Goal: Contribute content: Add original content to the website for others to see

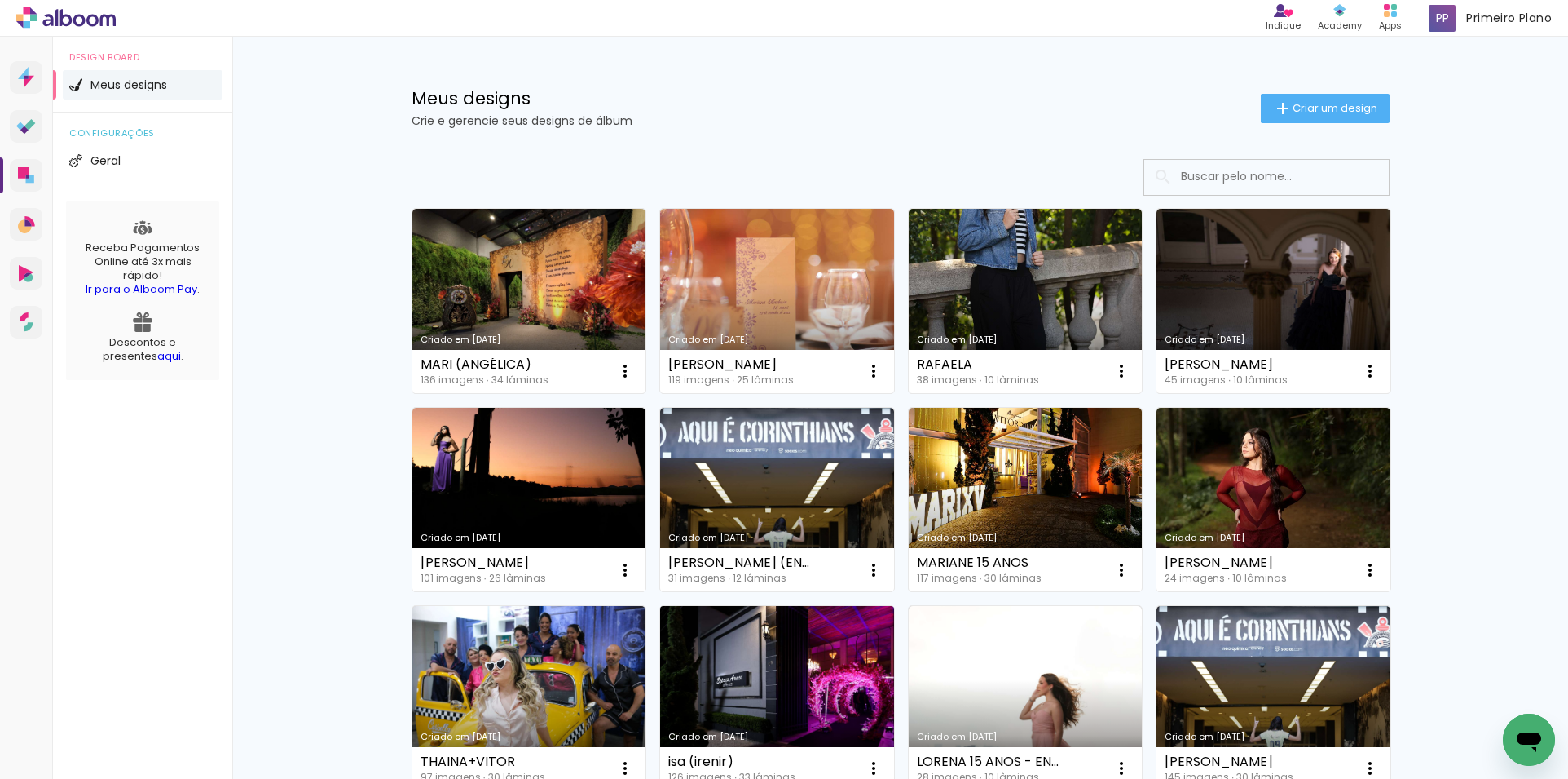
click at [792, 639] on link "Criado em [DATE]" at bounding box center [777, 698] width 234 height 184
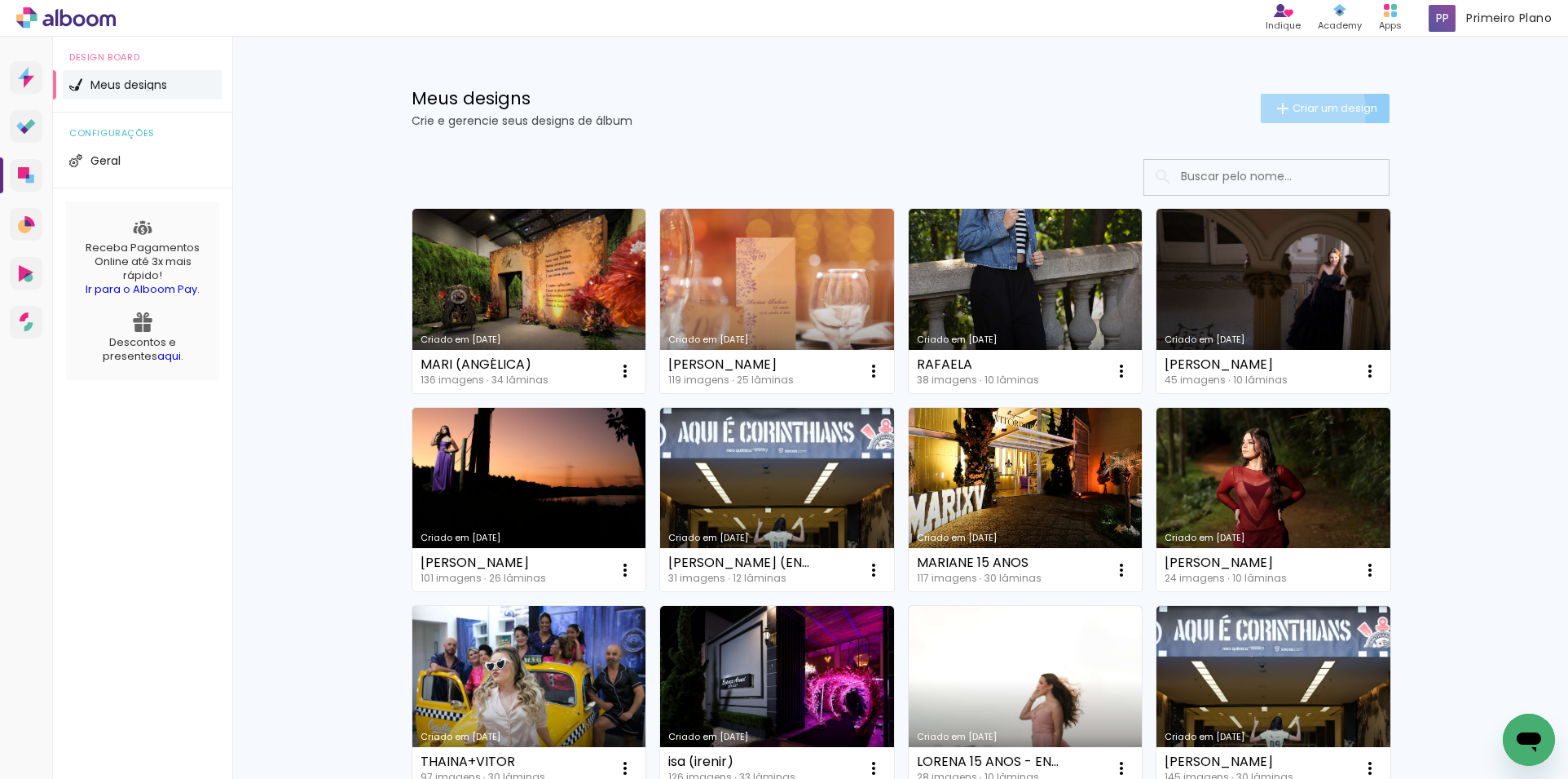
click at [1299, 110] on span "Criar um design" at bounding box center [1334, 108] width 85 height 11
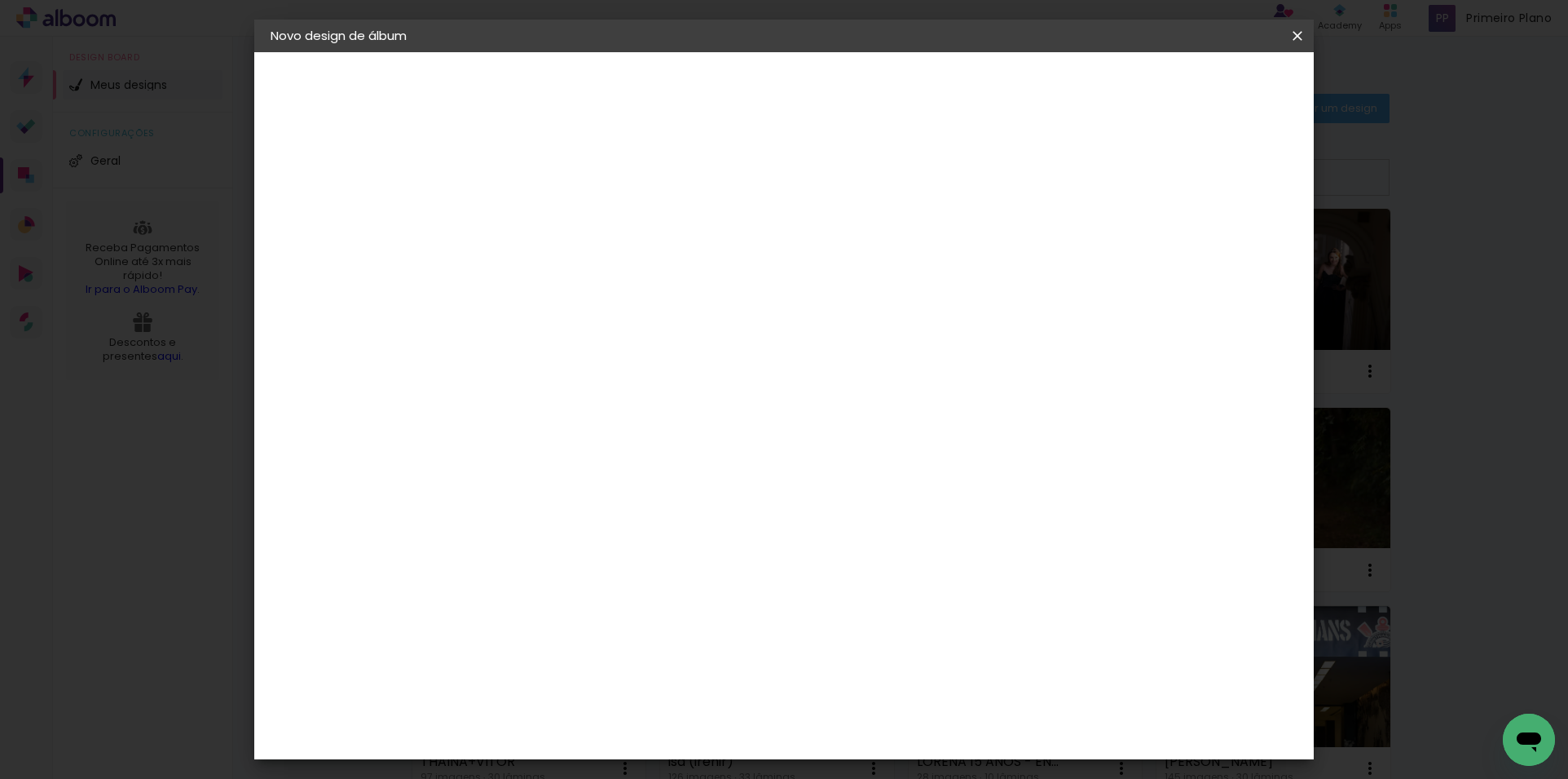
click at [537, 219] on input at bounding box center [537, 218] width 0 height 25
type input "LIVIA"
type paper-input "LIVIA"
click at [0, 0] on slot "Avançar" at bounding box center [0, 0] width 0 height 0
click at [543, 311] on input at bounding box center [579, 310] width 165 height 21
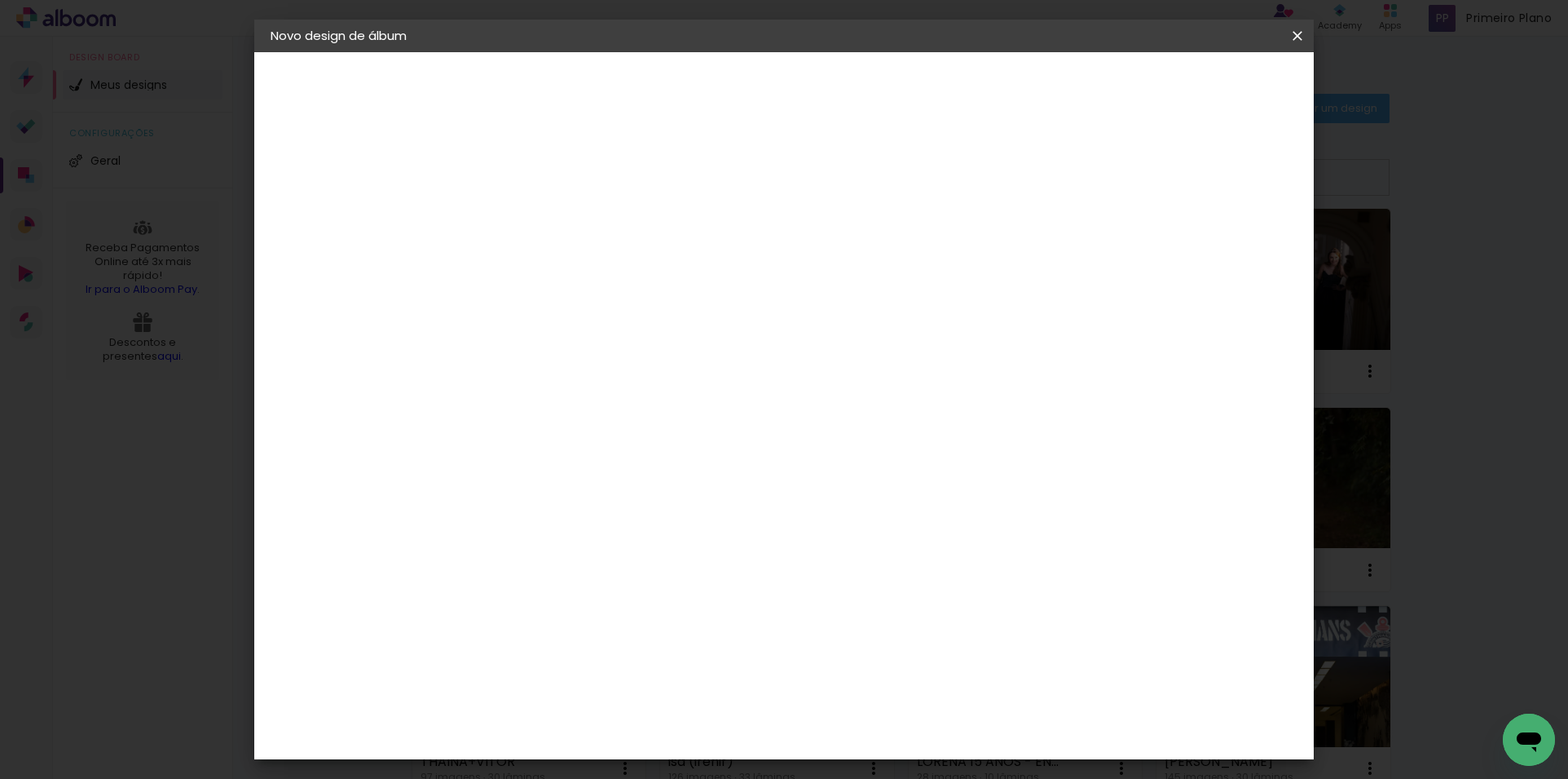
click at [601, 314] on input "PHOTO" at bounding box center [563, 310] width 132 height 21
type input "PHOTO"
type paper-input "PHOTO"
click at [606, 697] on div "Photoalbum Universal" at bounding box center [566, 709] width 79 height 26
click at [0, 0] on slot "Avançar" at bounding box center [0, 0] width 0 height 0
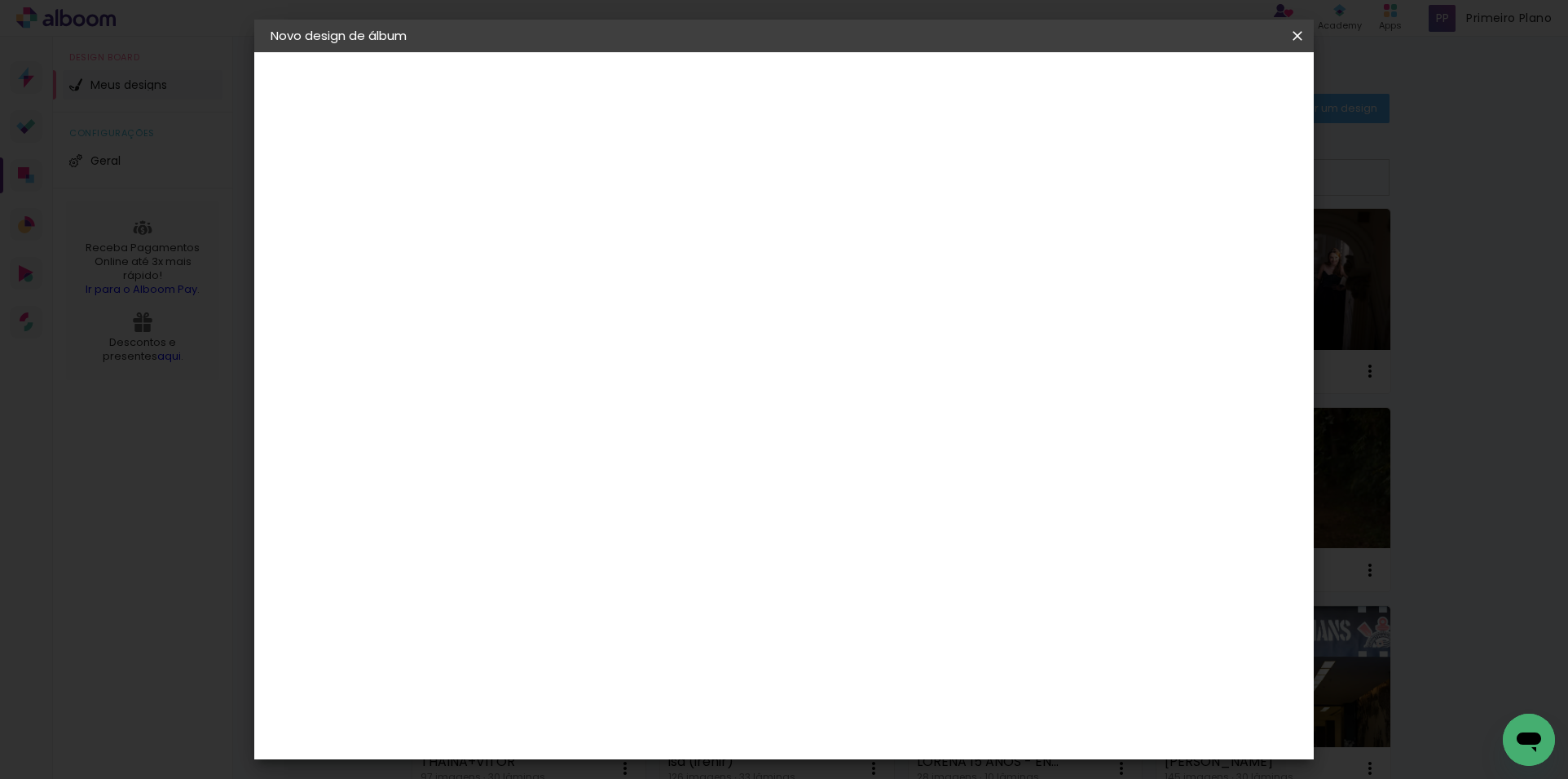
click at [601, 272] on input "text" at bounding box center [568, 284] width 64 height 25
click at [811, 271] on paper-item "Padrão" at bounding box center [890, 270] width 326 height 32
type input "Padrão"
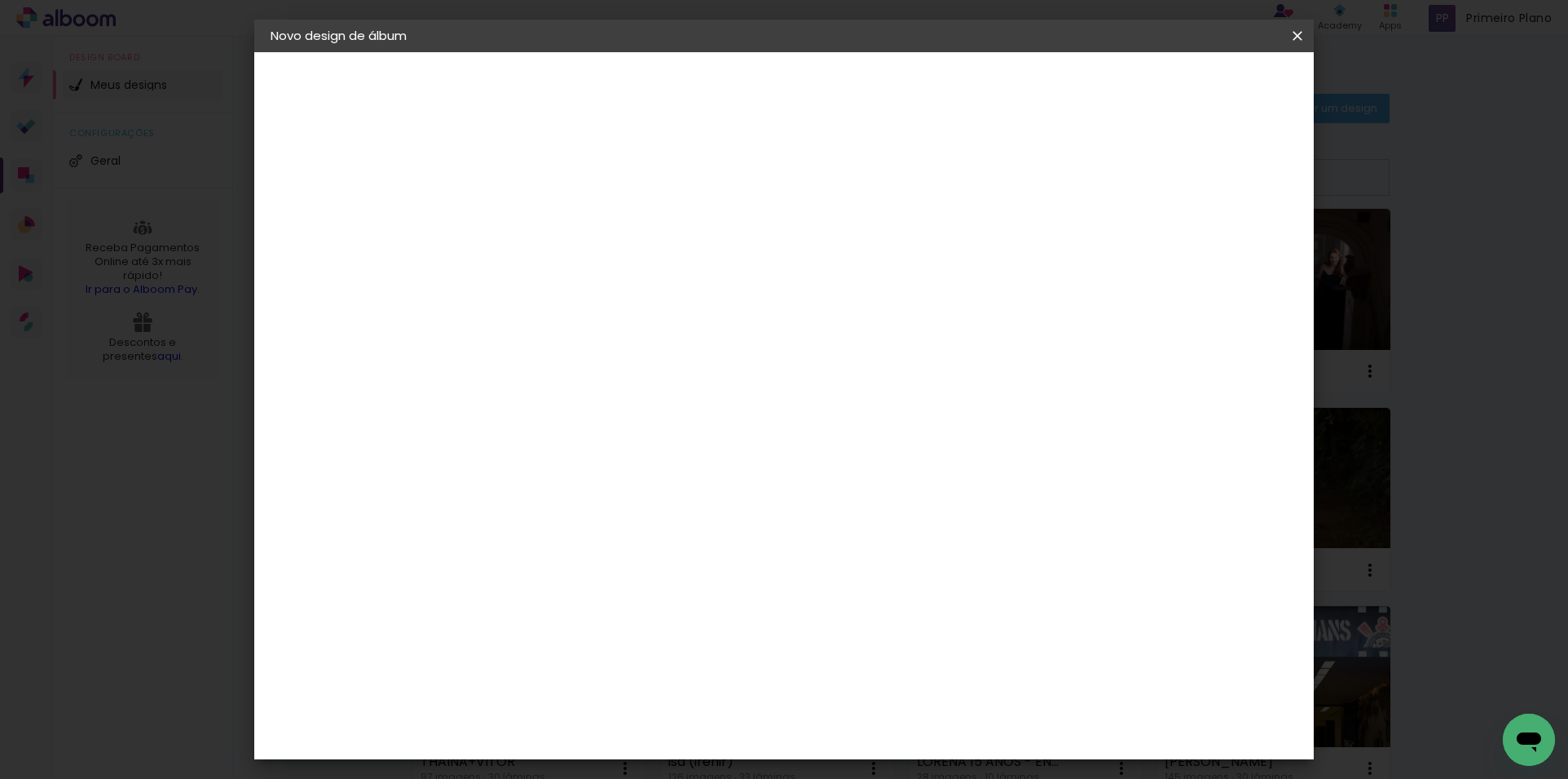
click at [0, 0] on slot "Avançar" at bounding box center [0, 0] width 0 height 0
drag, startPoint x: 1163, startPoint y: 175, endPoint x: 1169, endPoint y: 163, distance: 13.4
click at [1165, 167] on paper-checkbox "Mostrar sangria" at bounding box center [1151, 176] width 124 height 21
type paper-checkbox "on"
click at [1196, 84] on span "Iniciar design" at bounding box center [1158, 86] width 74 height 12
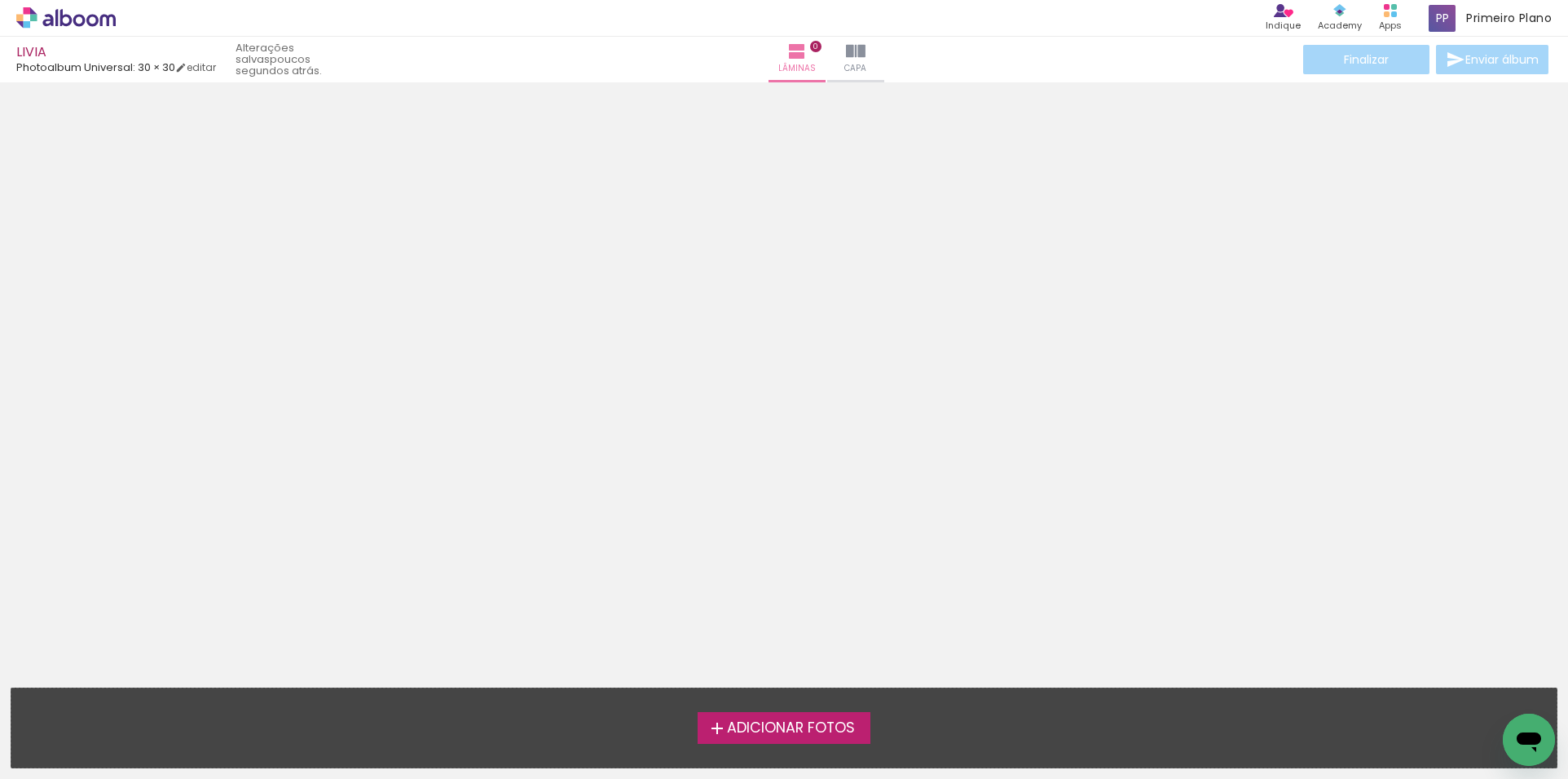
click at [804, 726] on span "Adicionar Fotos" at bounding box center [790, 728] width 128 height 14
click at [0, 0] on input "file" at bounding box center [0, 0] width 0 height 0
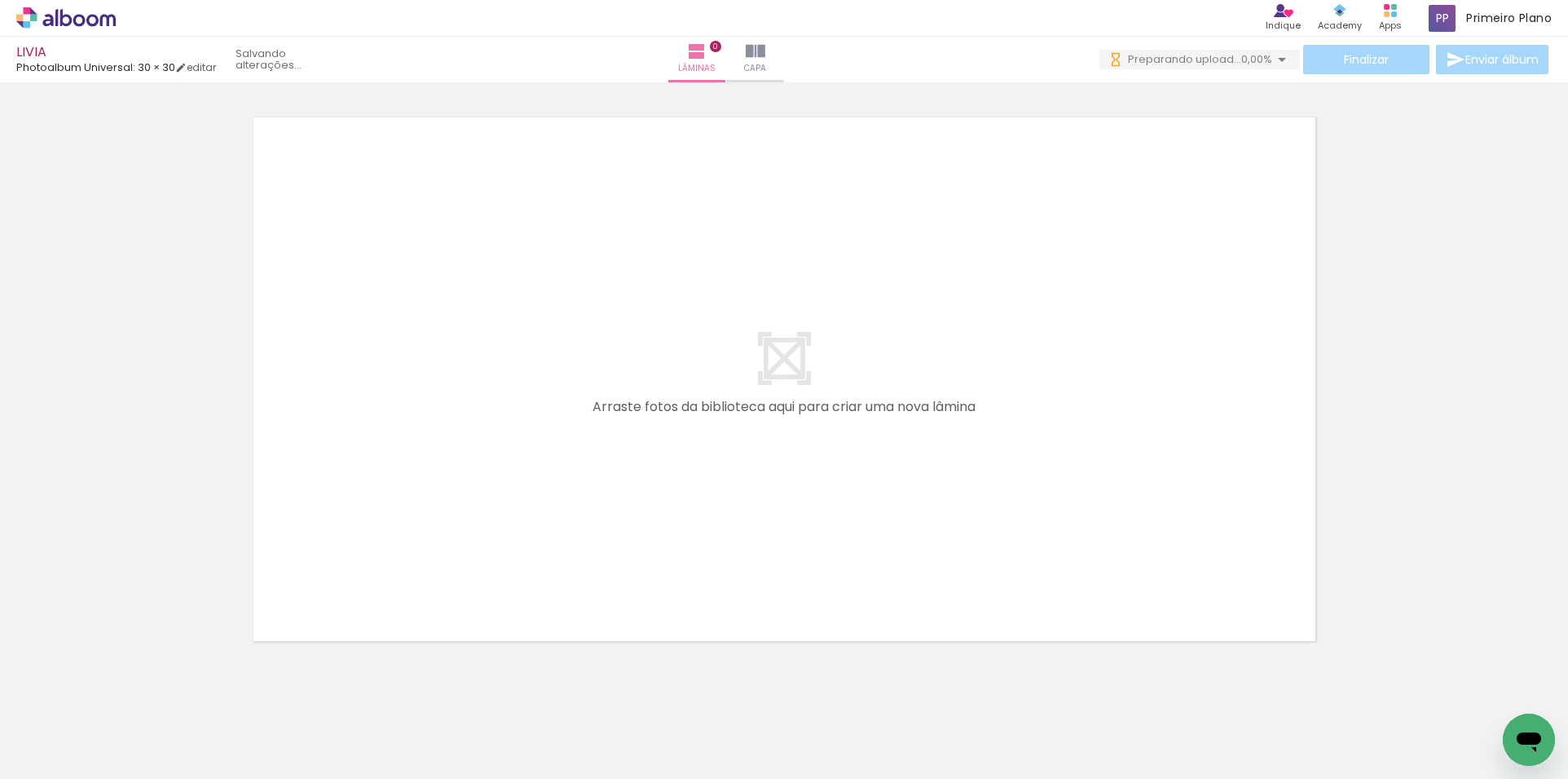
drag, startPoint x: 297, startPoint y: 690, endPoint x: 449, endPoint y: 483, distance: 256.8
click at [474, 440] on quentale-workspace at bounding box center [784, 390] width 1568 height 779
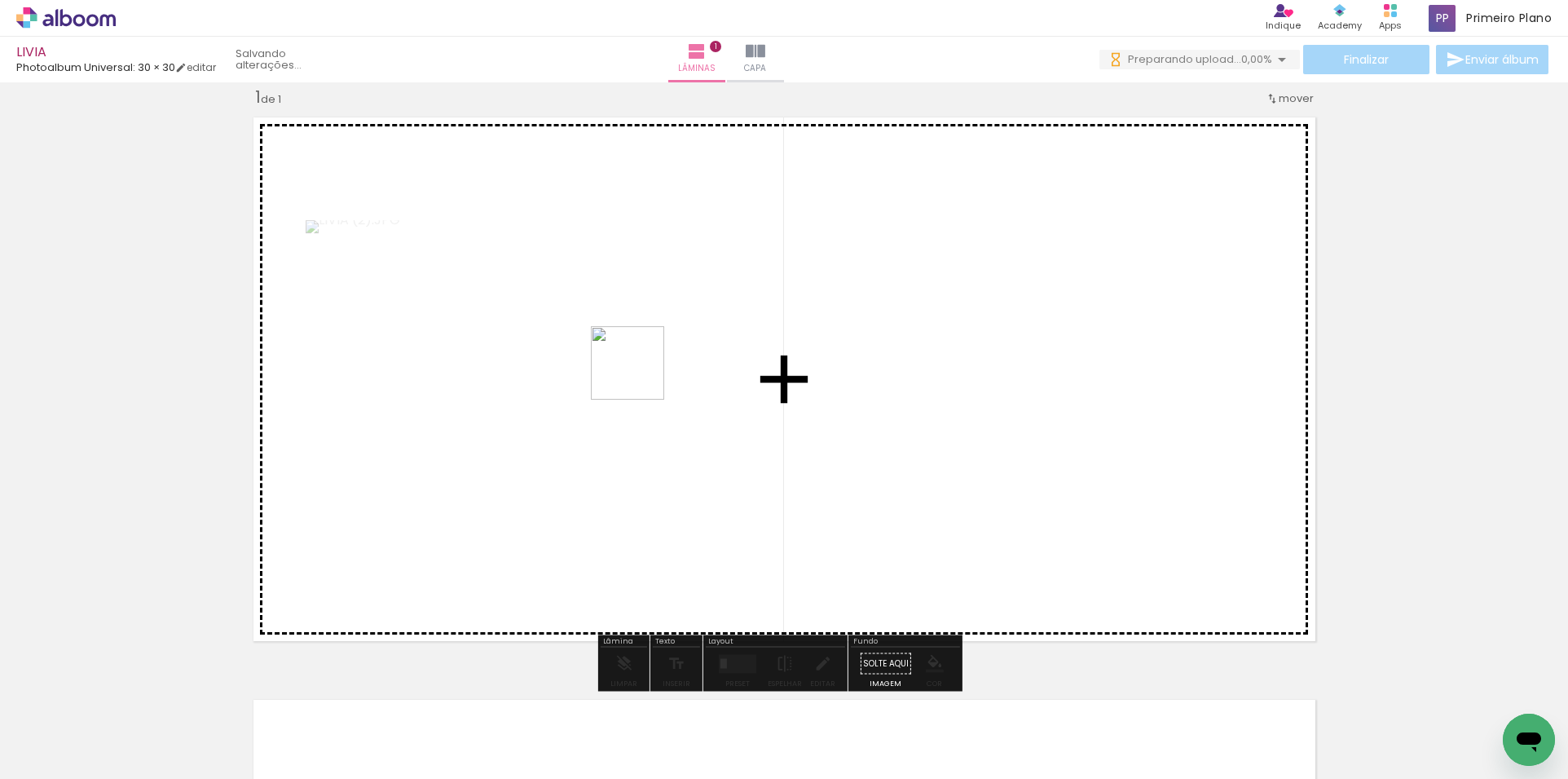
drag, startPoint x: 590, startPoint y: 407, endPoint x: 640, endPoint y: 375, distance: 59.4
click at [640, 375] on quentale-workspace at bounding box center [784, 390] width 1568 height 779
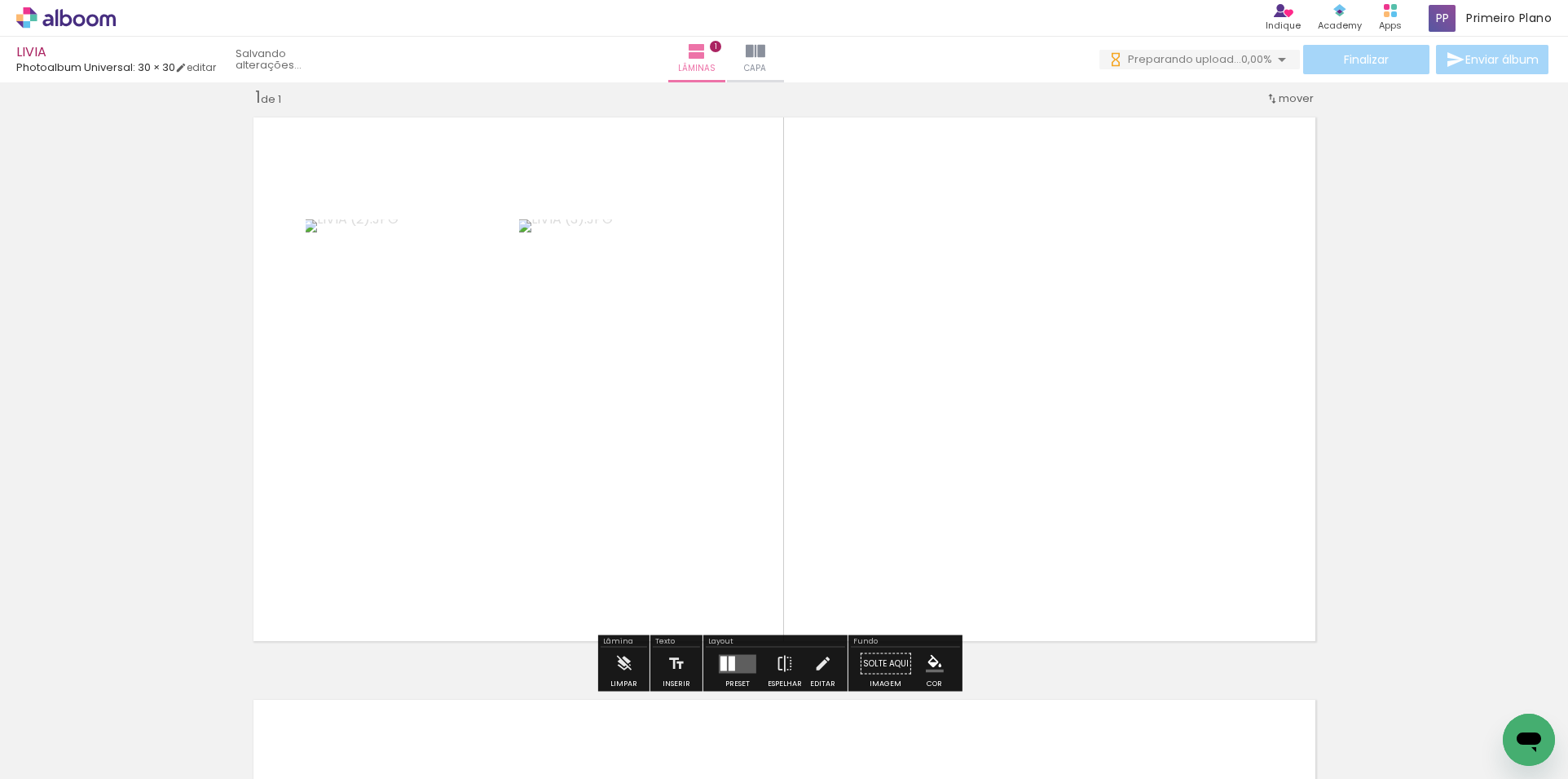
click at [722, 661] on div at bounding box center [723, 663] width 6 height 14
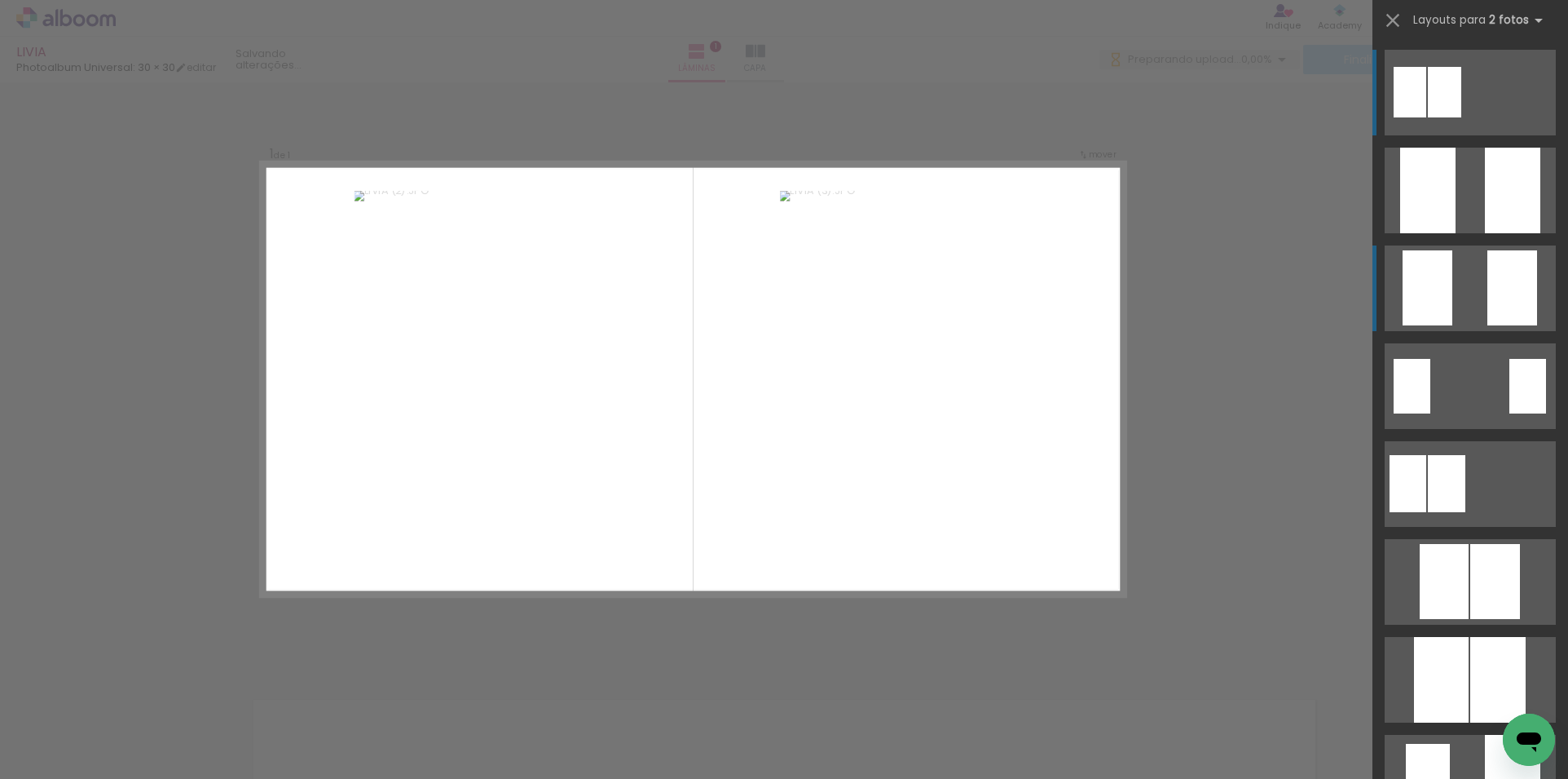
scroll to position [21, 0]
click at [1470, 135] on quentale-layouter at bounding box center [1470, 93] width 171 height 86
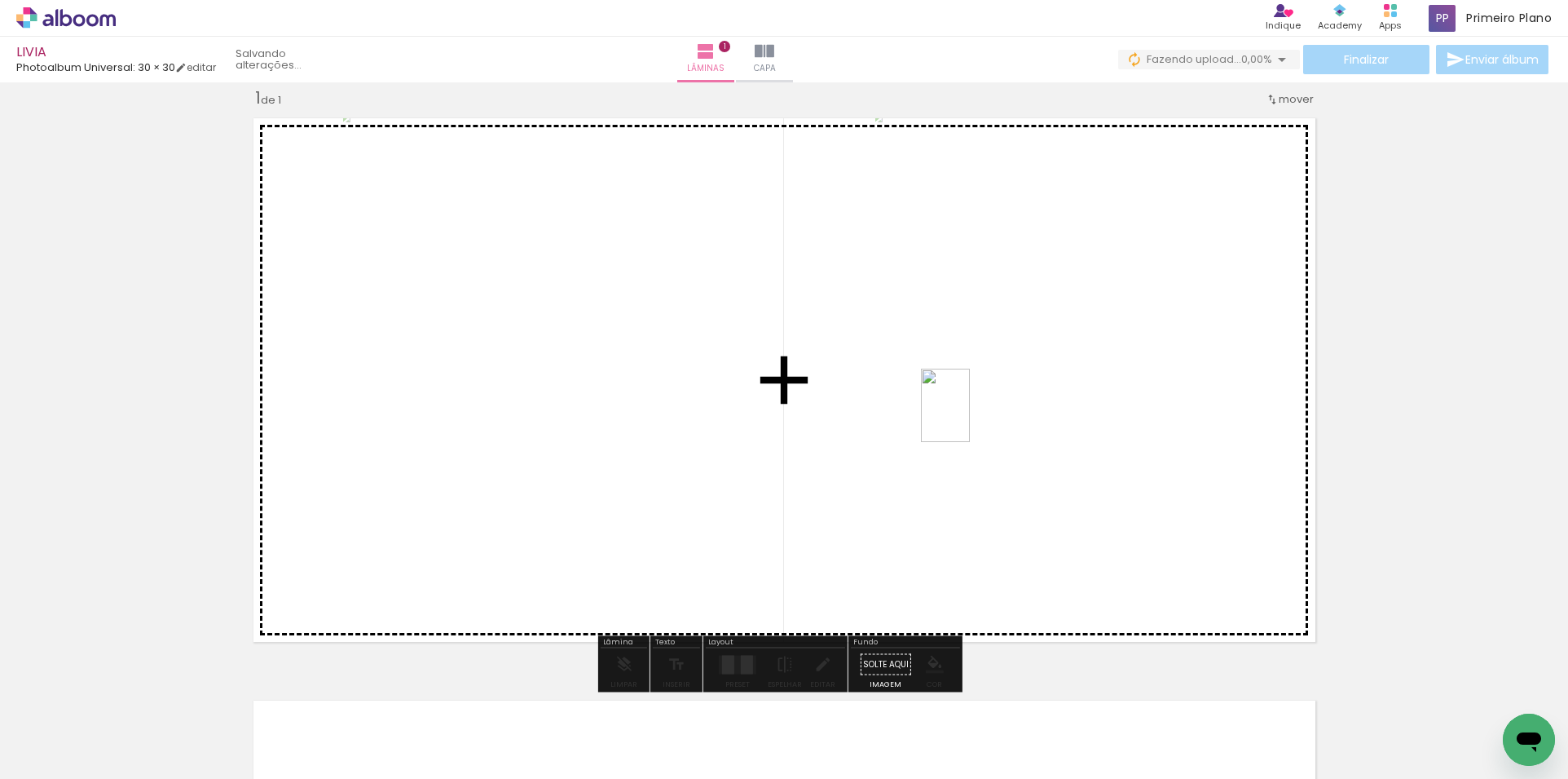
drag, startPoint x: 433, startPoint y: 730, endPoint x: 970, endPoint y: 417, distance: 621.6
click at [970, 417] on quentale-workspace at bounding box center [784, 390] width 1568 height 779
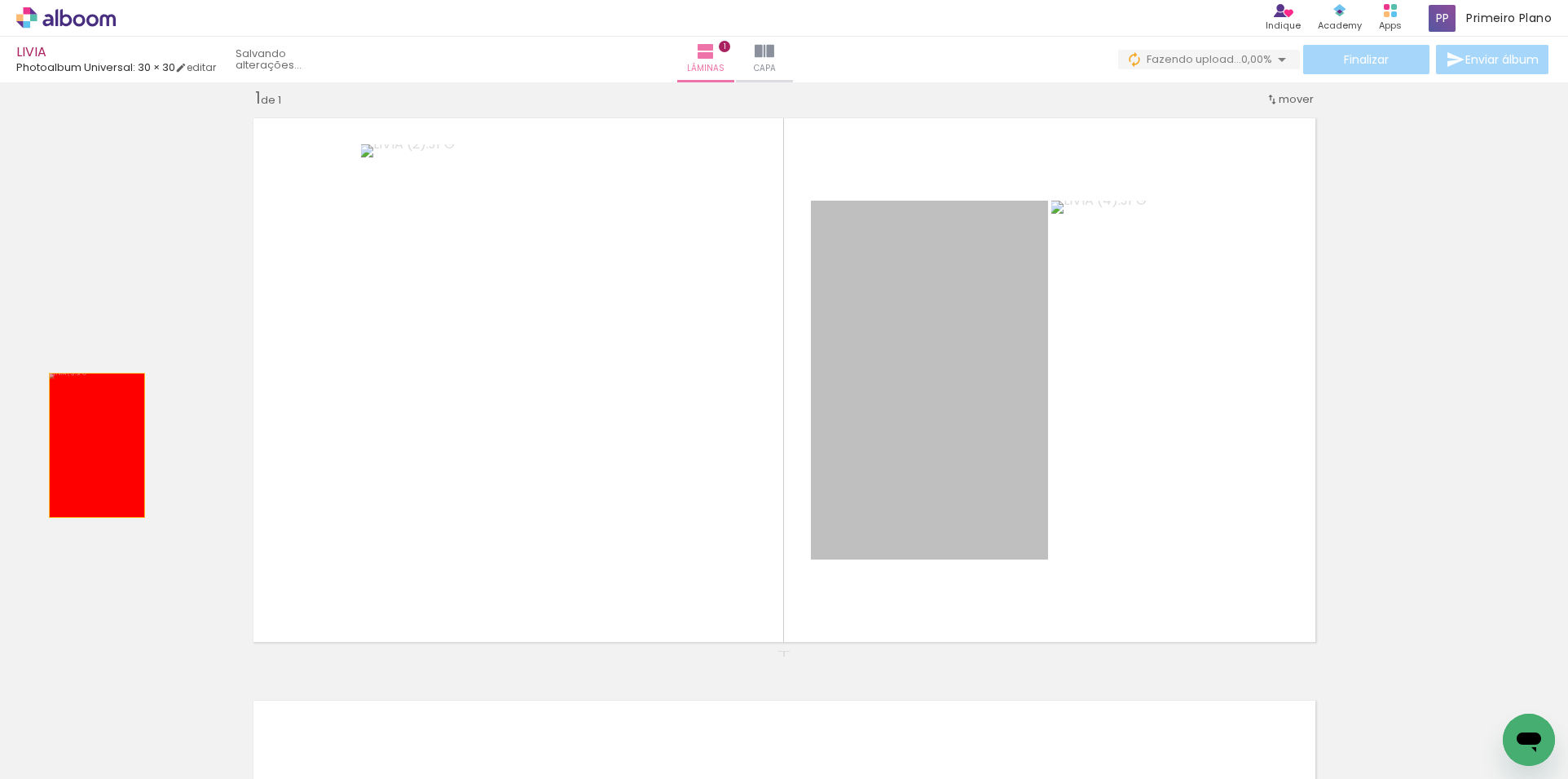
drag, startPoint x: 908, startPoint y: 398, endPoint x: 50, endPoint y: 452, distance: 859.7
click at [50, 452] on div "Inserir lâmina 1 de 1" at bounding box center [784, 650] width 1568 height 1165
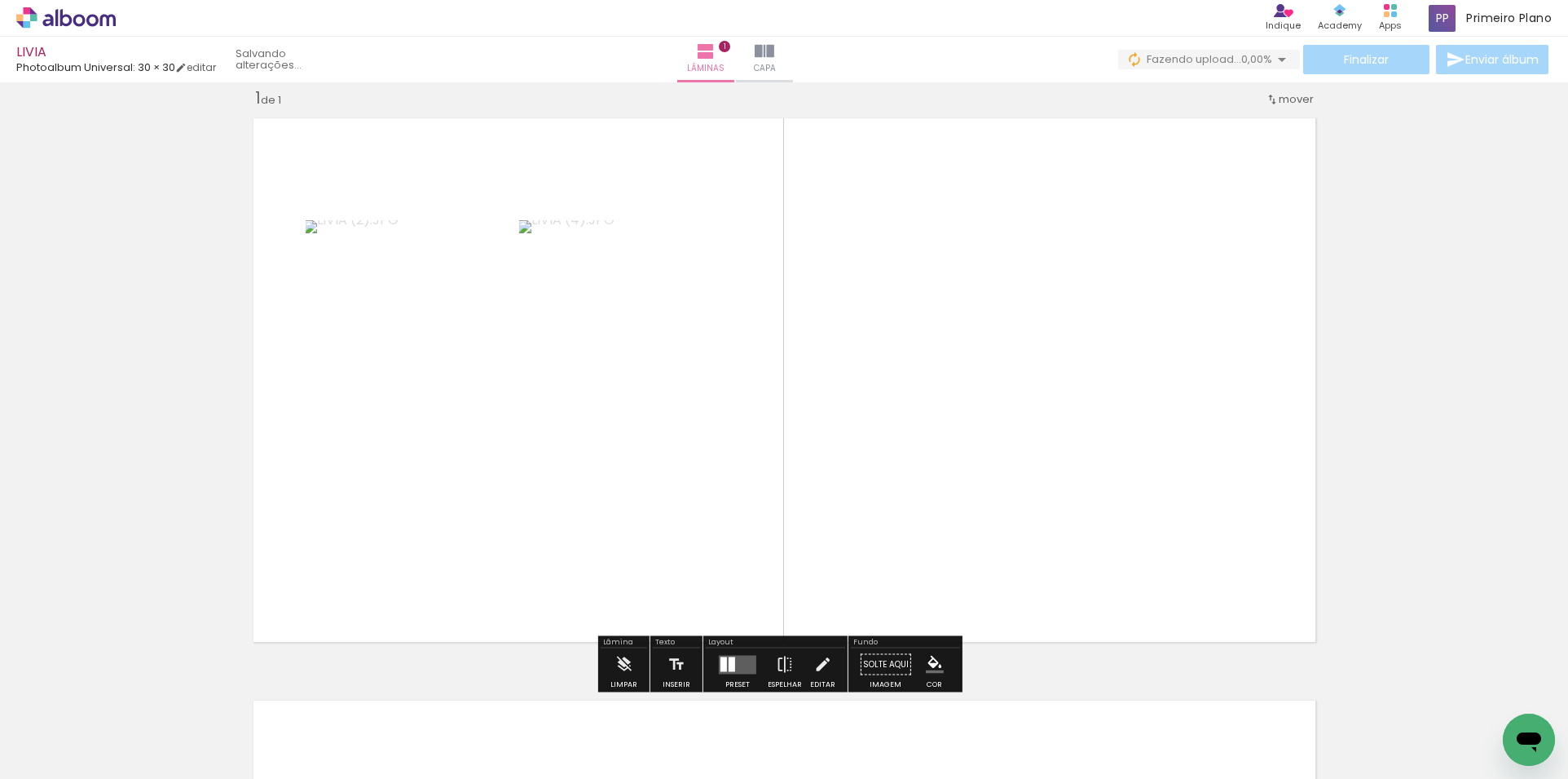
click at [720, 663] on div at bounding box center [723, 663] width 6 height 14
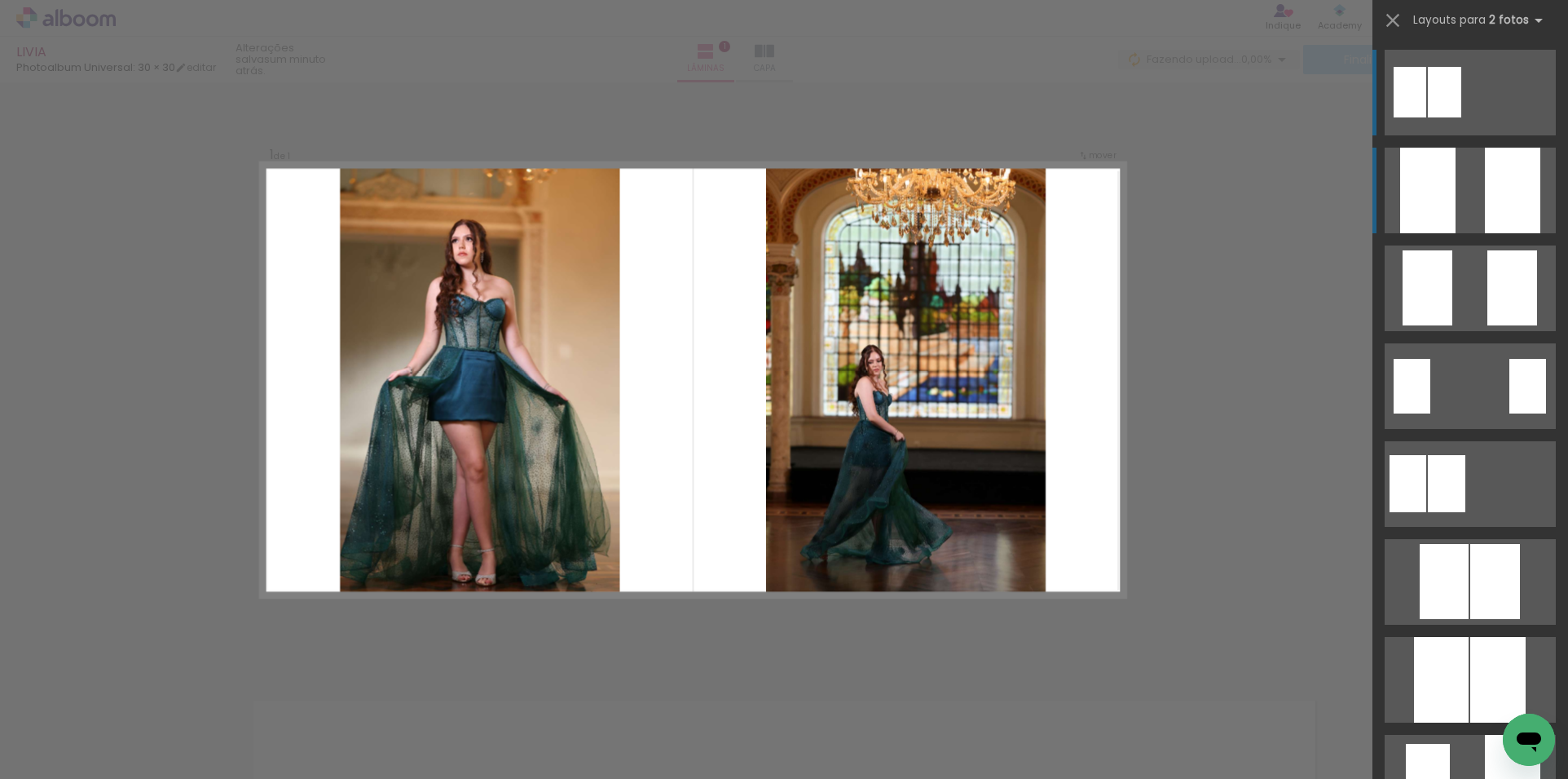
click at [1444, 205] on div at bounding box center [1428, 191] width 55 height 86
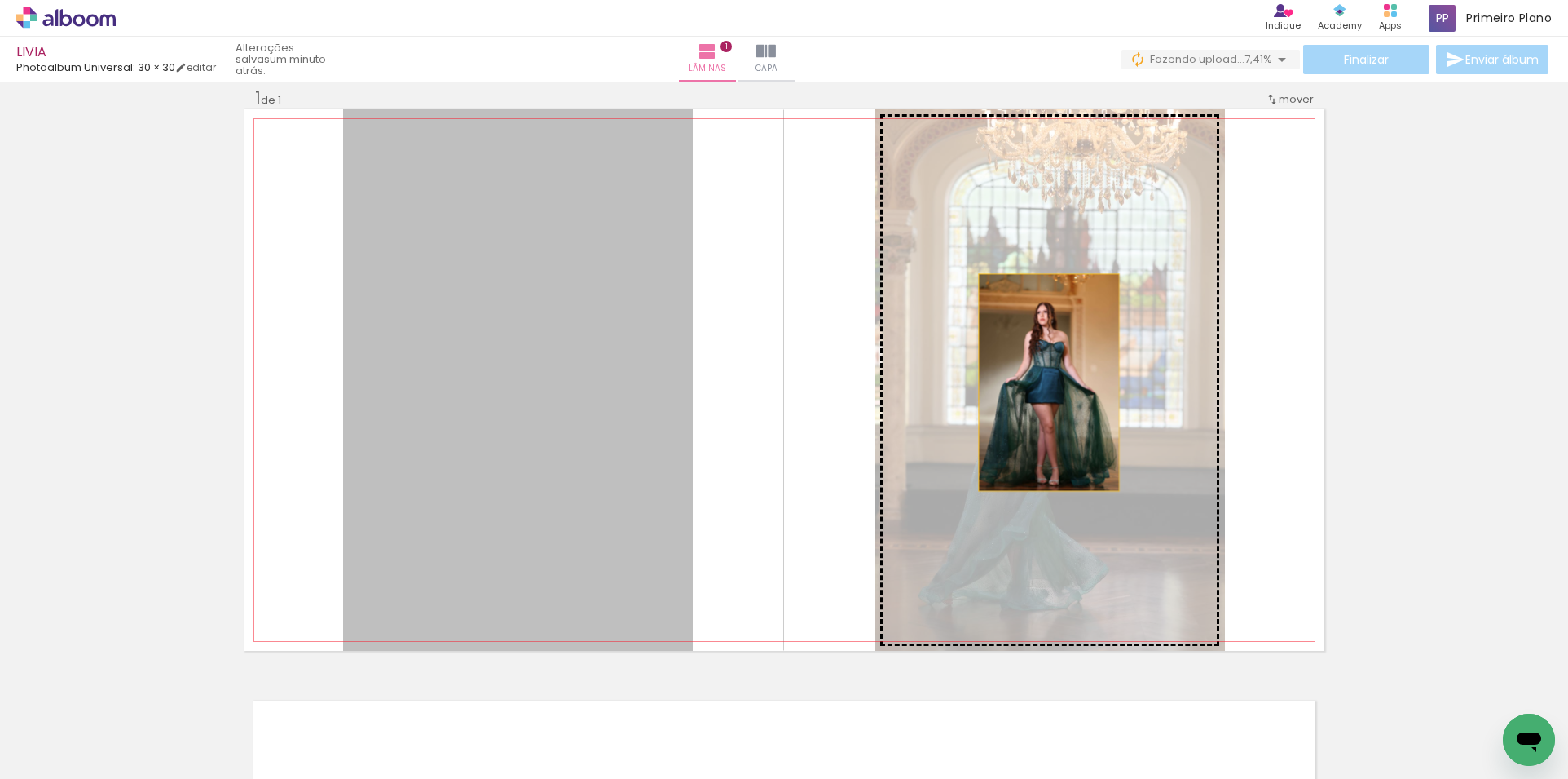
drag, startPoint x: 532, startPoint y: 416, endPoint x: 1042, endPoint y: 382, distance: 511.1
click at [0, 0] on slot at bounding box center [0, 0] width 0 height 0
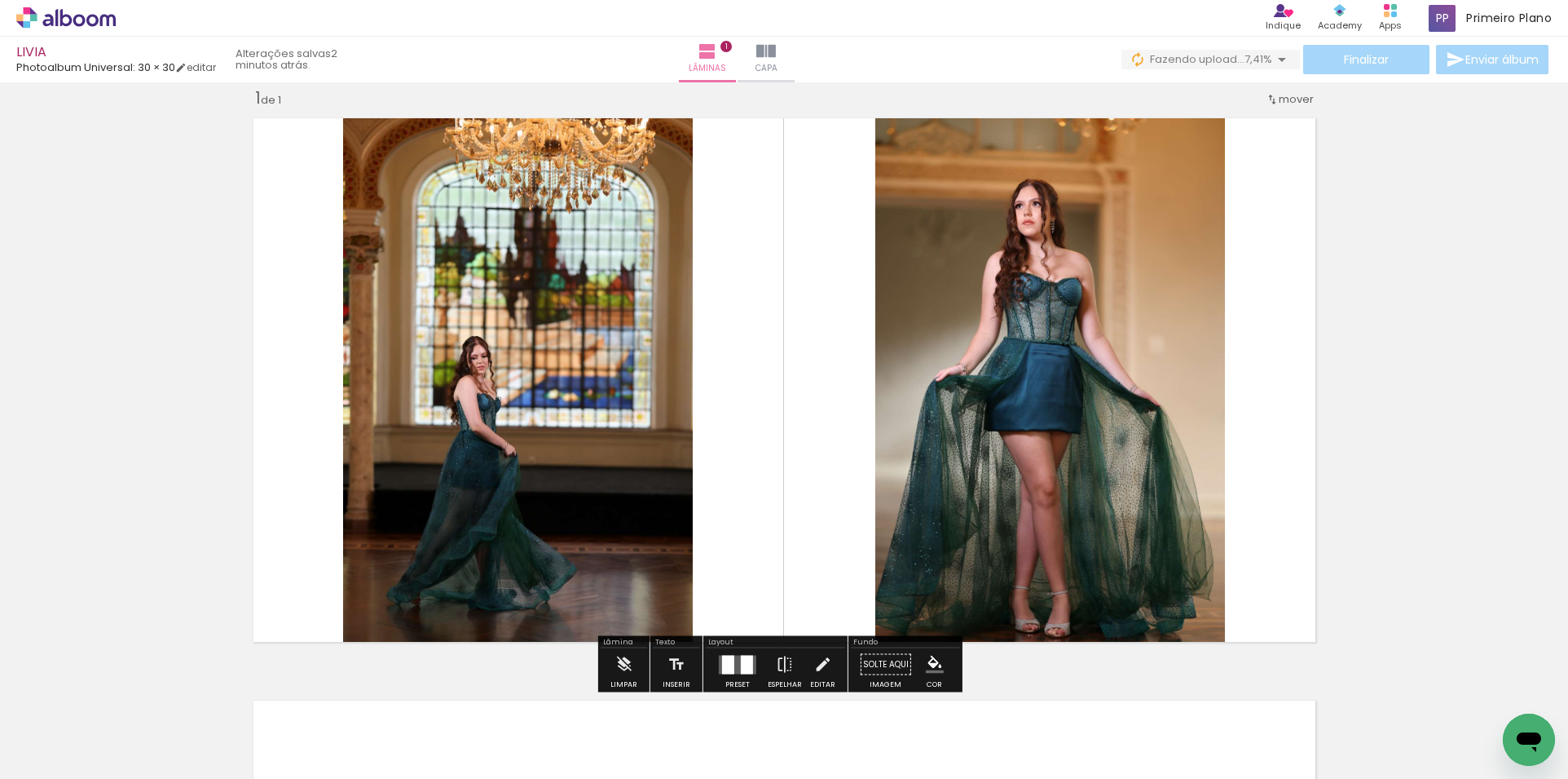
click at [741, 669] on div at bounding box center [747, 663] width 13 height 19
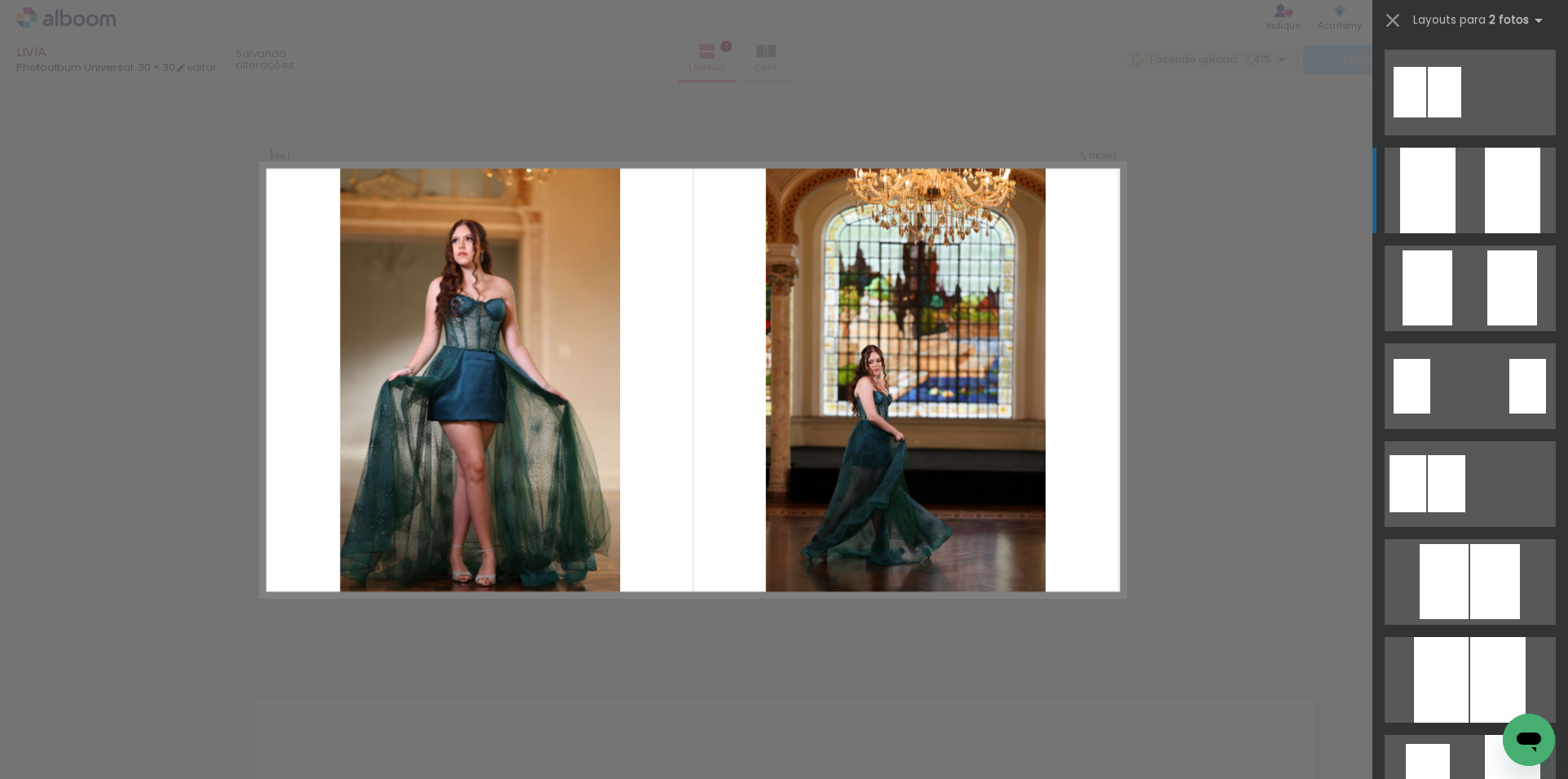
scroll to position [98, 0]
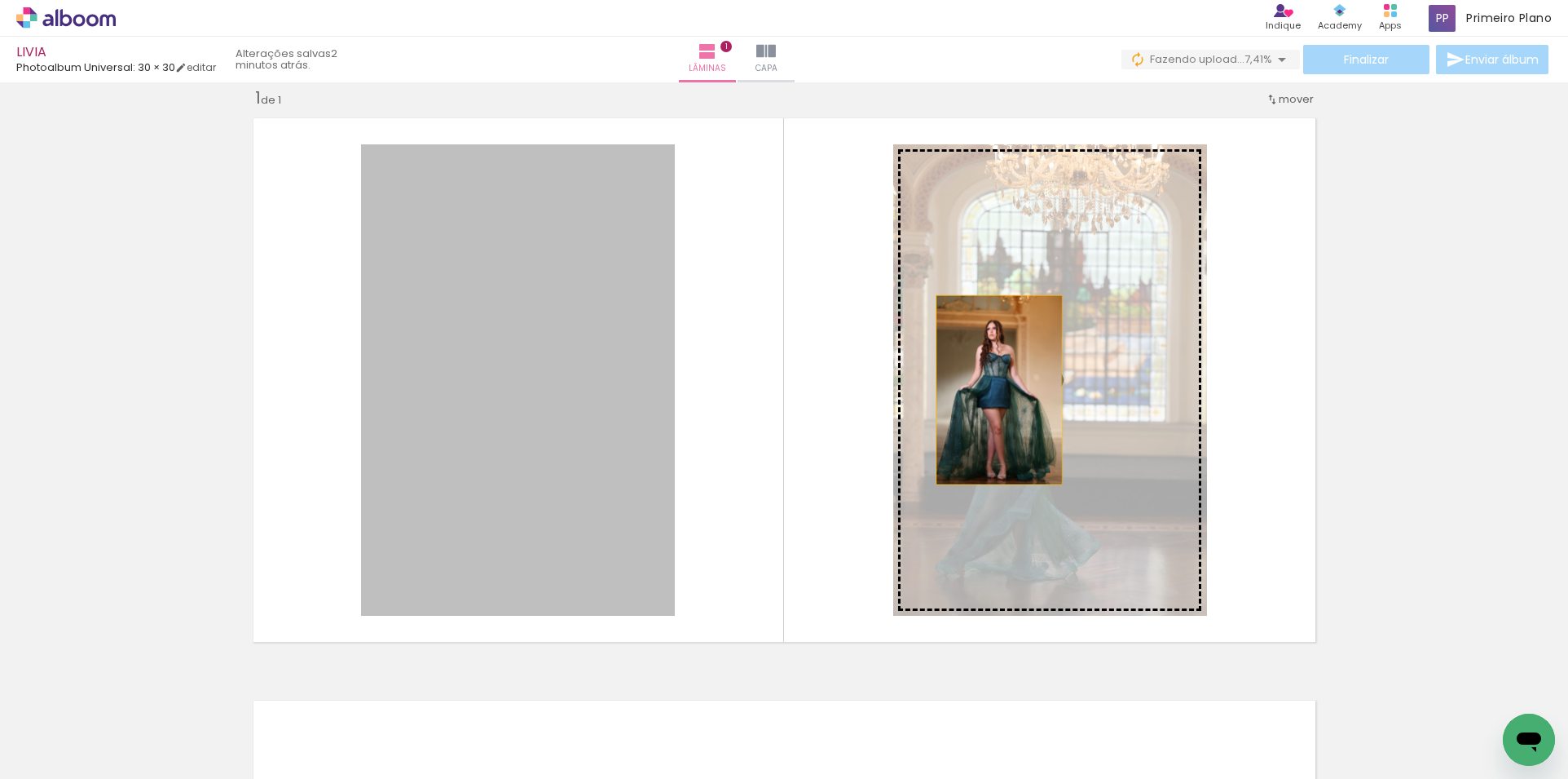
drag, startPoint x: 512, startPoint y: 404, endPoint x: 992, endPoint y: 390, distance: 480.2
click at [0, 0] on slot at bounding box center [0, 0] width 0 height 0
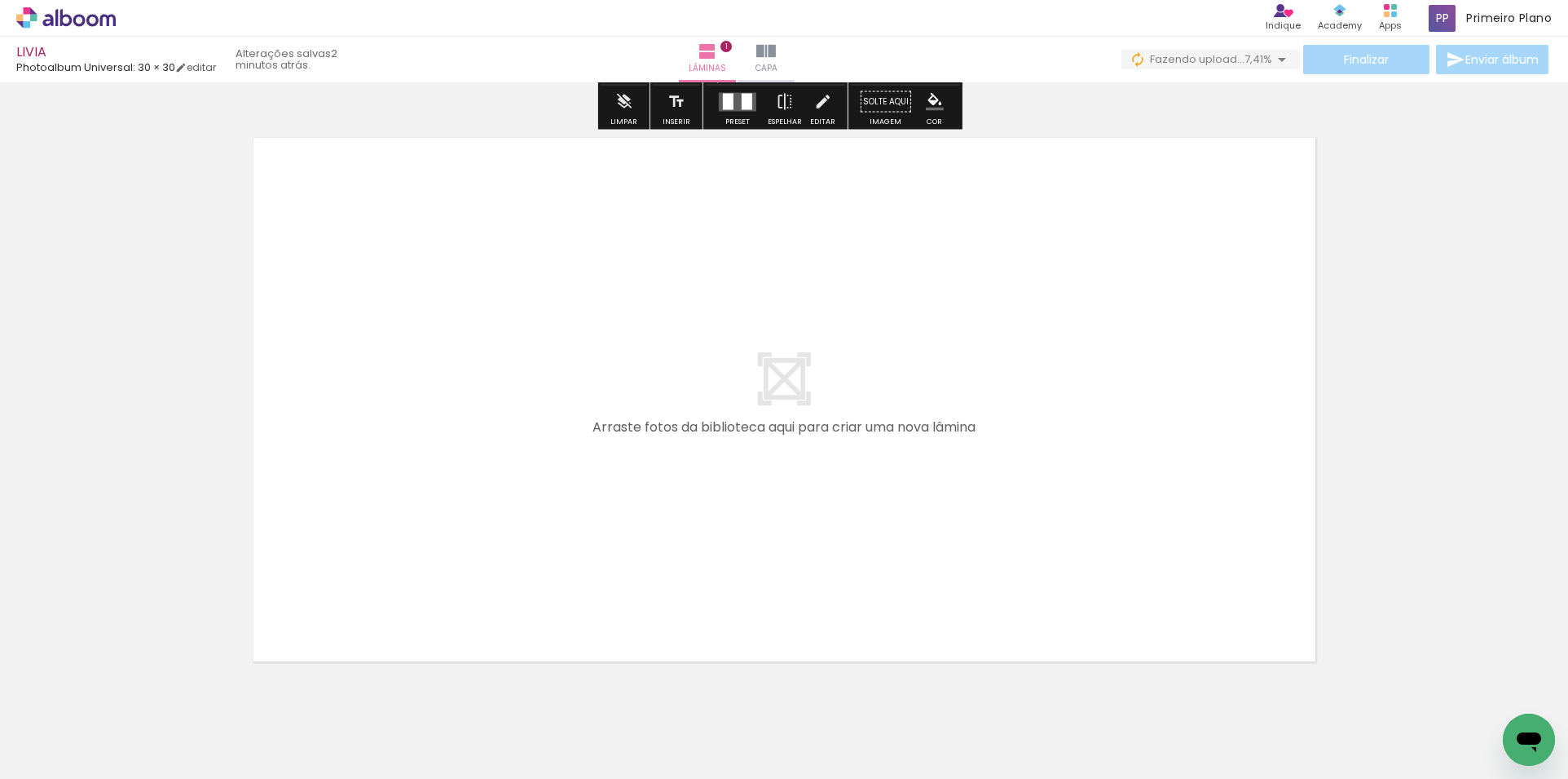
scroll to position [591, 0]
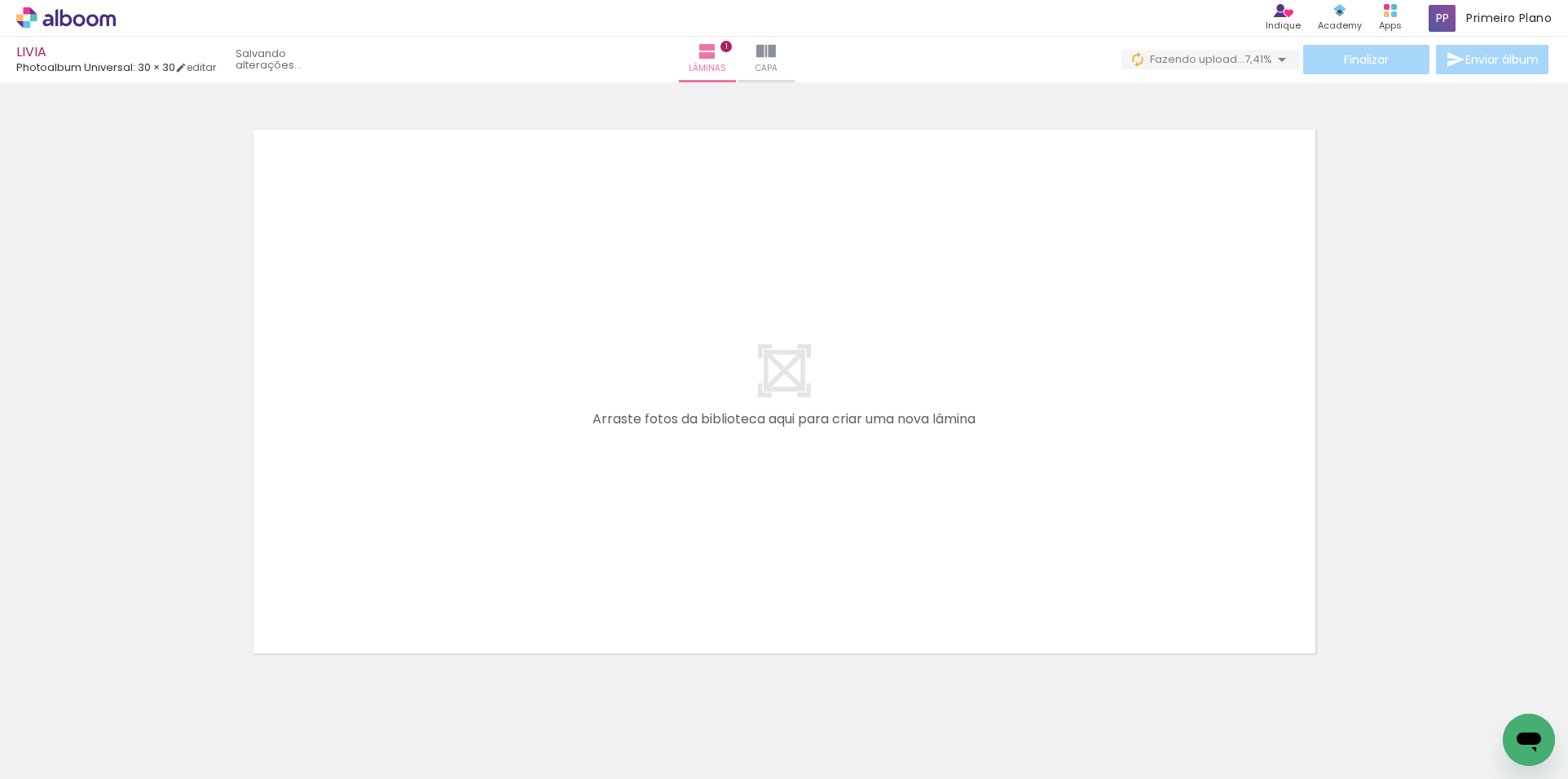
click at [68, 732] on input "Todas as fotos" at bounding box center [45, 729] width 62 height 13
click at [0, 0] on slot "Não utilizadas" at bounding box center [0, 0] width 0 height 0
type input "Não utilizadas"
drag, startPoint x: 278, startPoint y: 702, endPoint x: 336, endPoint y: 546, distance: 166.4
click at [507, 432] on quentale-workspace at bounding box center [784, 390] width 1568 height 779
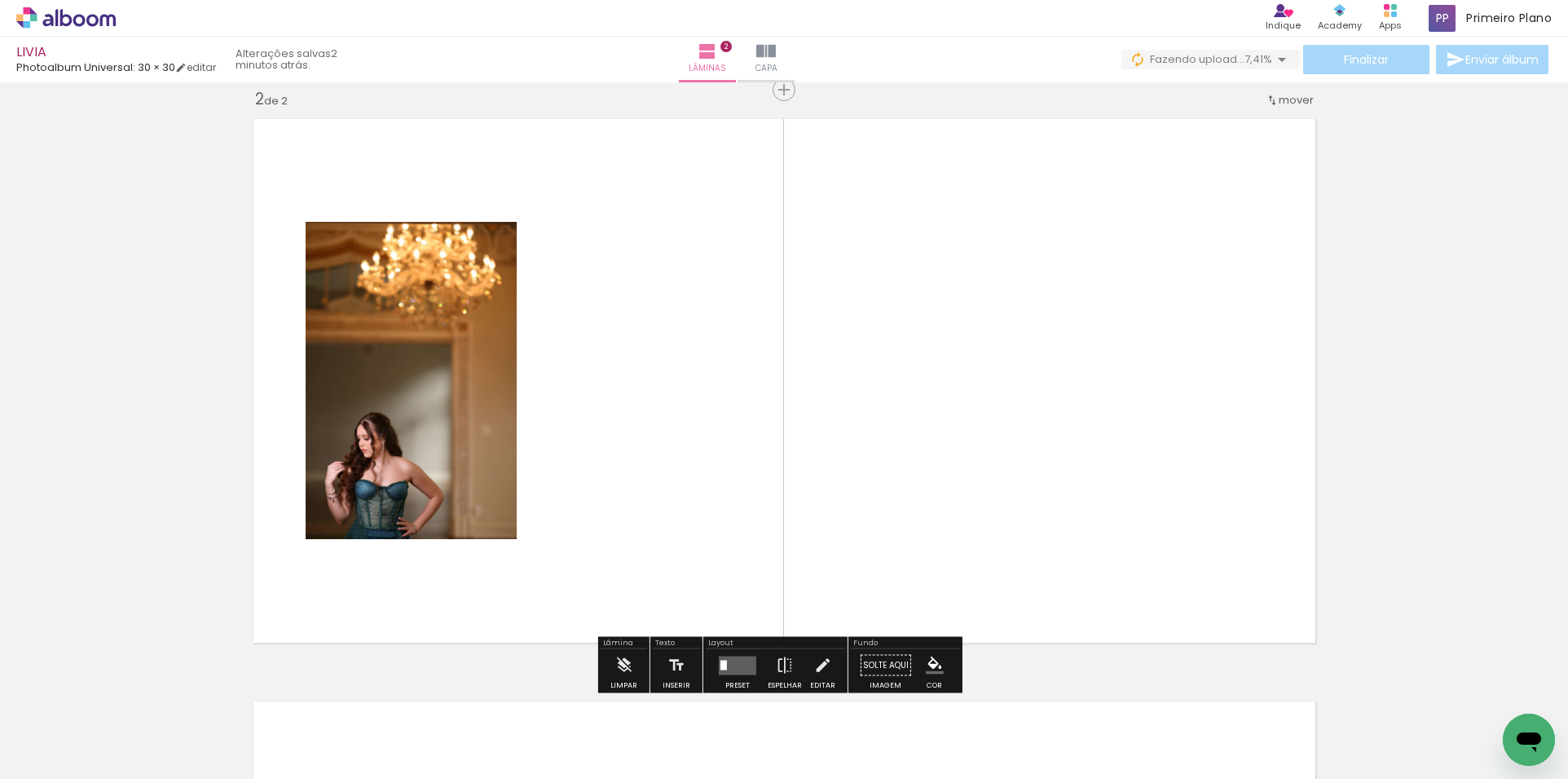
scroll to position [604, 0]
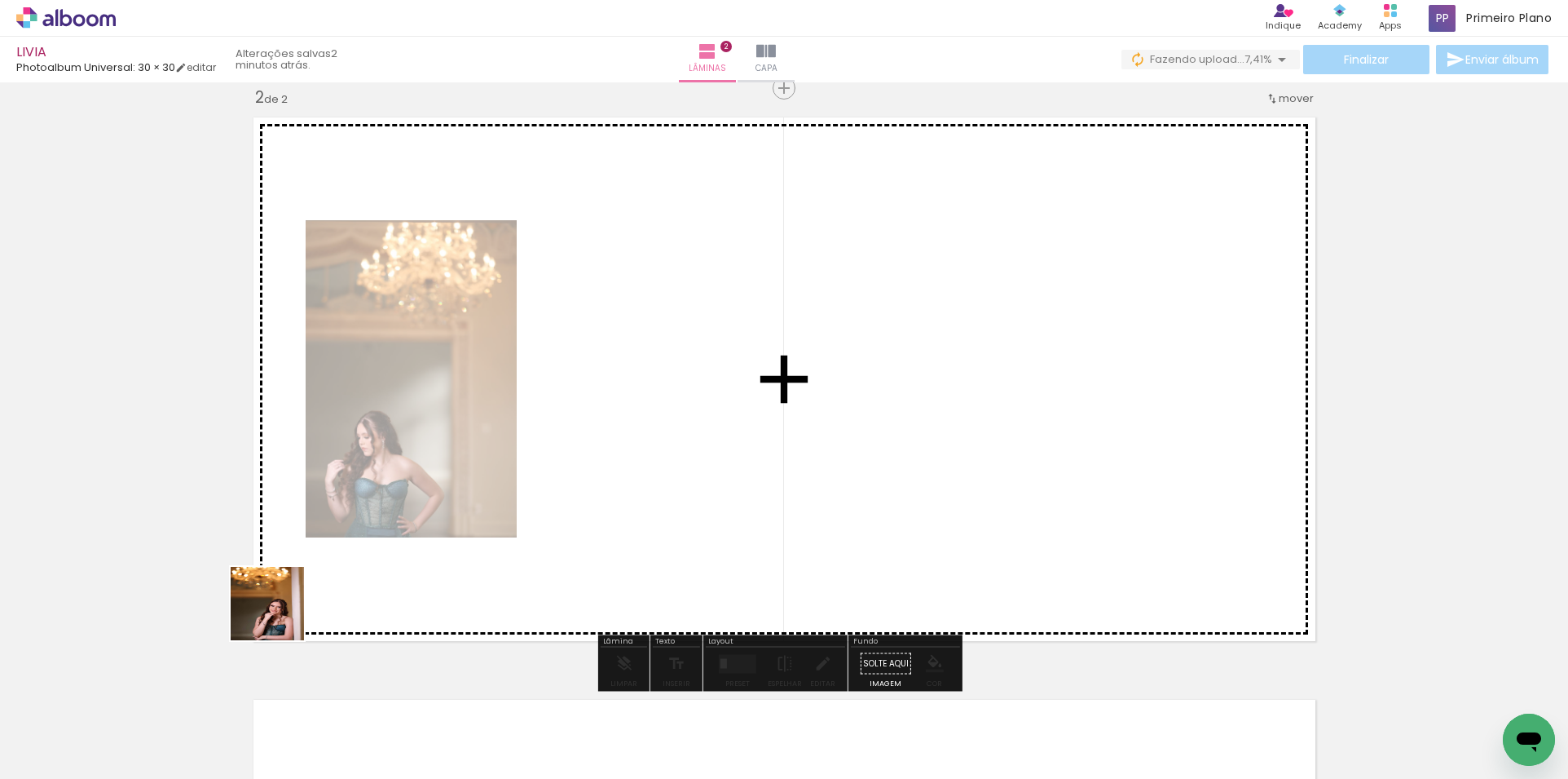
drag, startPoint x: 160, startPoint y: 714, endPoint x: 626, endPoint y: 561, distance: 490.5
click at [694, 443] on quentale-workspace at bounding box center [784, 390] width 1568 height 779
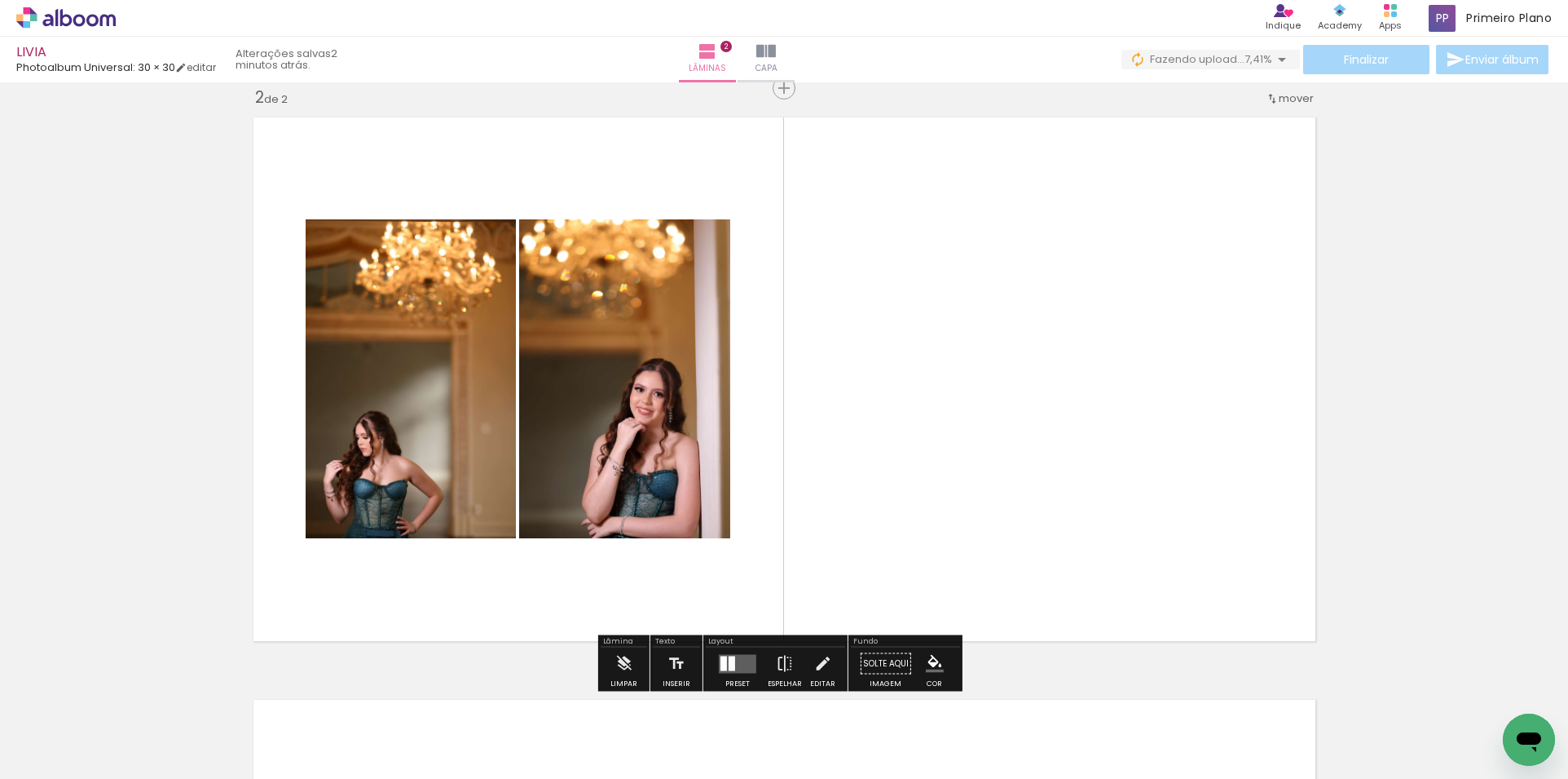
click at [724, 662] on quentale-layouter at bounding box center [737, 663] width 38 height 19
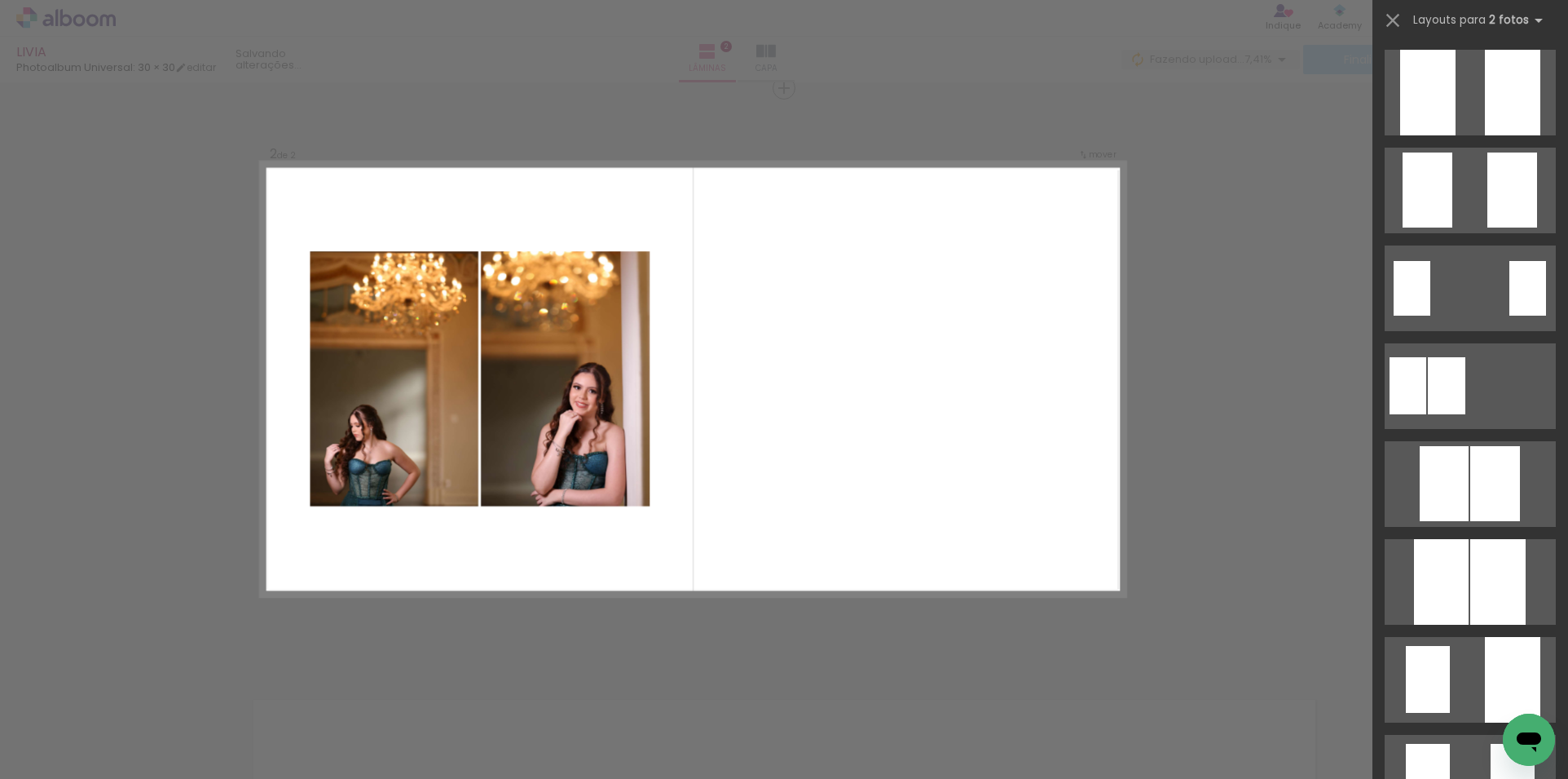
scroll to position [0, 0]
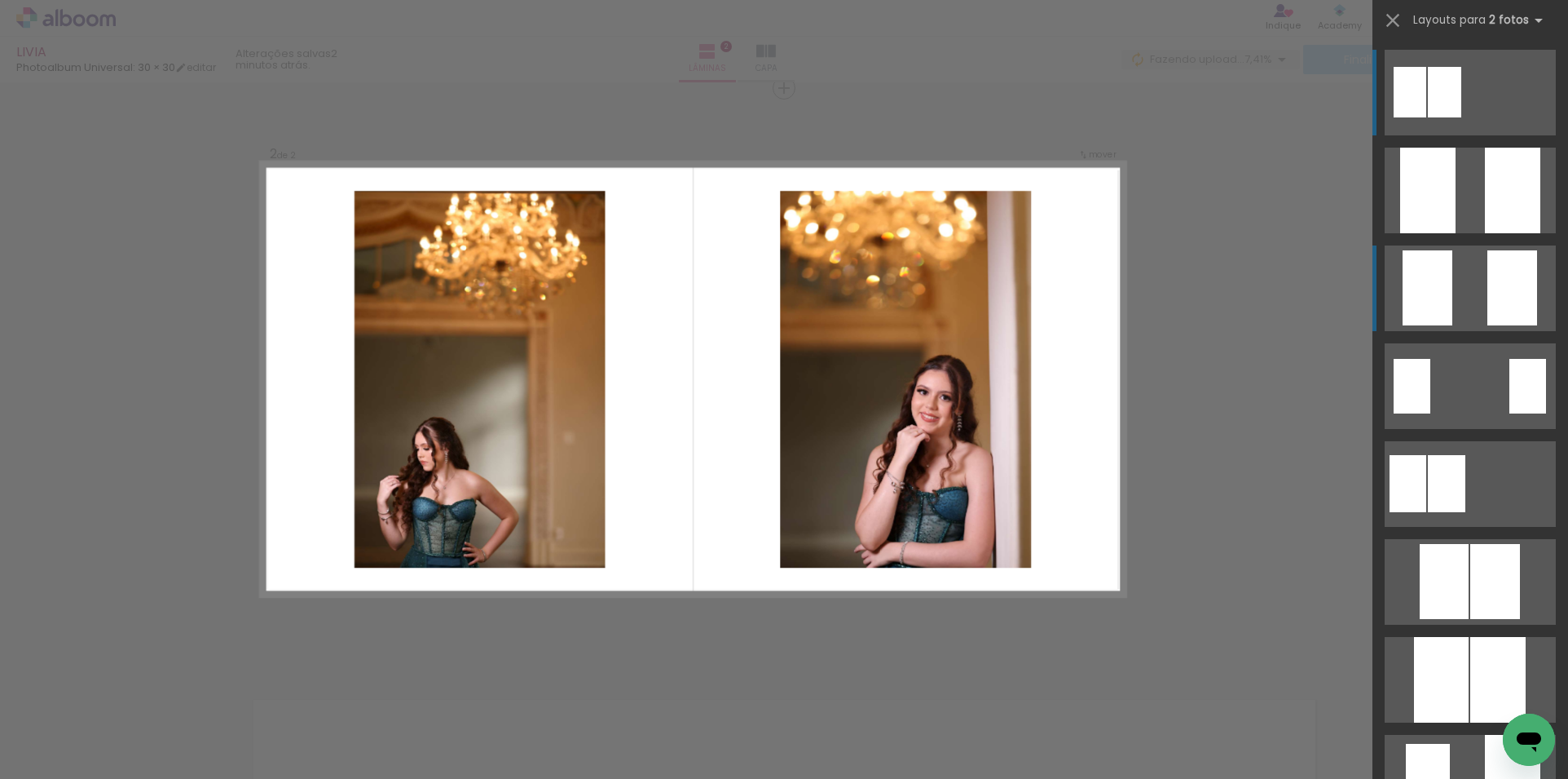
click at [1476, 135] on quentale-layouter at bounding box center [1470, 93] width 171 height 86
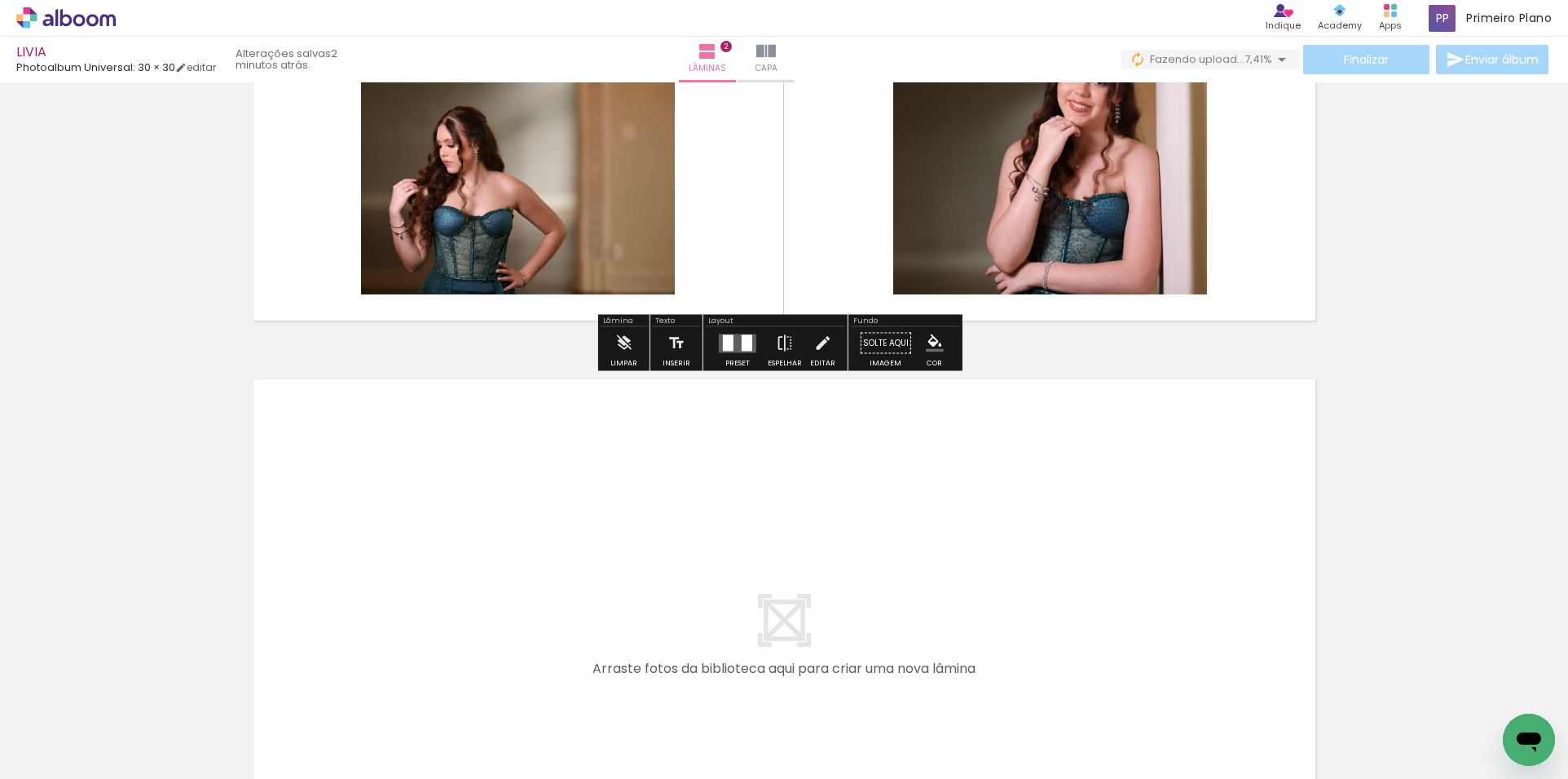
scroll to position [1011, 0]
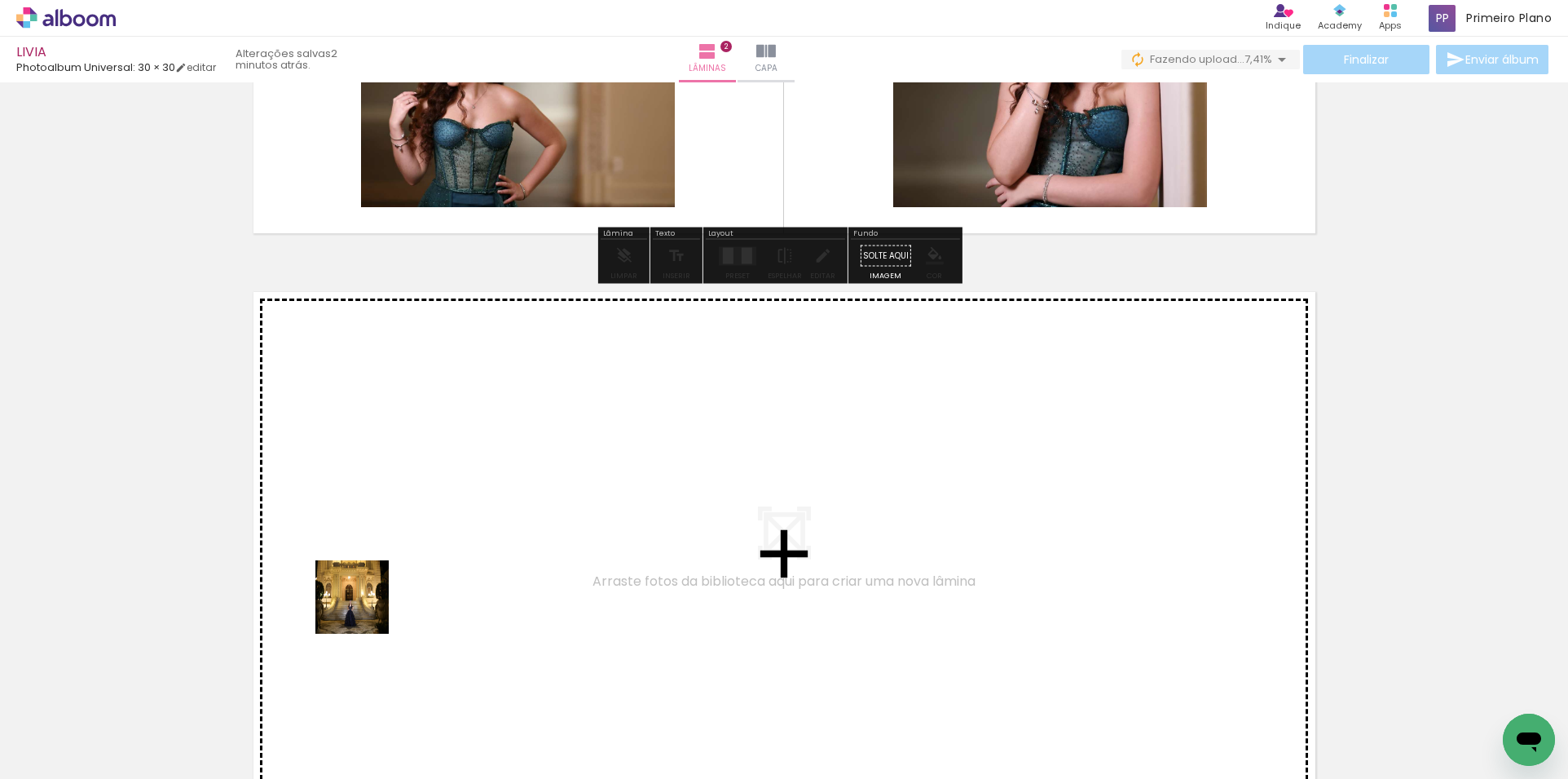
drag, startPoint x: 189, startPoint y: 727, endPoint x: 463, endPoint y: 545, distance: 328.9
click at [463, 545] on quentale-workspace at bounding box center [784, 390] width 1568 height 779
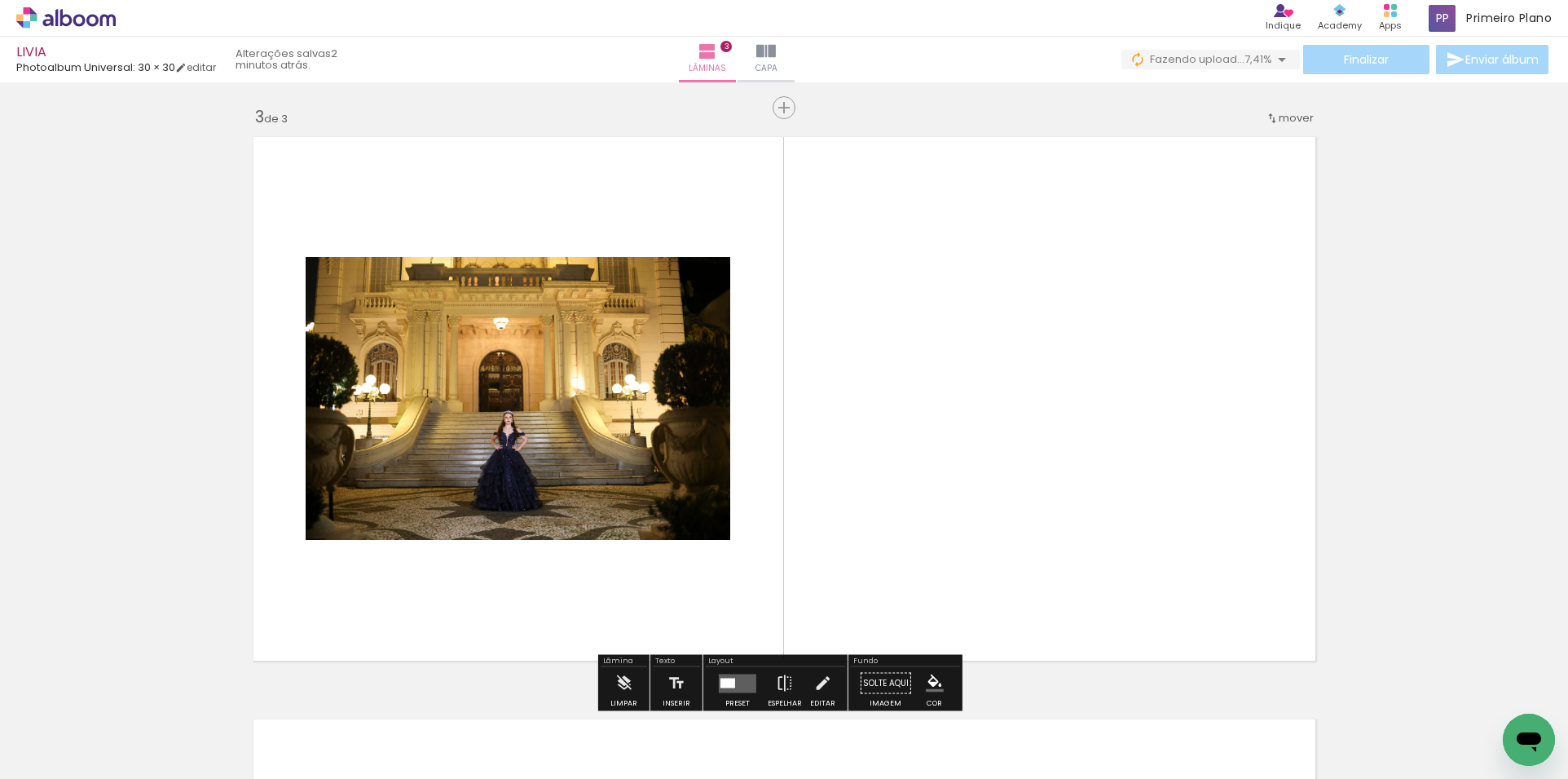
scroll to position [1186, 0]
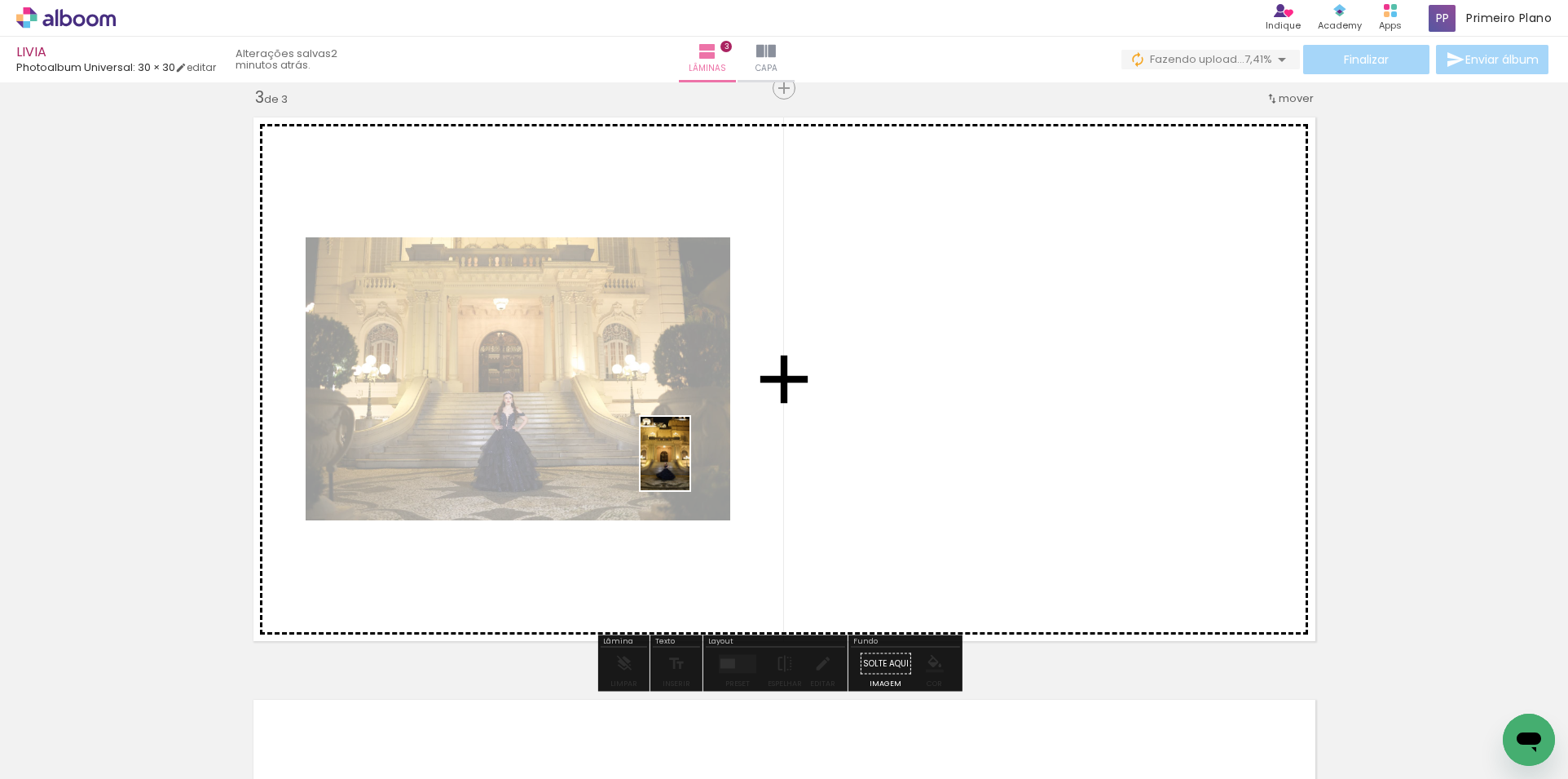
drag, startPoint x: 190, startPoint y: 724, endPoint x: 689, endPoint y: 466, distance: 561.8
click at [689, 466] on quentale-workspace at bounding box center [784, 390] width 1568 height 779
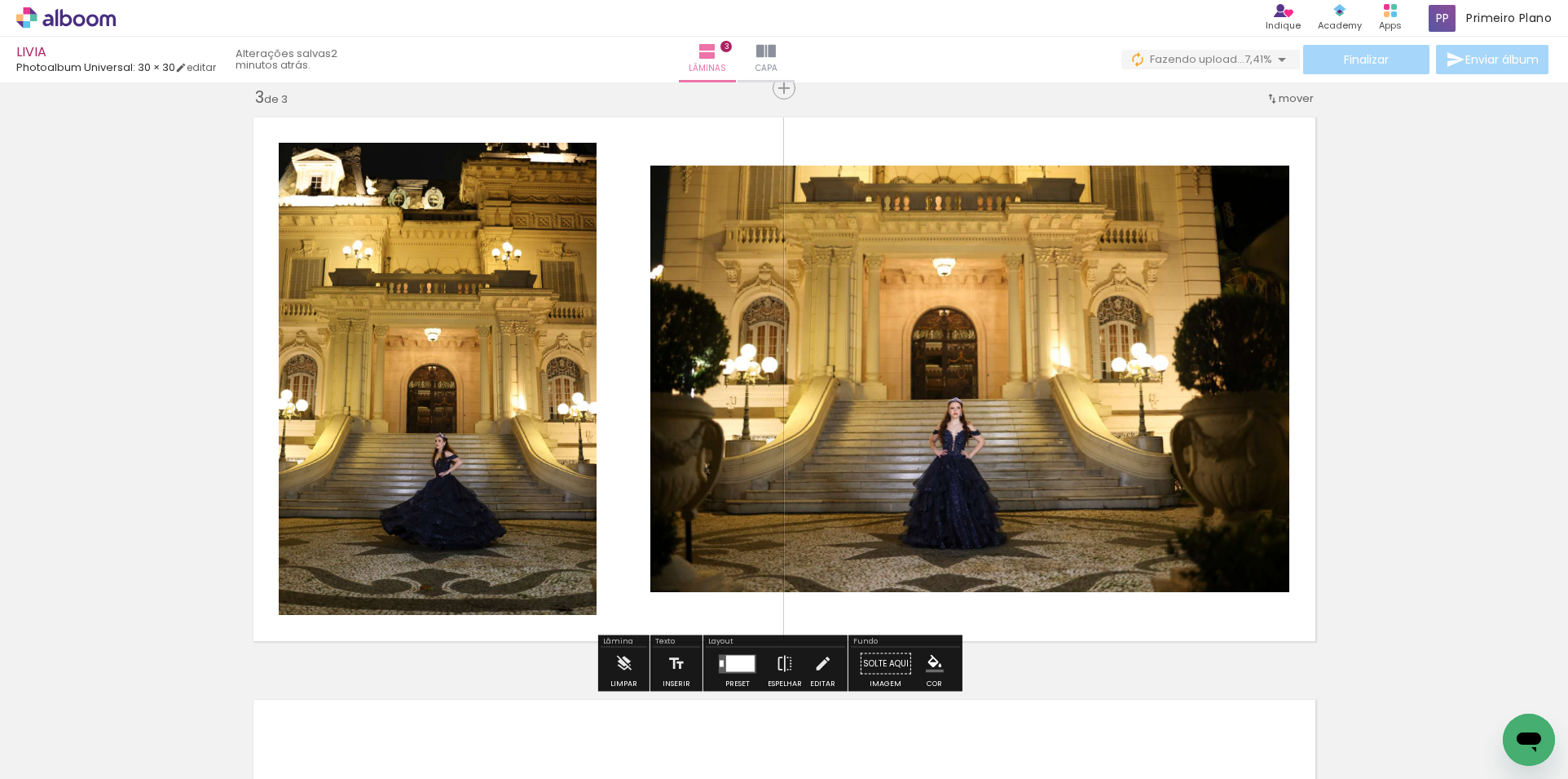
click at [732, 658] on div at bounding box center [740, 663] width 29 height 16
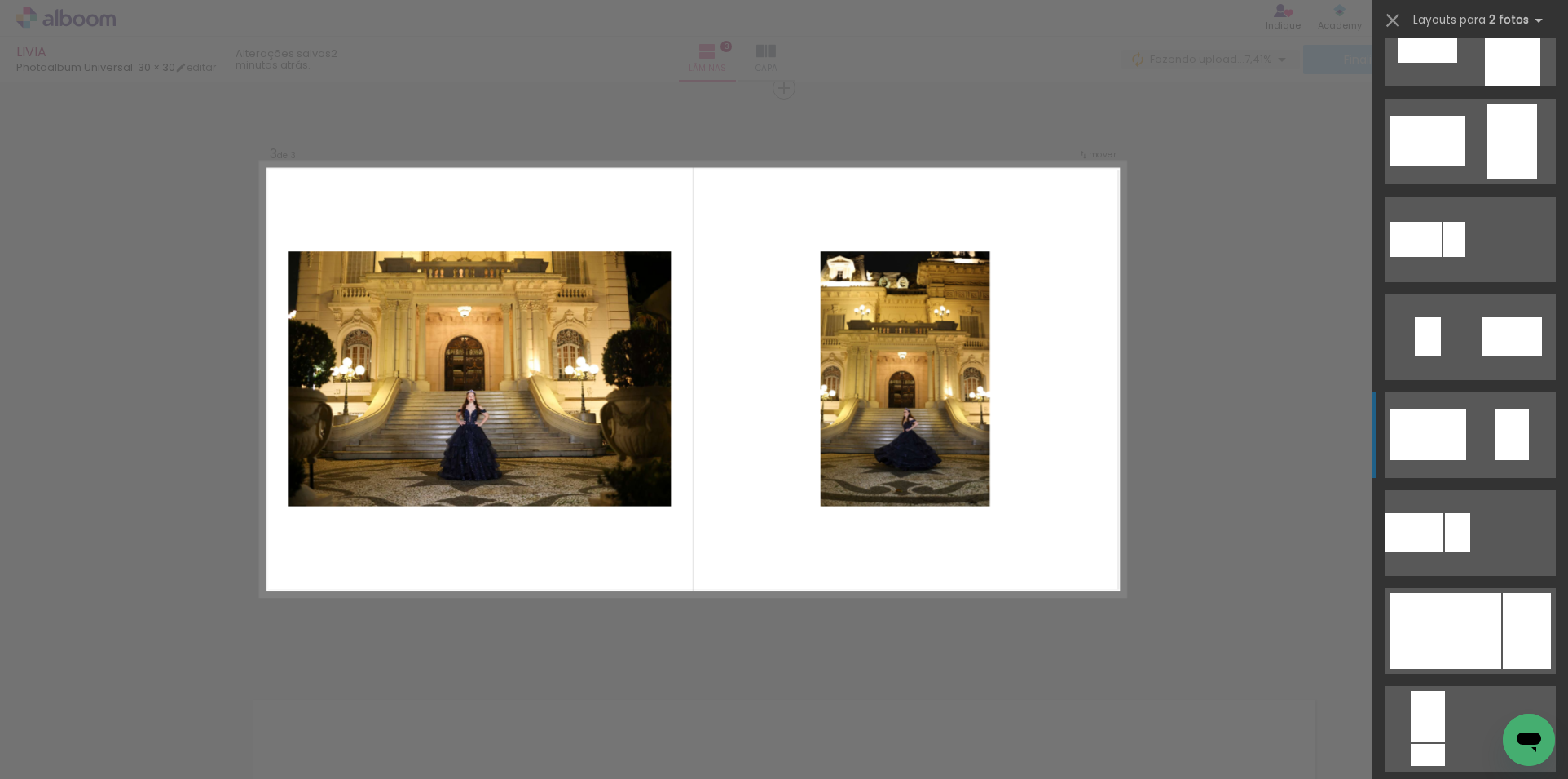
scroll to position [326, 0]
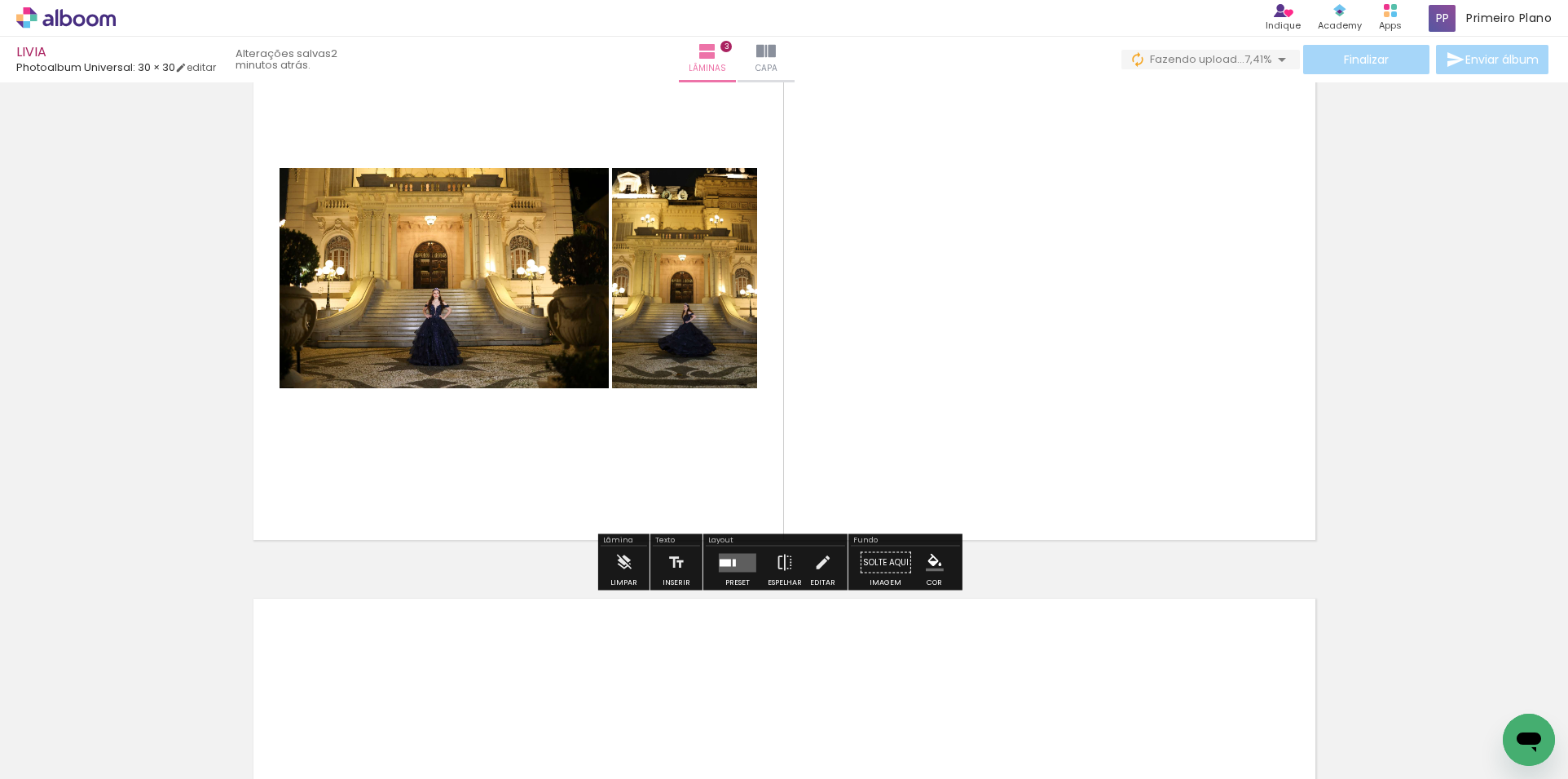
scroll to position [1430, 0]
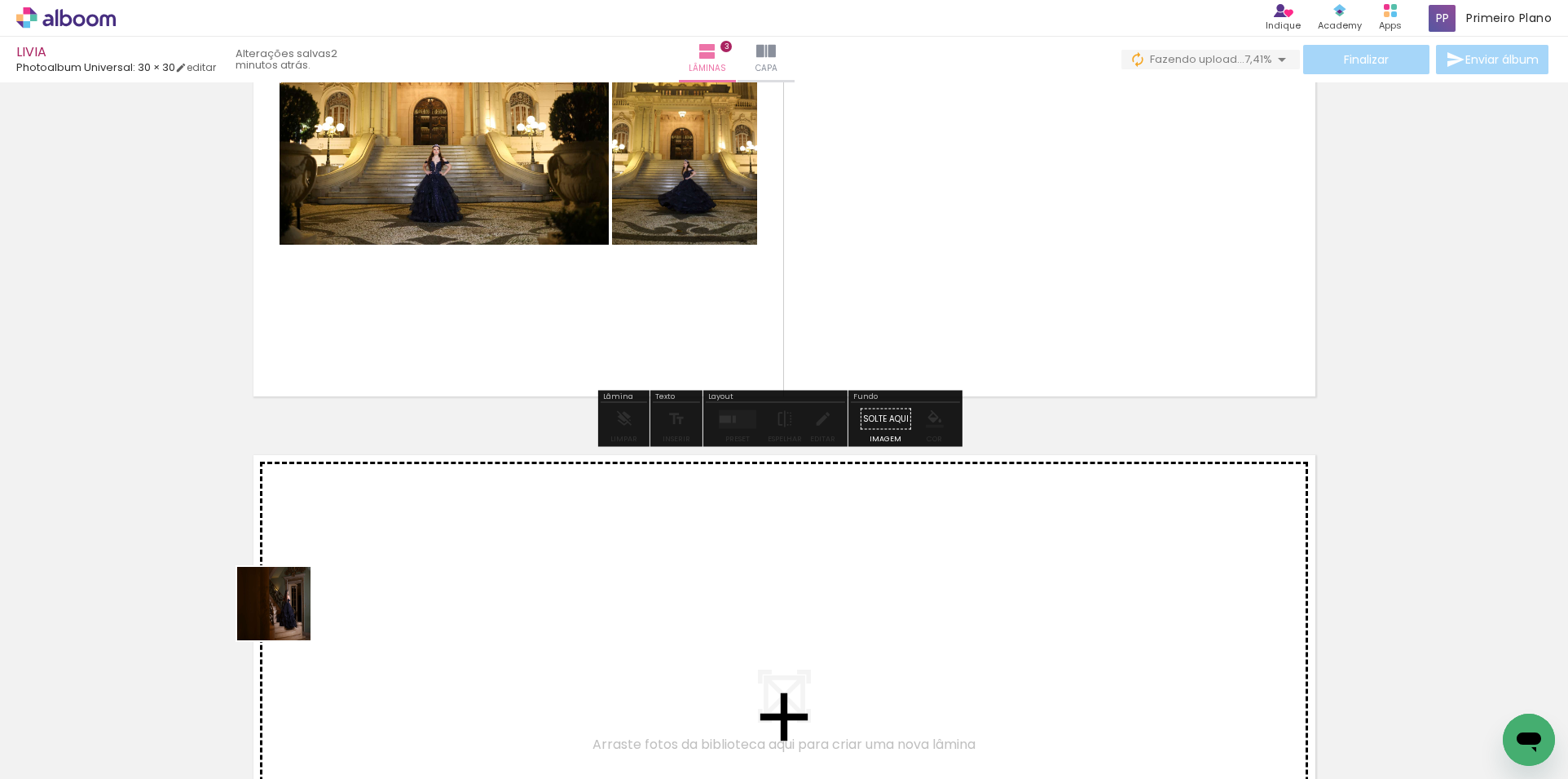
drag, startPoint x: 173, startPoint y: 723, endPoint x: 236, endPoint y: 650, distance: 96.4
click at [450, 507] on quentale-workspace at bounding box center [784, 390] width 1568 height 779
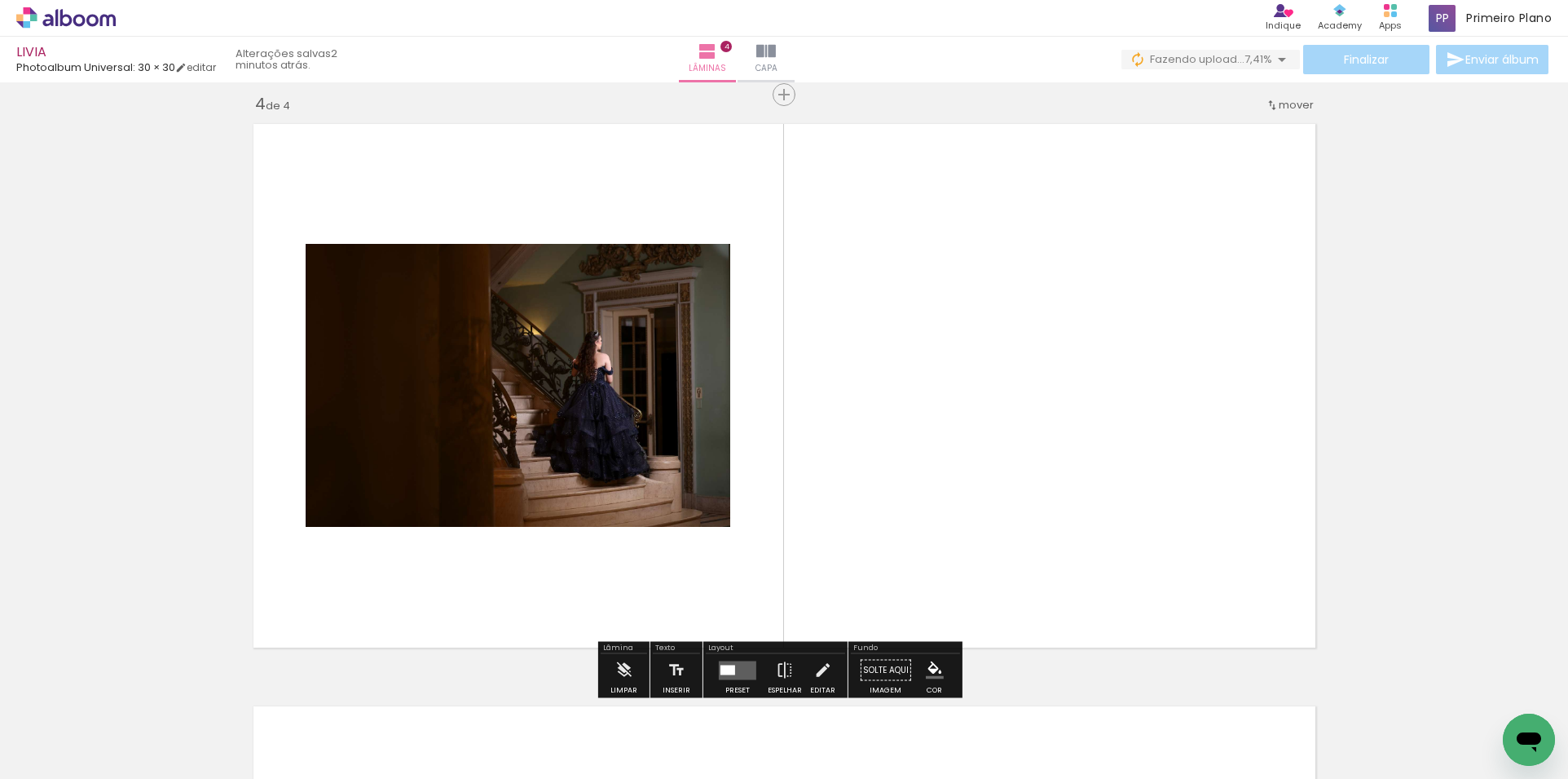
scroll to position [1768, 0]
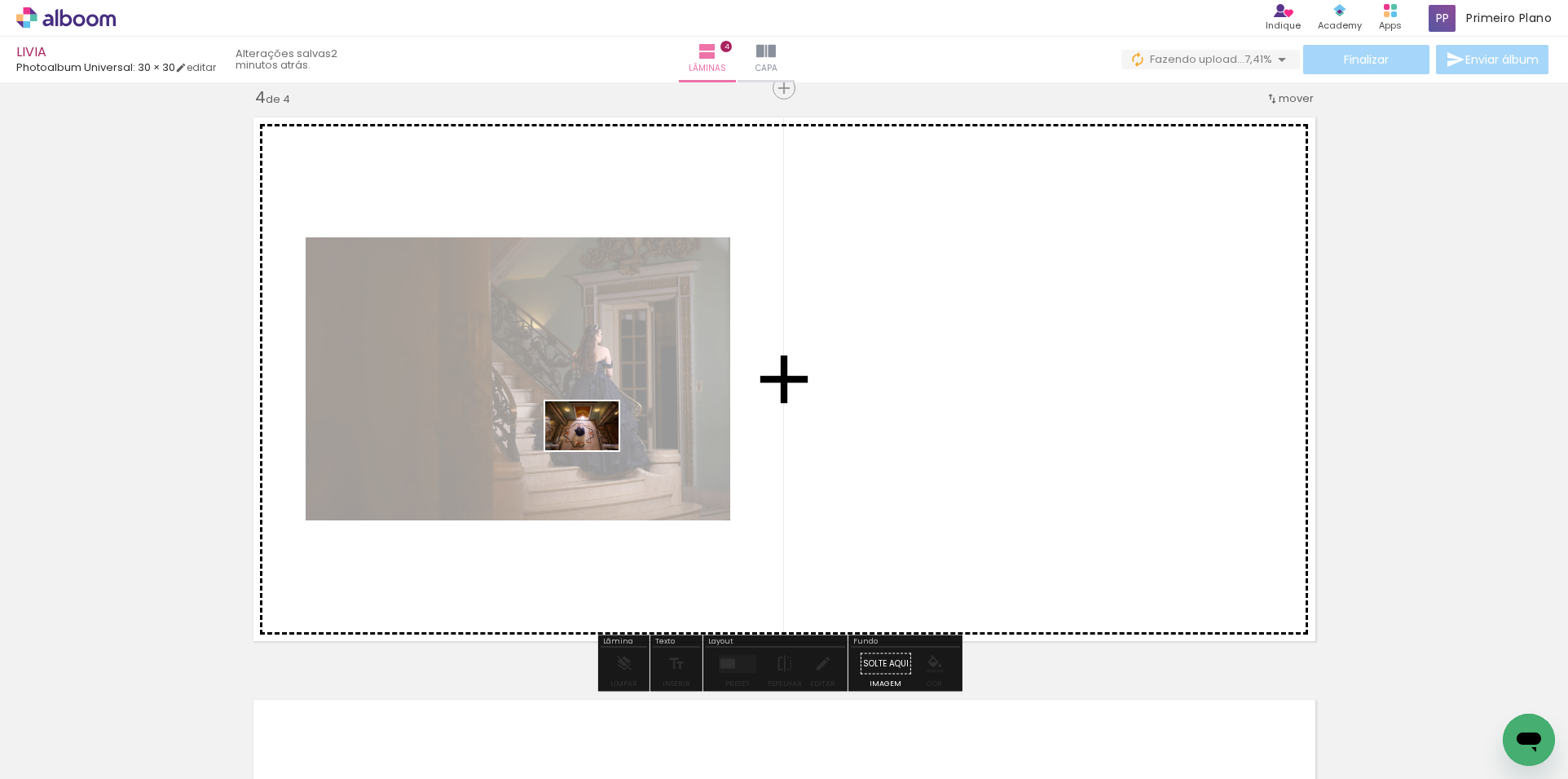
drag, startPoint x: 240, startPoint y: 665, endPoint x: 594, endPoint y: 450, distance: 414.2
click at [594, 450] on quentale-workspace at bounding box center [784, 390] width 1568 height 779
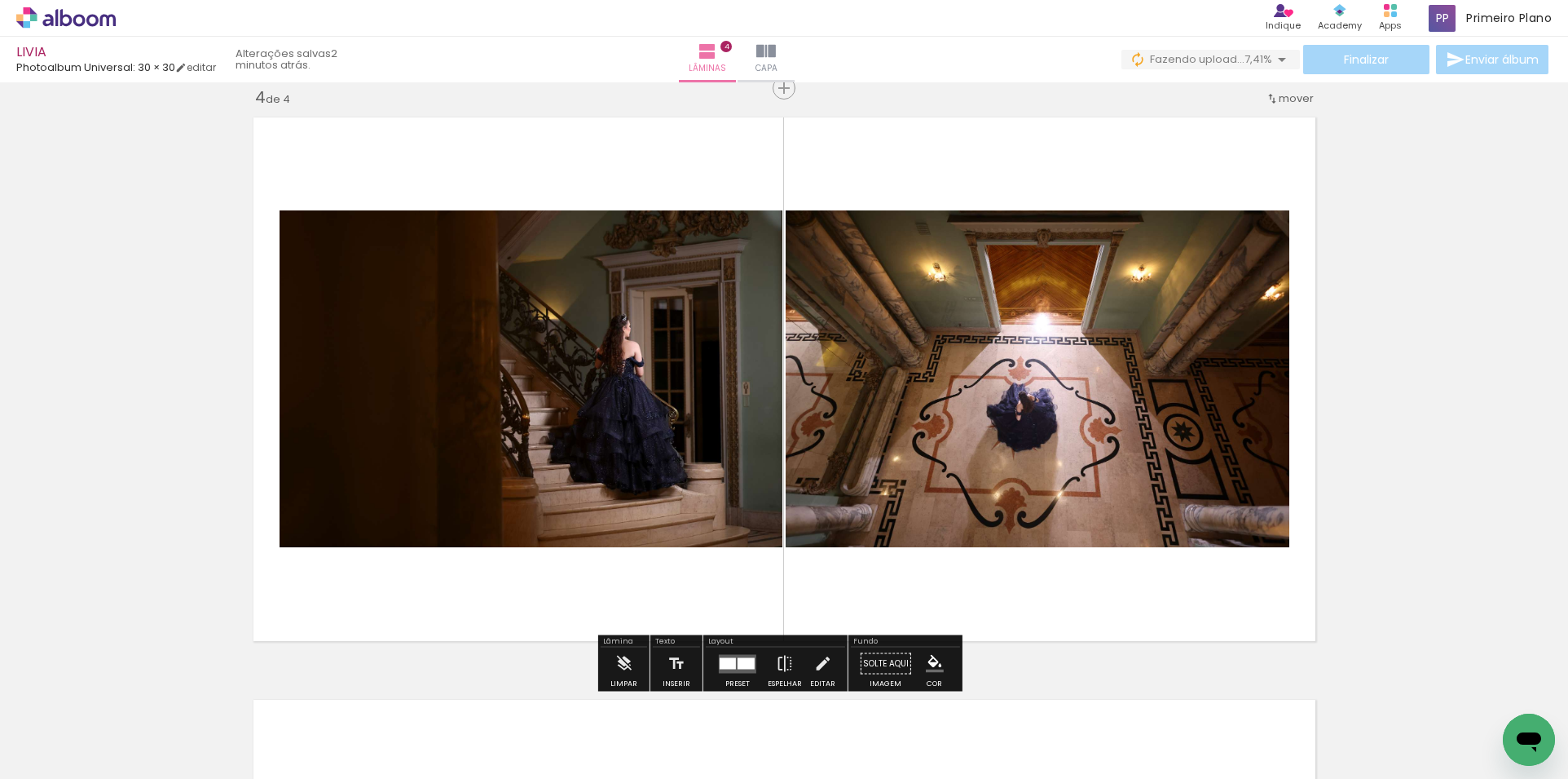
drag, startPoint x: 746, startPoint y: 662, endPoint x: 975, endPoint y: 581, distance: 242.9
click at [747, 662] on div at bounding box center [746, 663] width 17 height 12
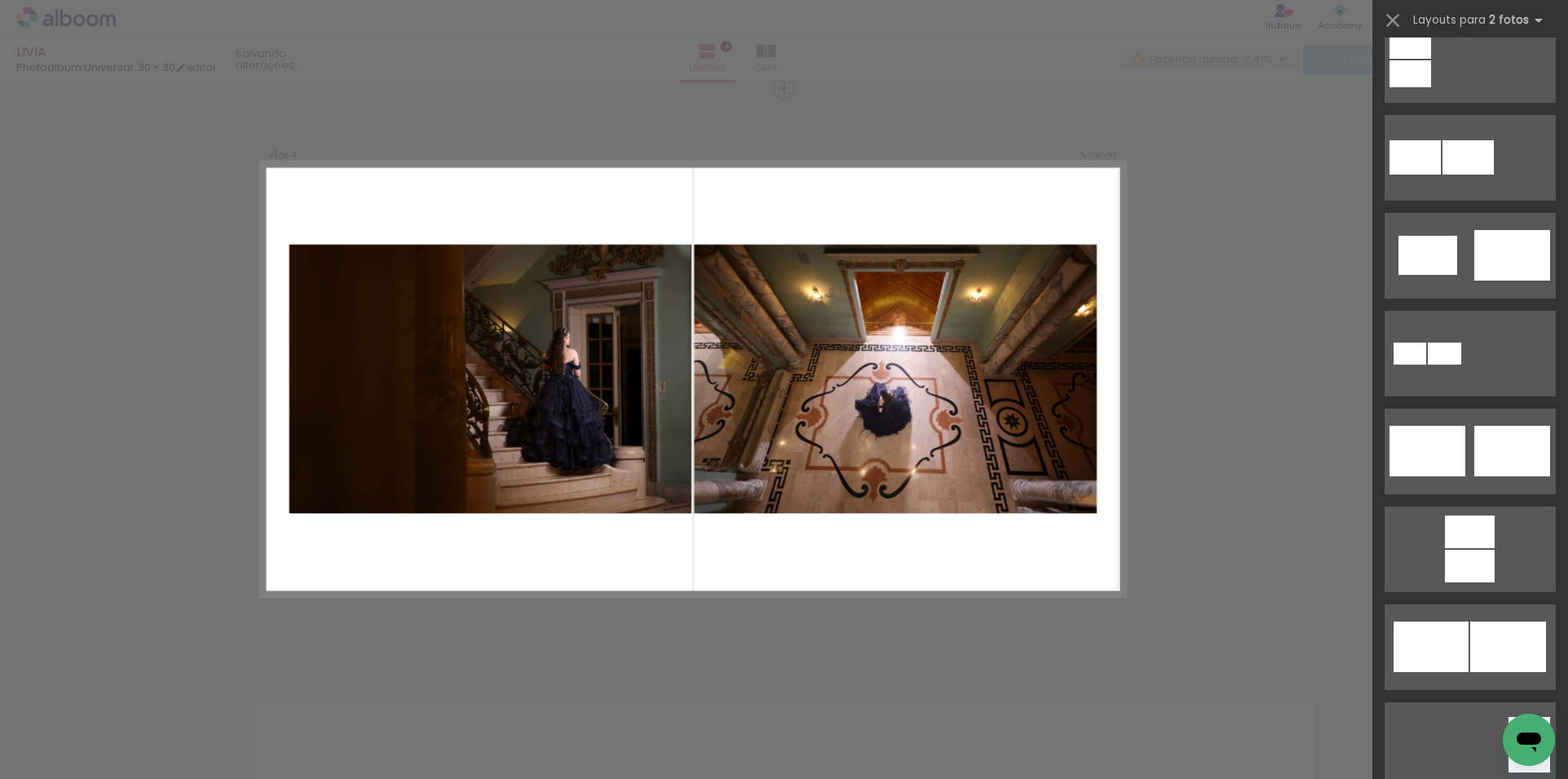
scroll to position [0, 0]
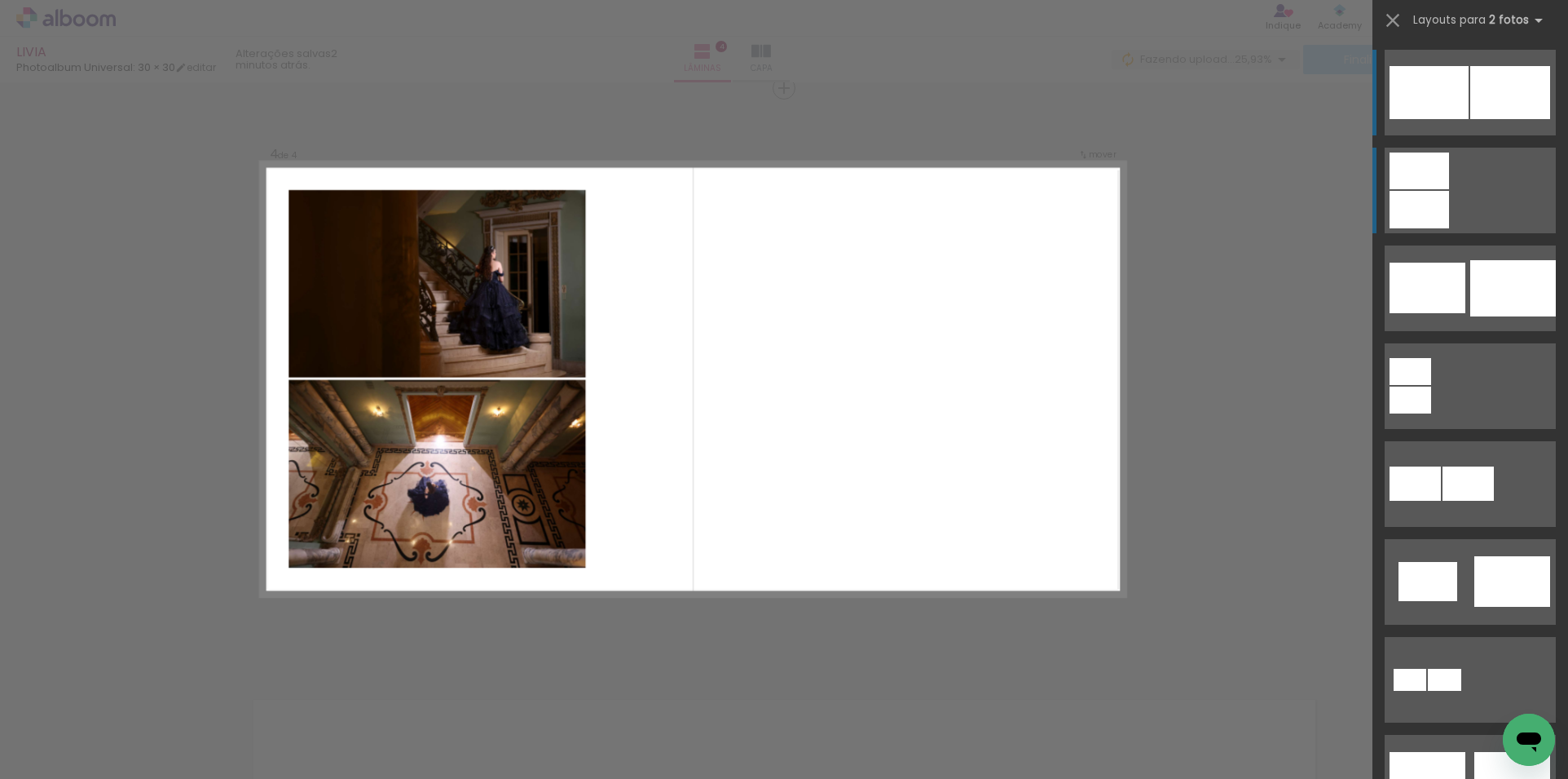
click at [1470, 119] on div at bounding box center [1510, 92] width 80 height 53
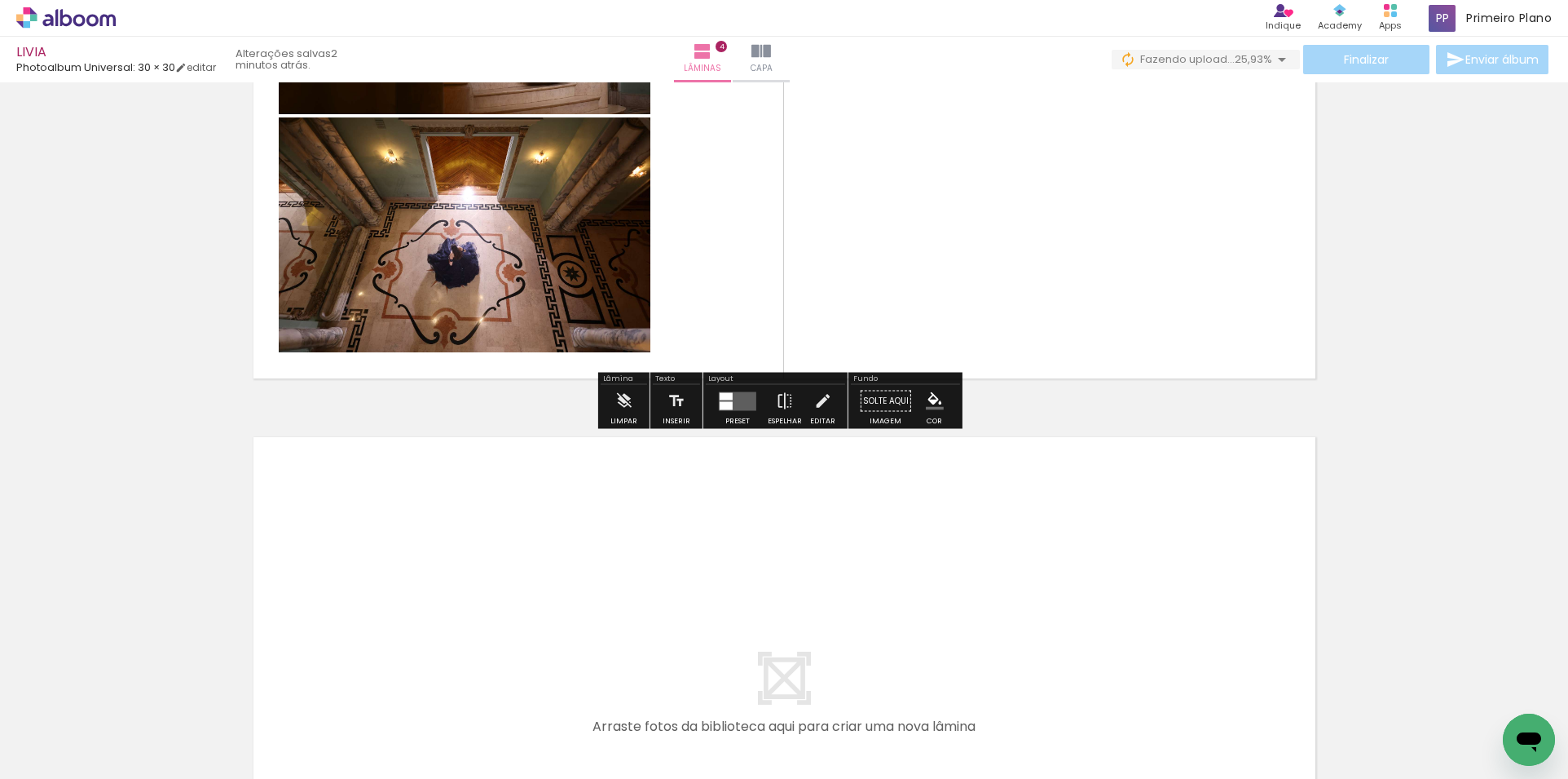
scroll to position [2094, 0]
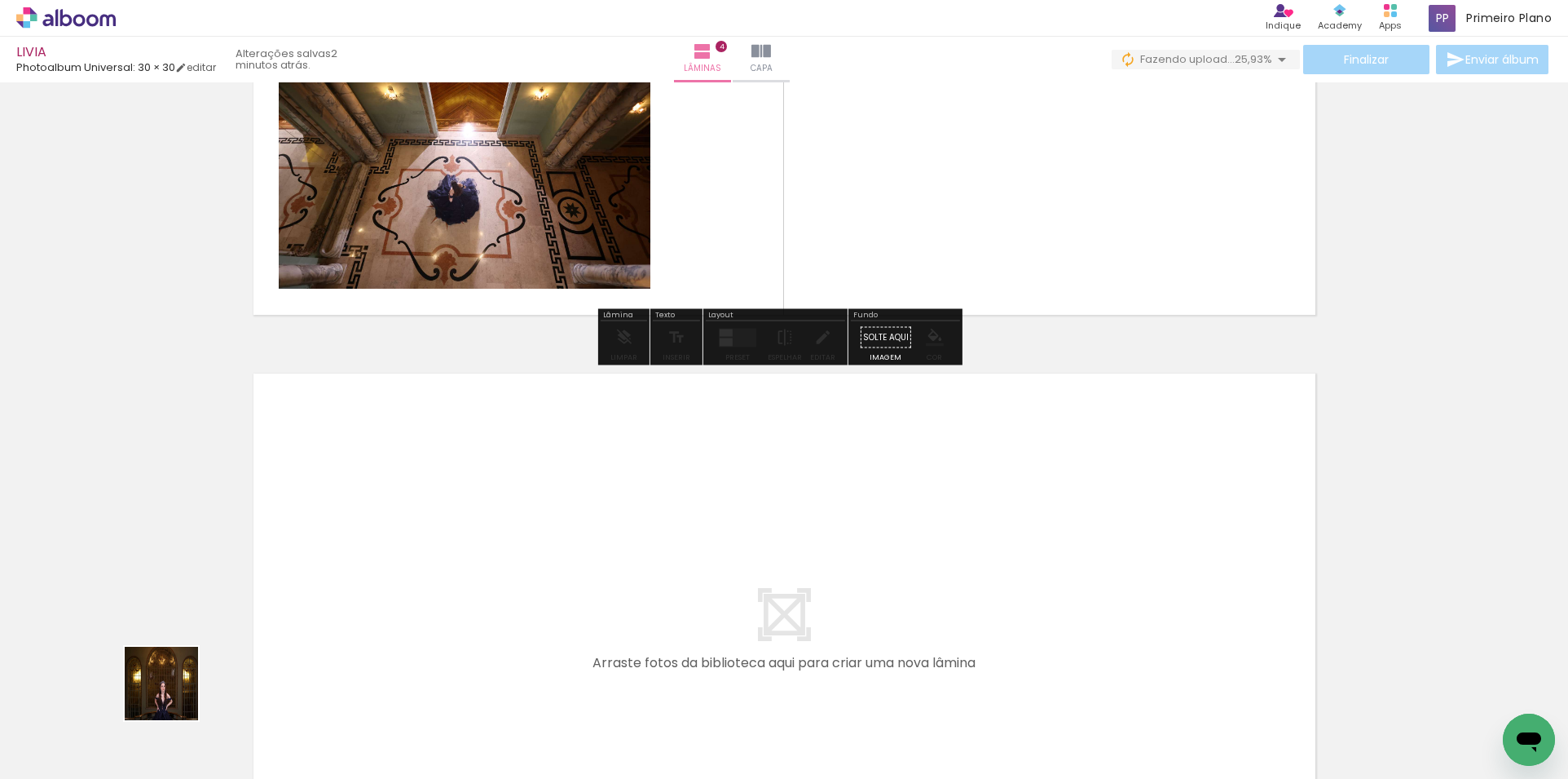
drag, startPoint x: 158, startPoint y: 720, endPoint x: 369, endPoint y: 482, distance: 318.1
click at [369, 482] on quentale-workspace at bounding box center [784, 390] width 1568 height 779
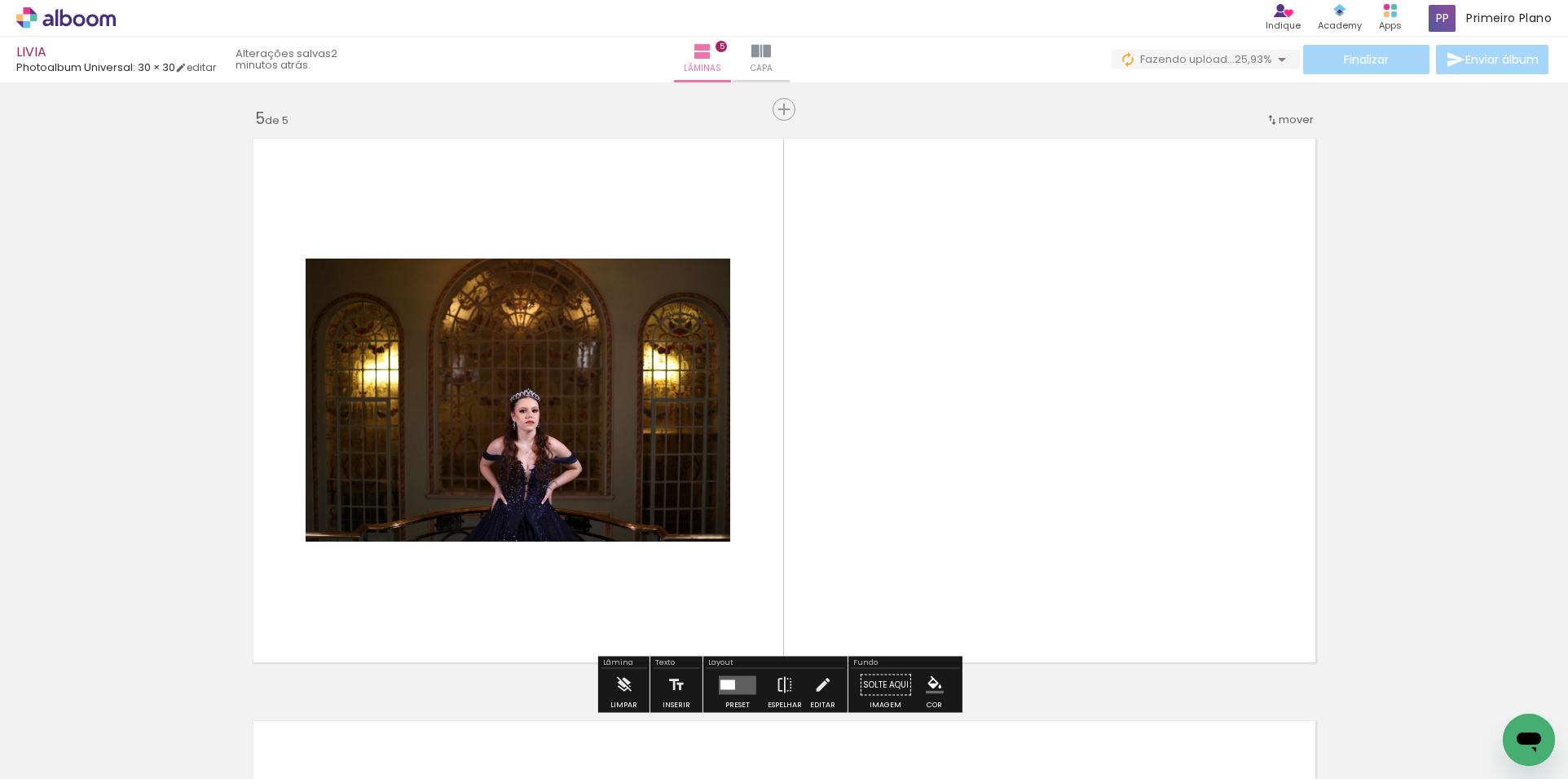
scroll to position [2350, 0]
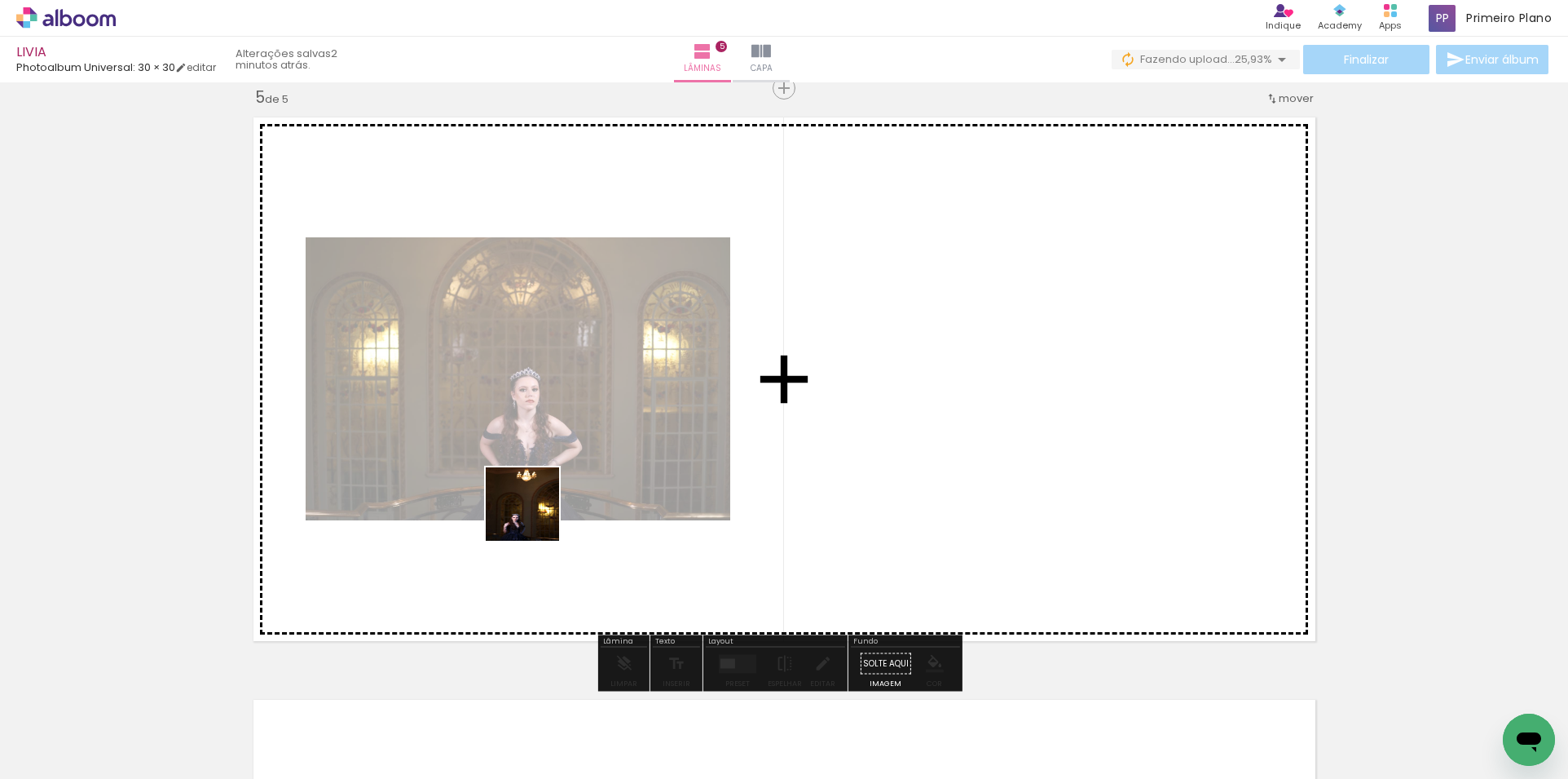
drag, startPoint x: 179, startPoint y: 722, endPoint x: 722, endPoint y: 495, distance: 588.5
click at [707, 416] on quentale-workspace at bounding box center [784, 390] width 1568 height 779
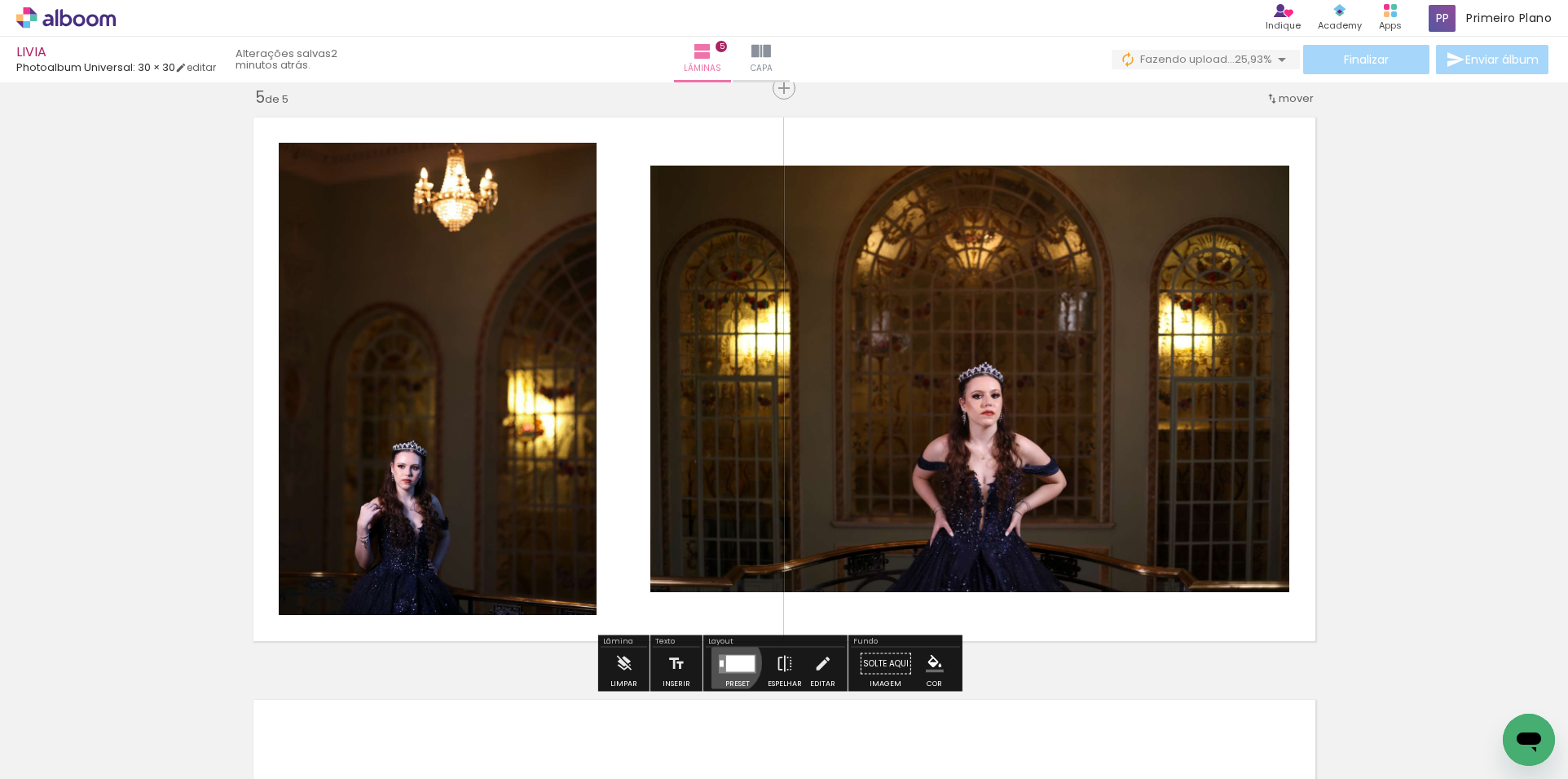
click at [726, 663] on div at bounding box center [740, 663] width 29 height 16
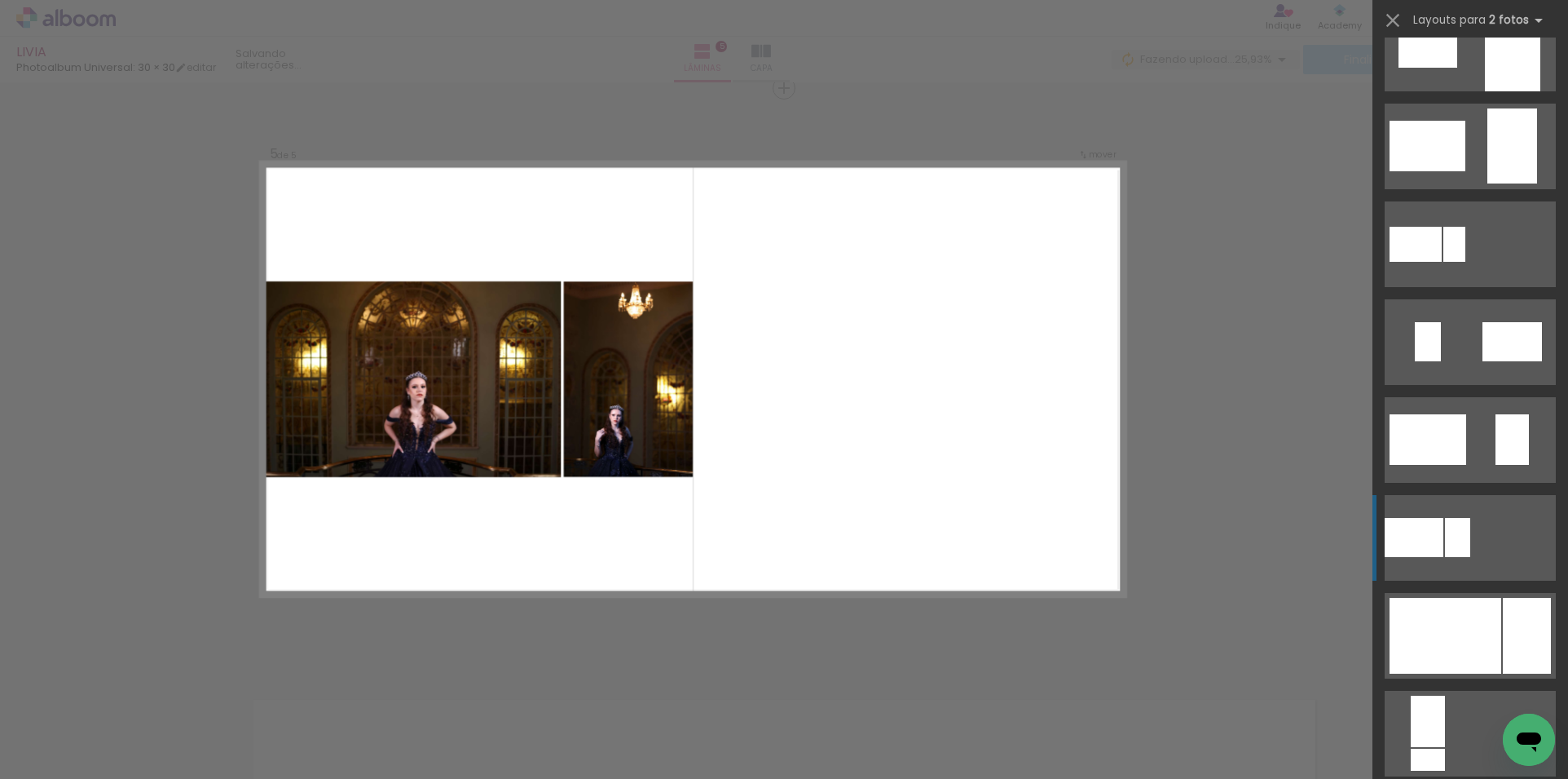
scroll to position [244, 0]
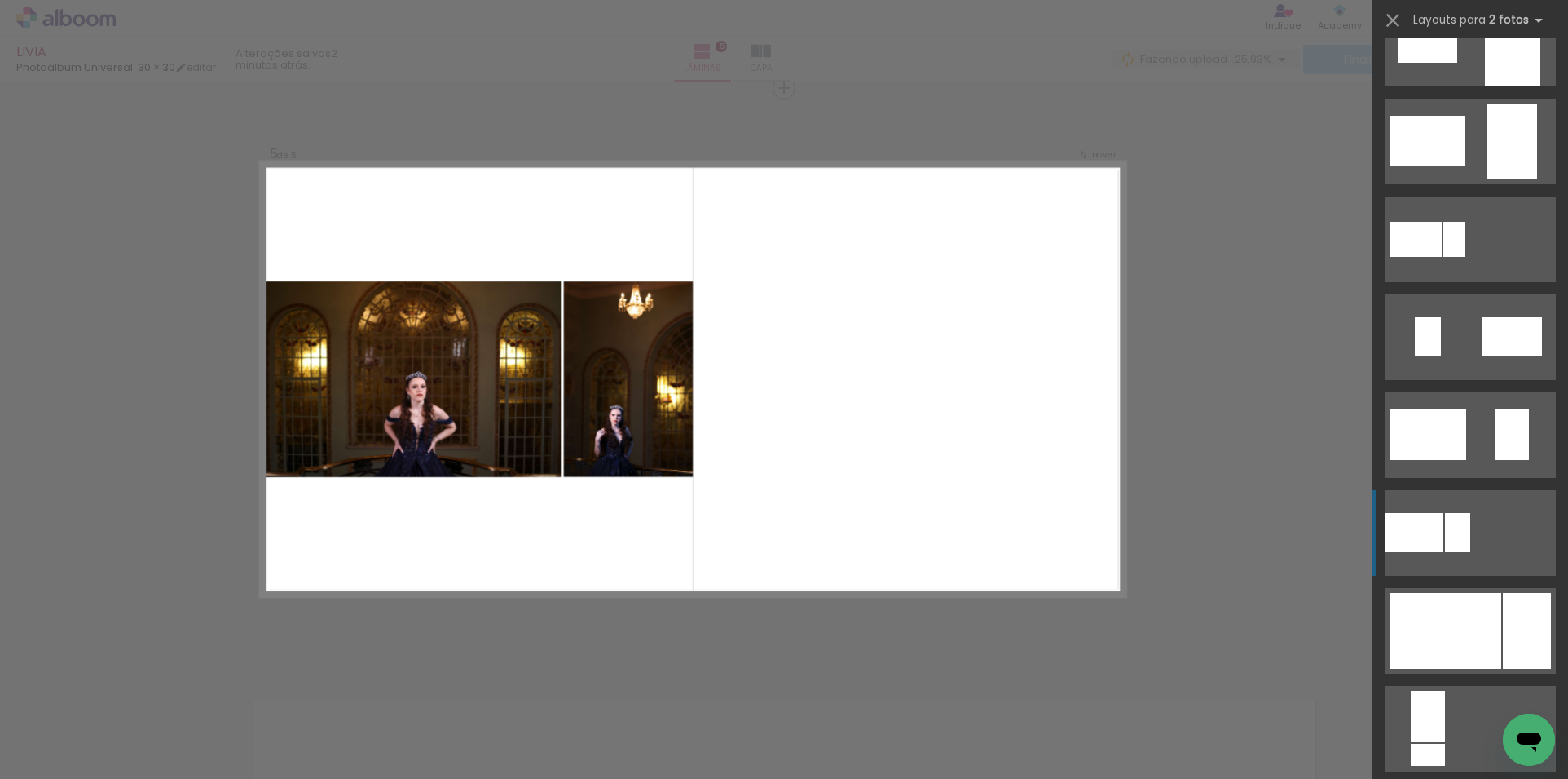
click at [1413, 543] on div at bounding box center [1414, 533] width 59 height 39
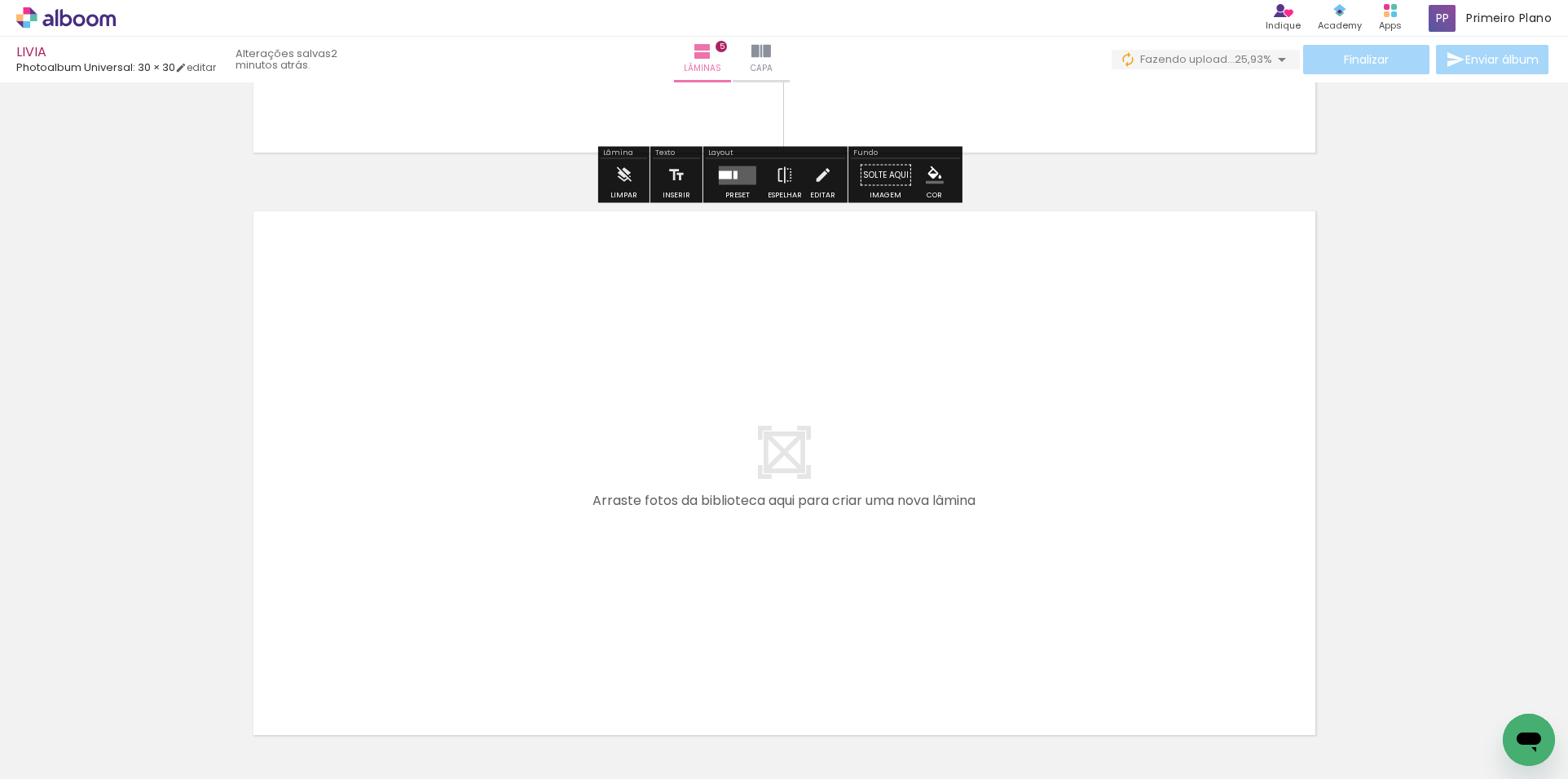
scroll to position [2839, 0]
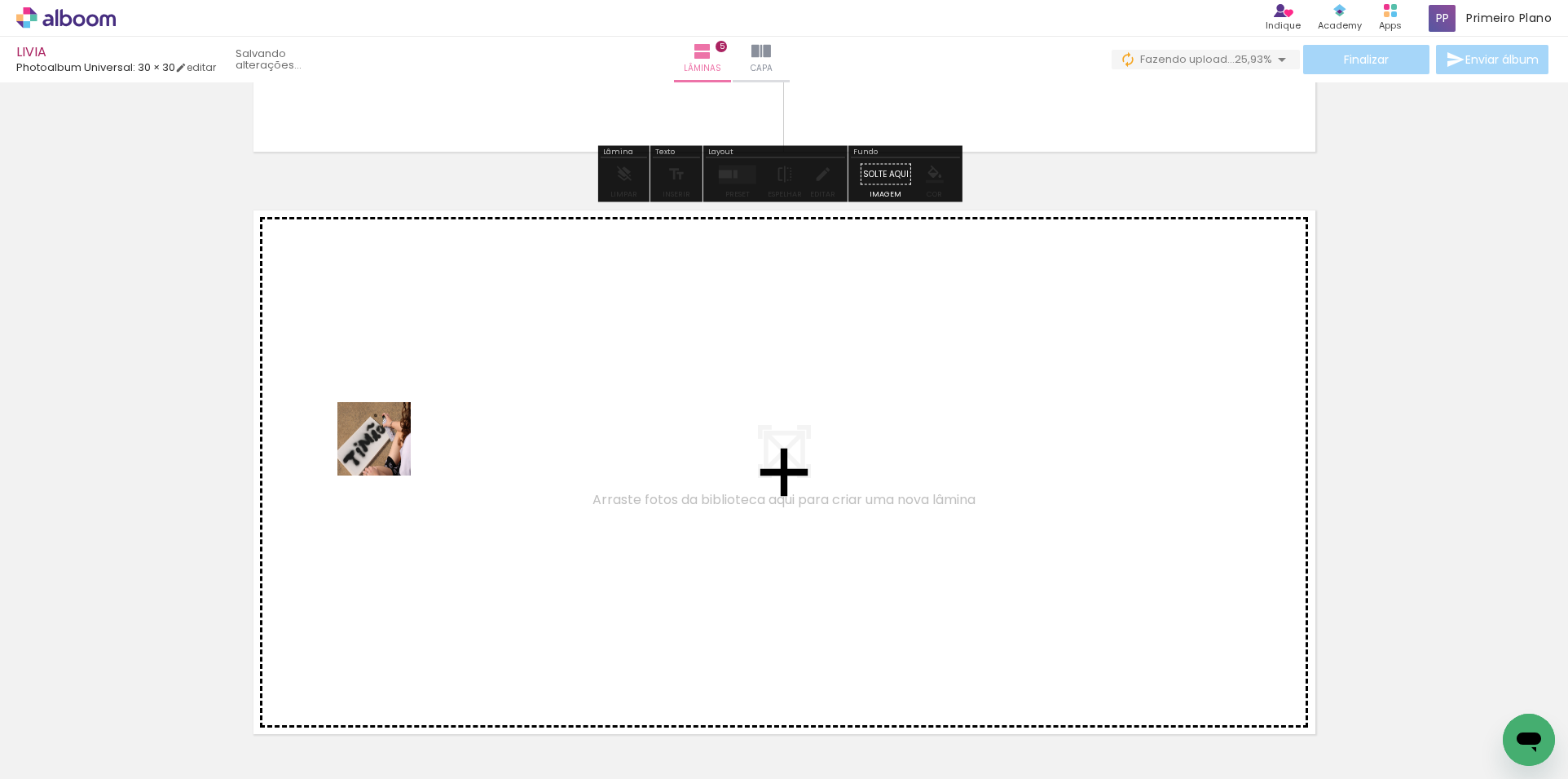
drag, startPoint x: 315, startPoint y: 552, endPoint x: 401, endPoint y: 420, distance: 157.5
click at [401, 420] on quentale-workspace at bounding box center [784, 390] width 1568 height 779
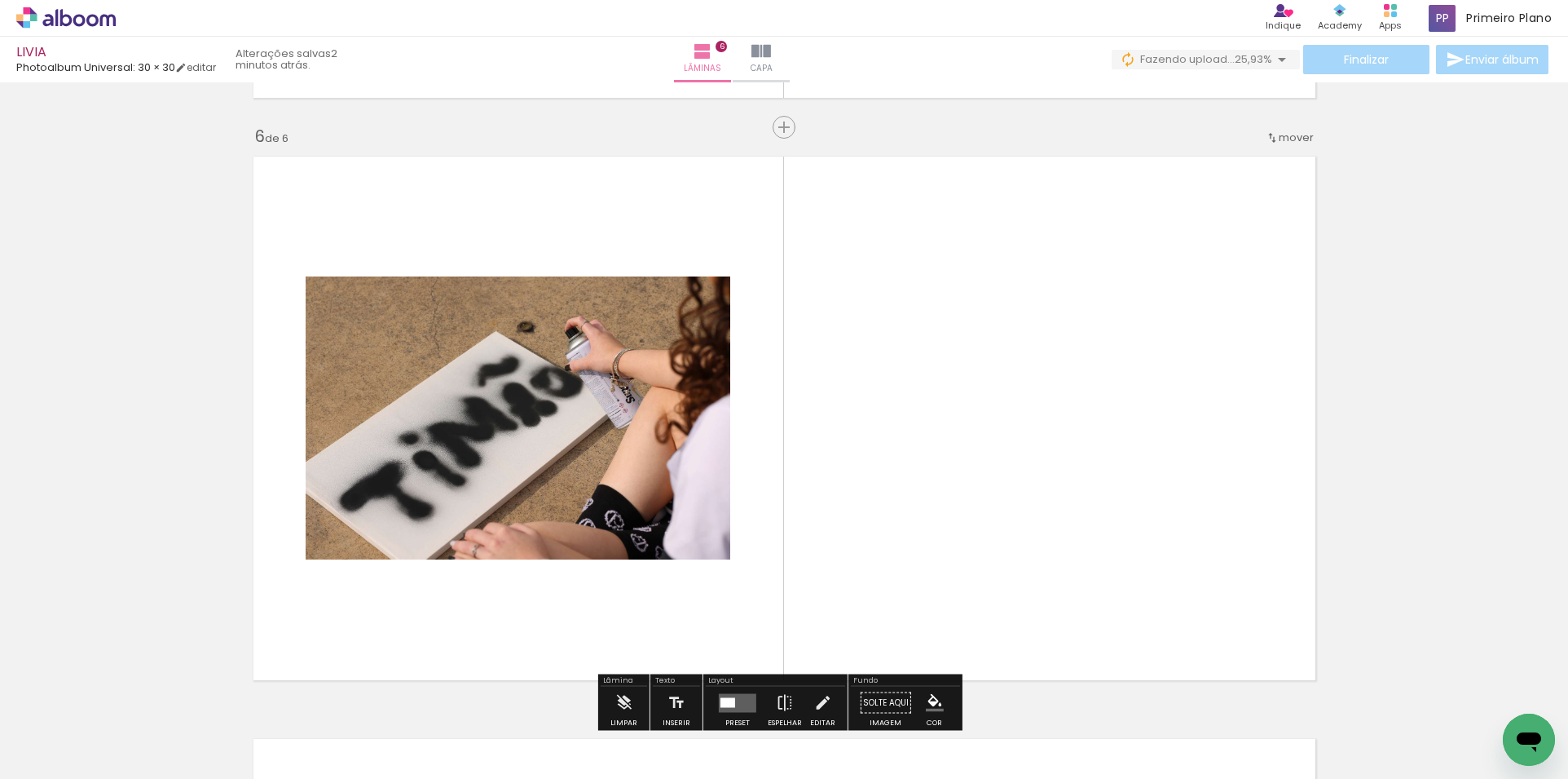
scroll to position [2932, 0]
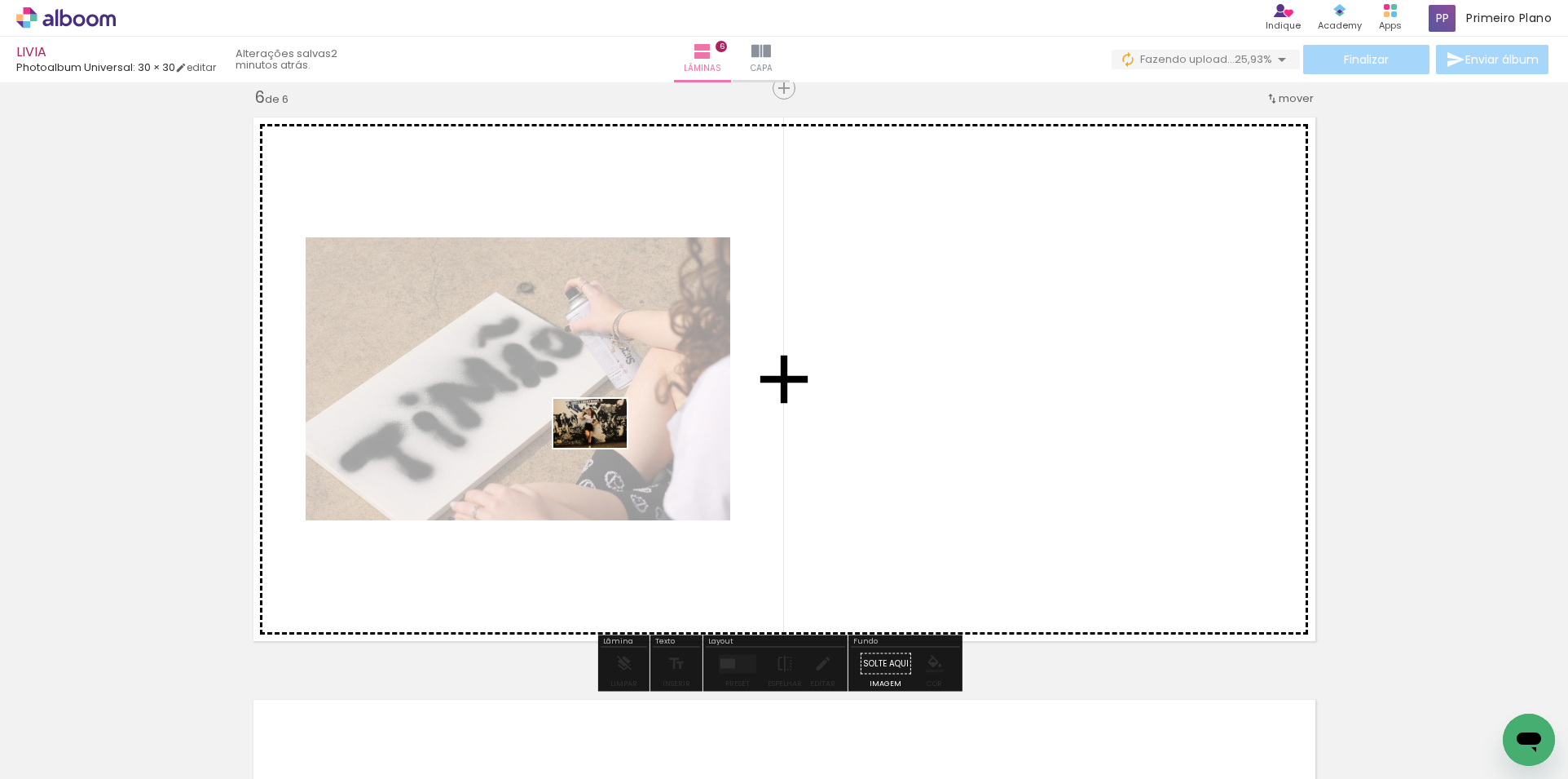
drag, startPoint x: 176, startPoint y: 727, endPoint x: 602, endPoint y: 448, distance: 509.2
click at [602, 448] on quentale-workspace at bounding box center [784, 390] width 1568 height 779
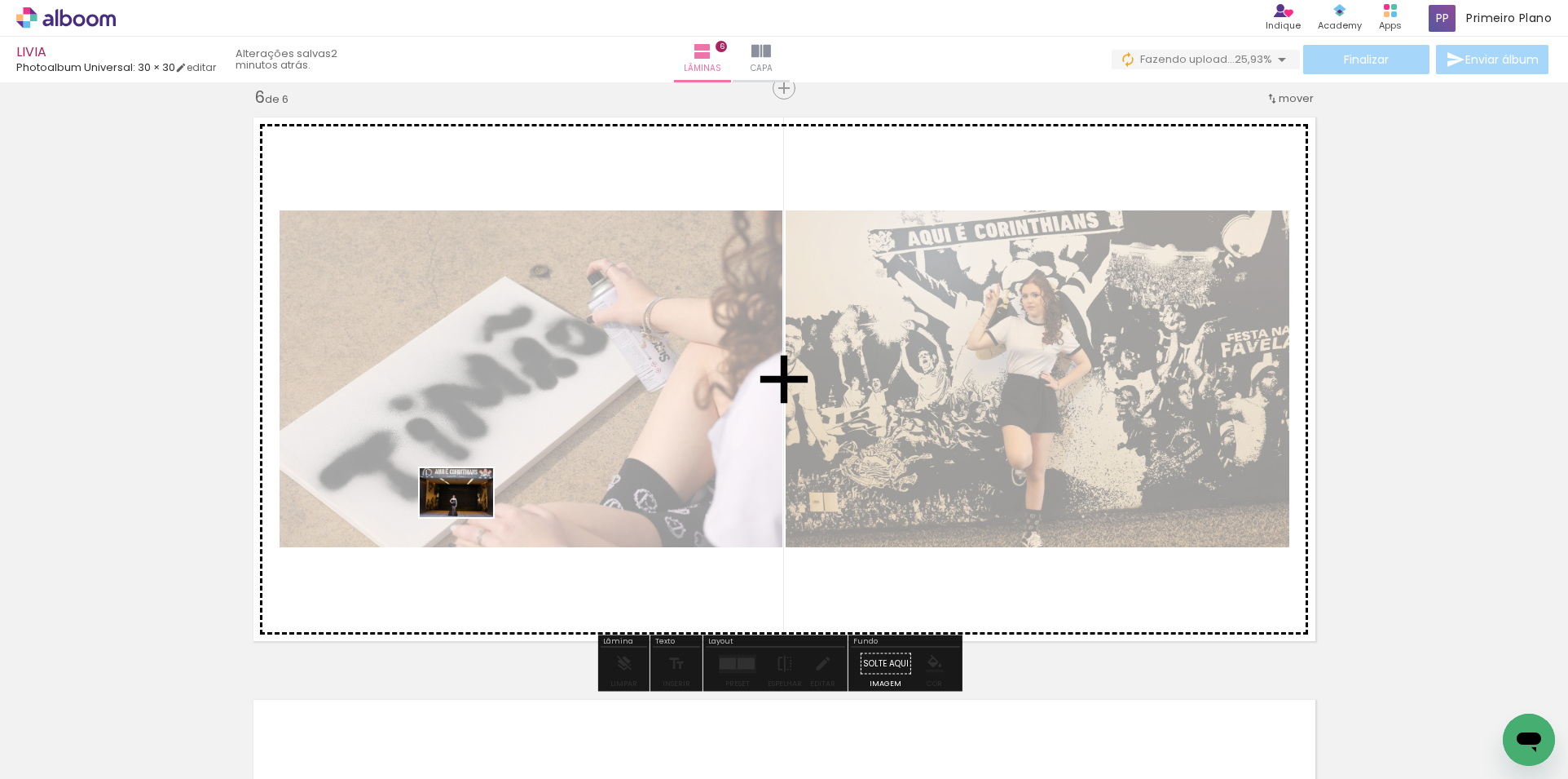
drag, startPoint x: 171, startPoint y: 716, endPoint x: 469, endPoint y: 517, distance: 358.3
click at [469, 517] on quentale-workspace at bounding box center [784, 390] width 1568 height 779
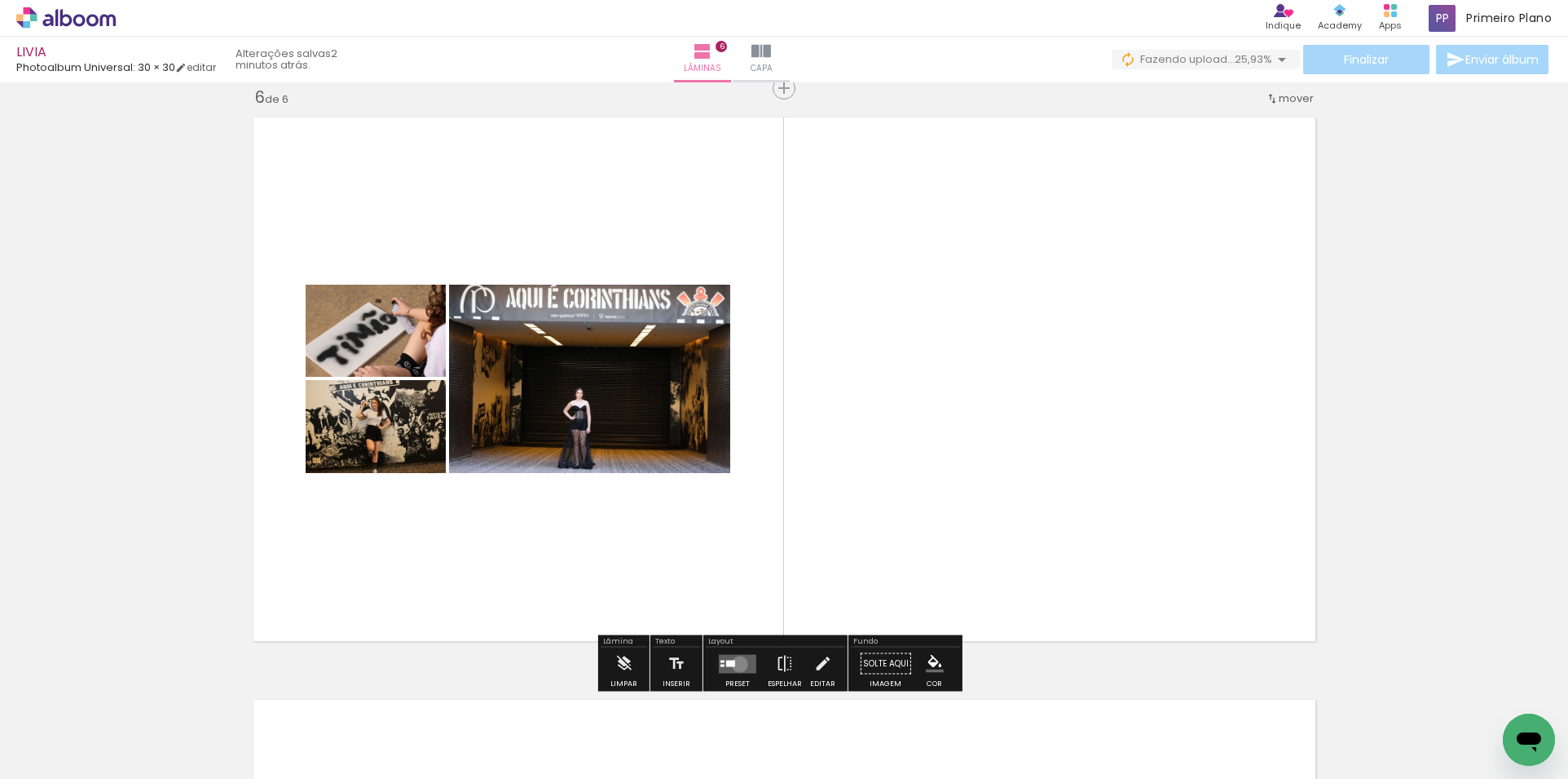
click at [736, 663] on quentale-layouter at bounding box center [737, 663] width 38 height 19
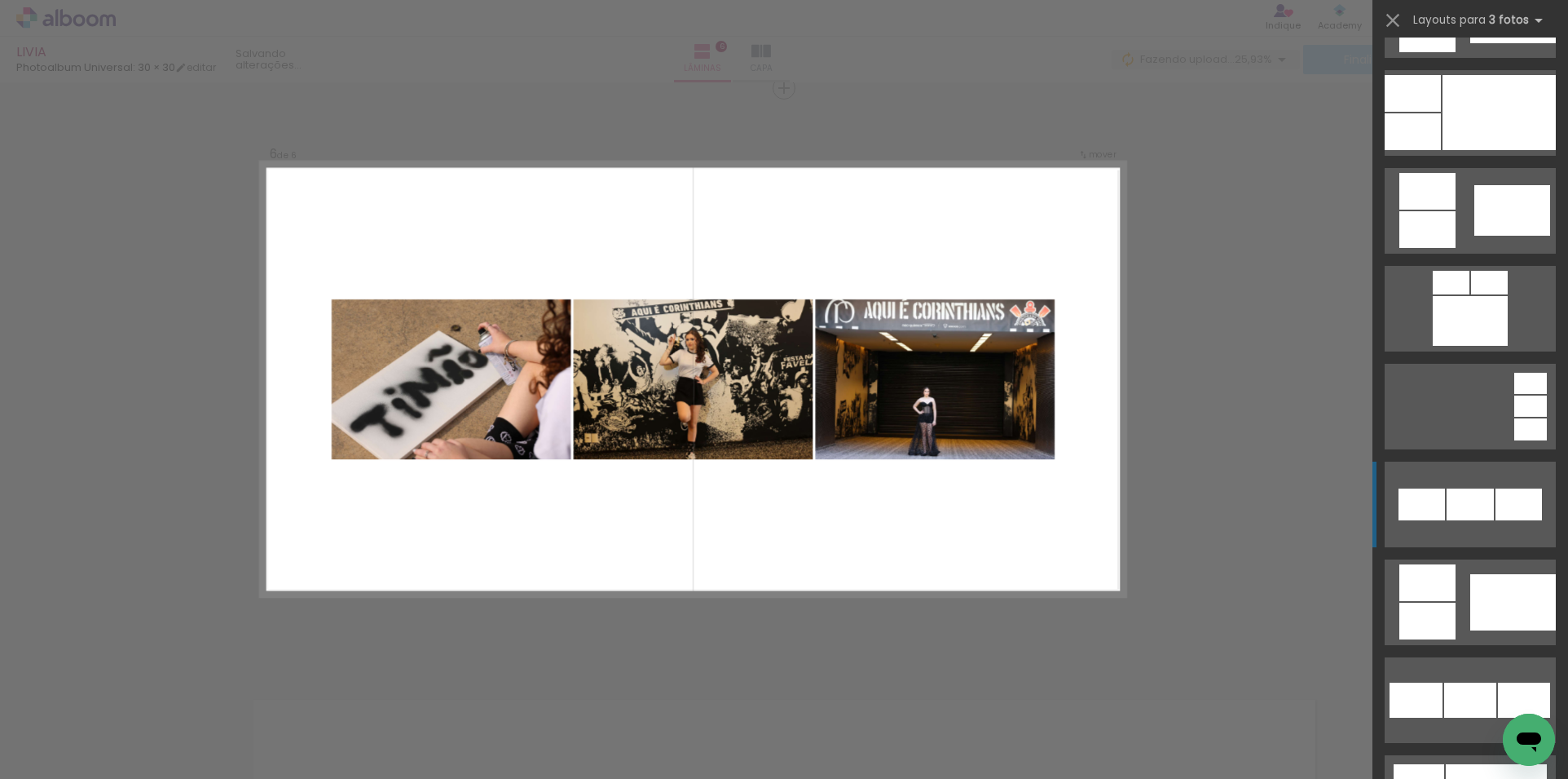
scroll to position [1060, 0]
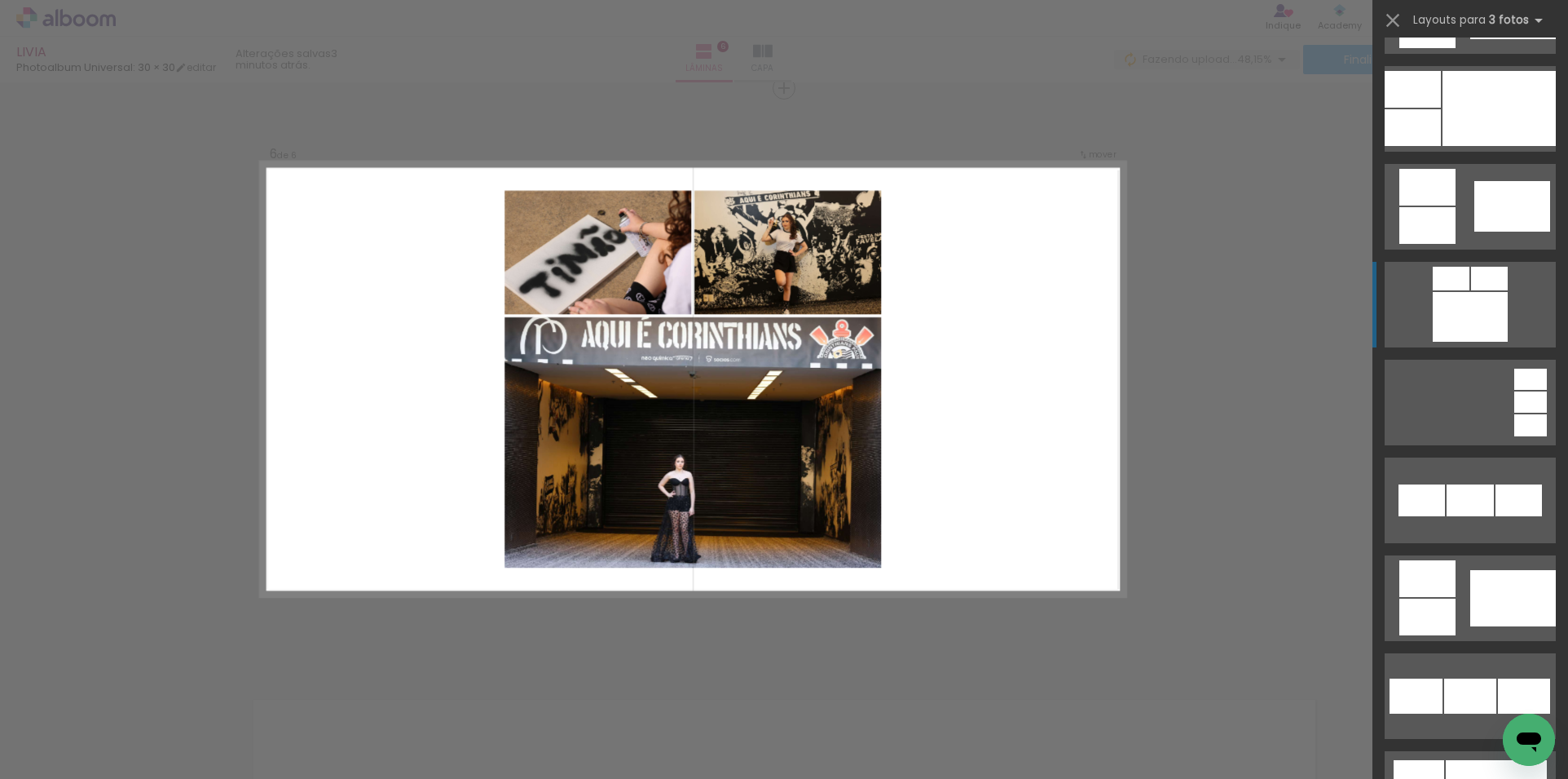
click at [1460, 312] on div at bounding box center [1470, 317] width 75 height 50
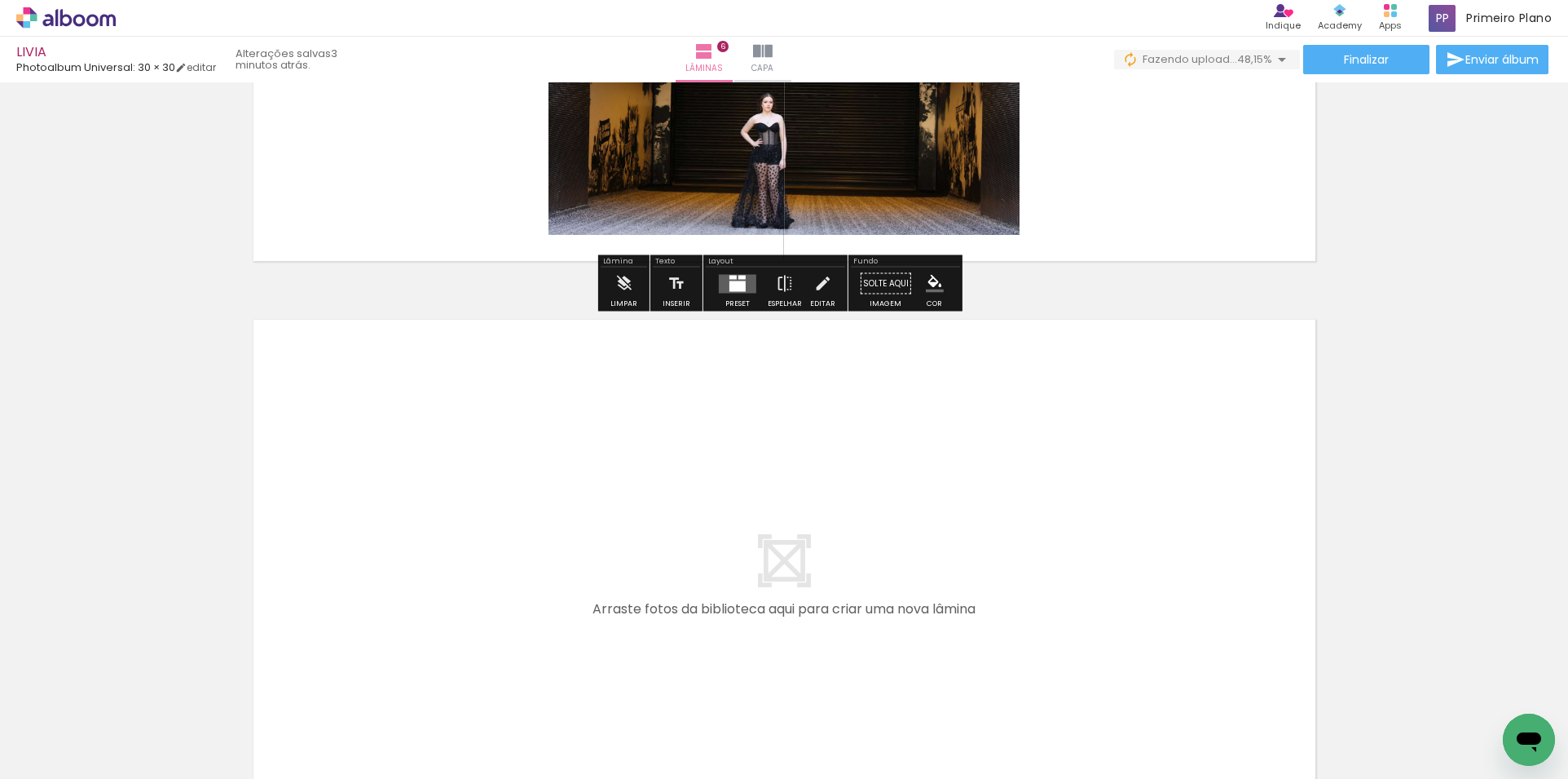
scroll to position [3340, 0]
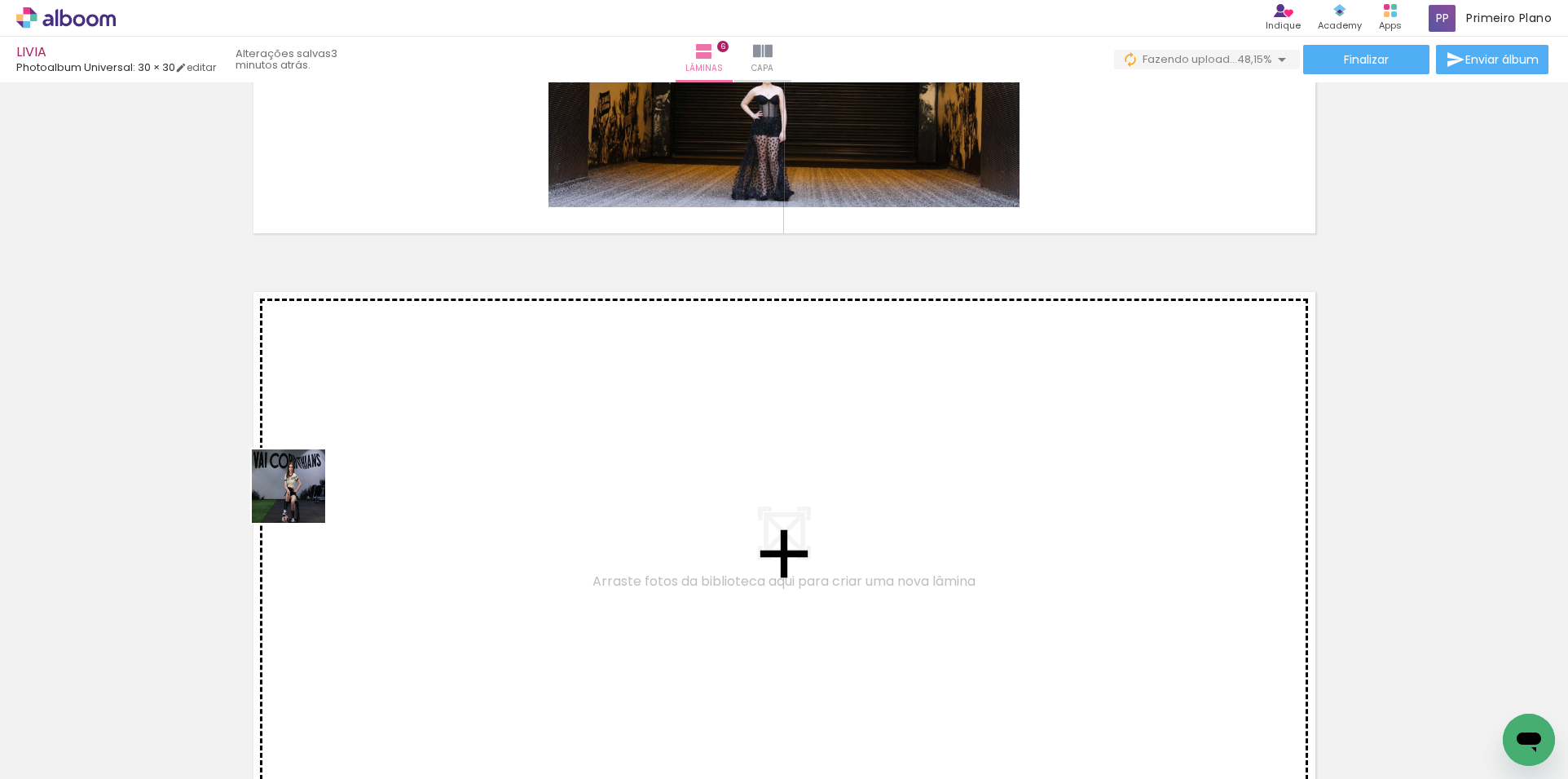
drag, startPoint x: 336, startPoint y: 645, endPoint x: 301, endPoint y: 497, distance: 152.1
click at [301, 497] on quentale-workspace at bounding box center [784, 390] width 1568 height 779
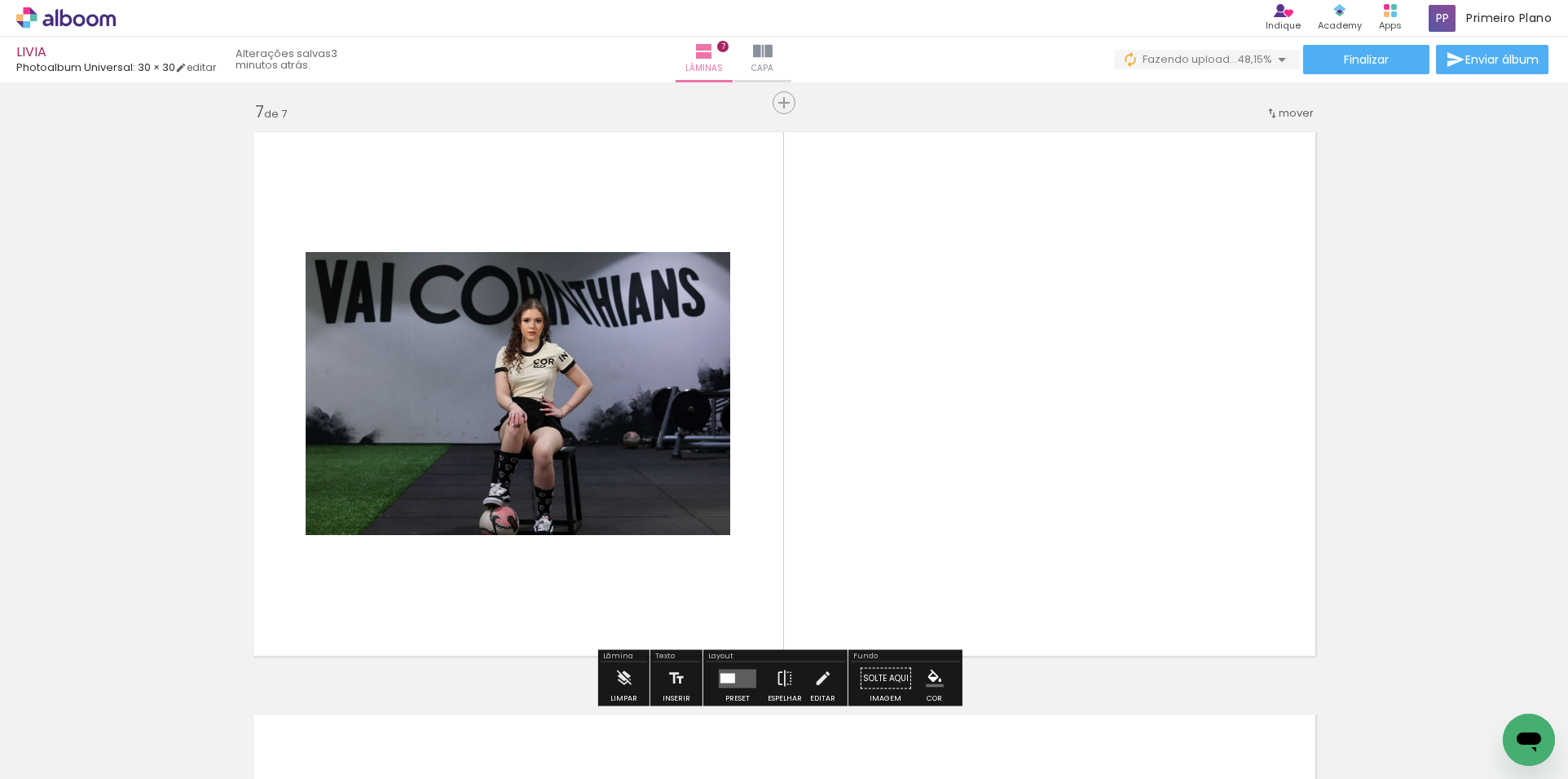
scroll to position [3514, 0]
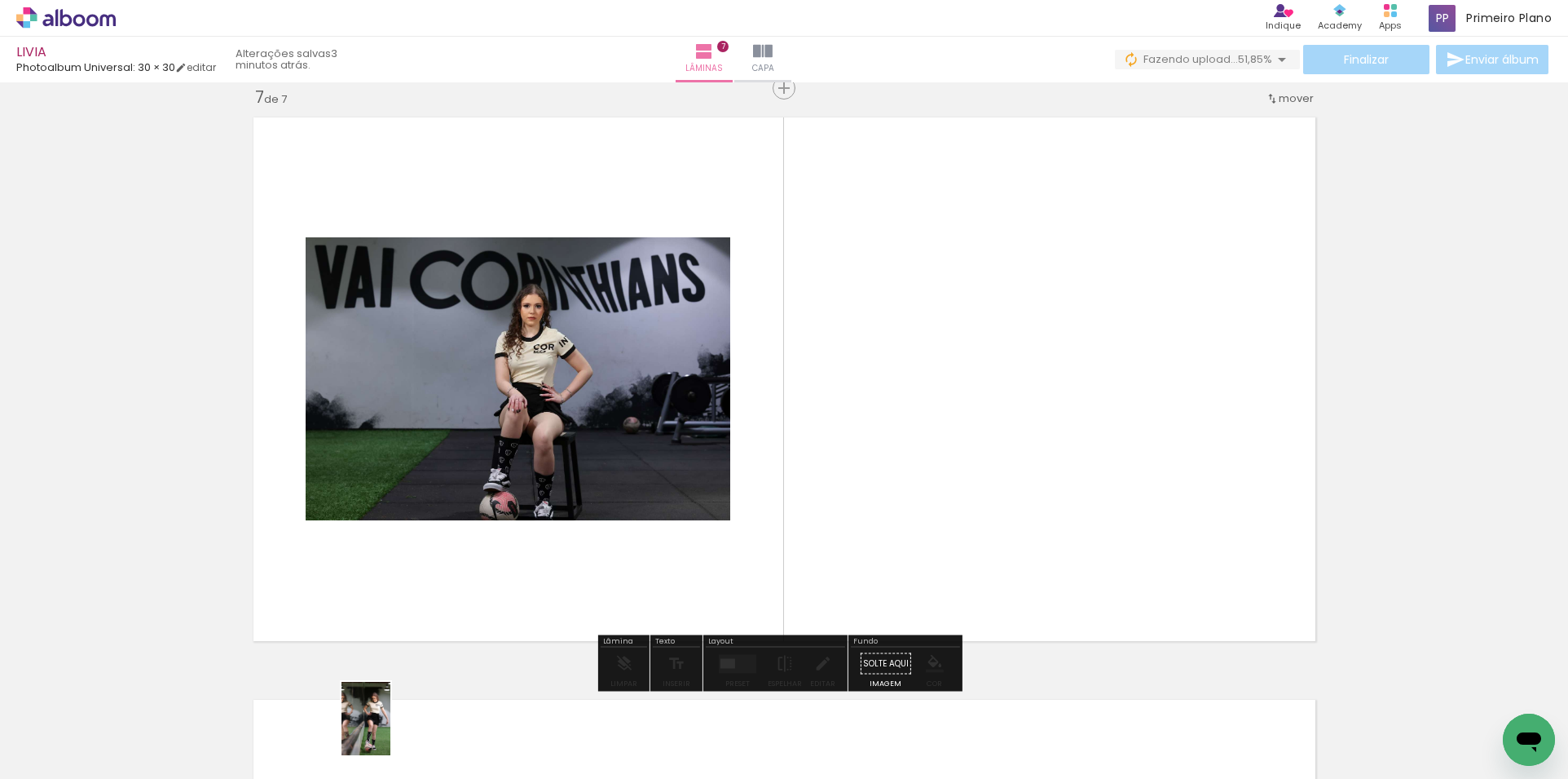
drag, startPoint x: 358, startPoint y: 735, endPoint x: 379, endPoint y: 749, distance: 25.2
click at [372, 749] on div at bounding box center [345, 723] width 54 height 81
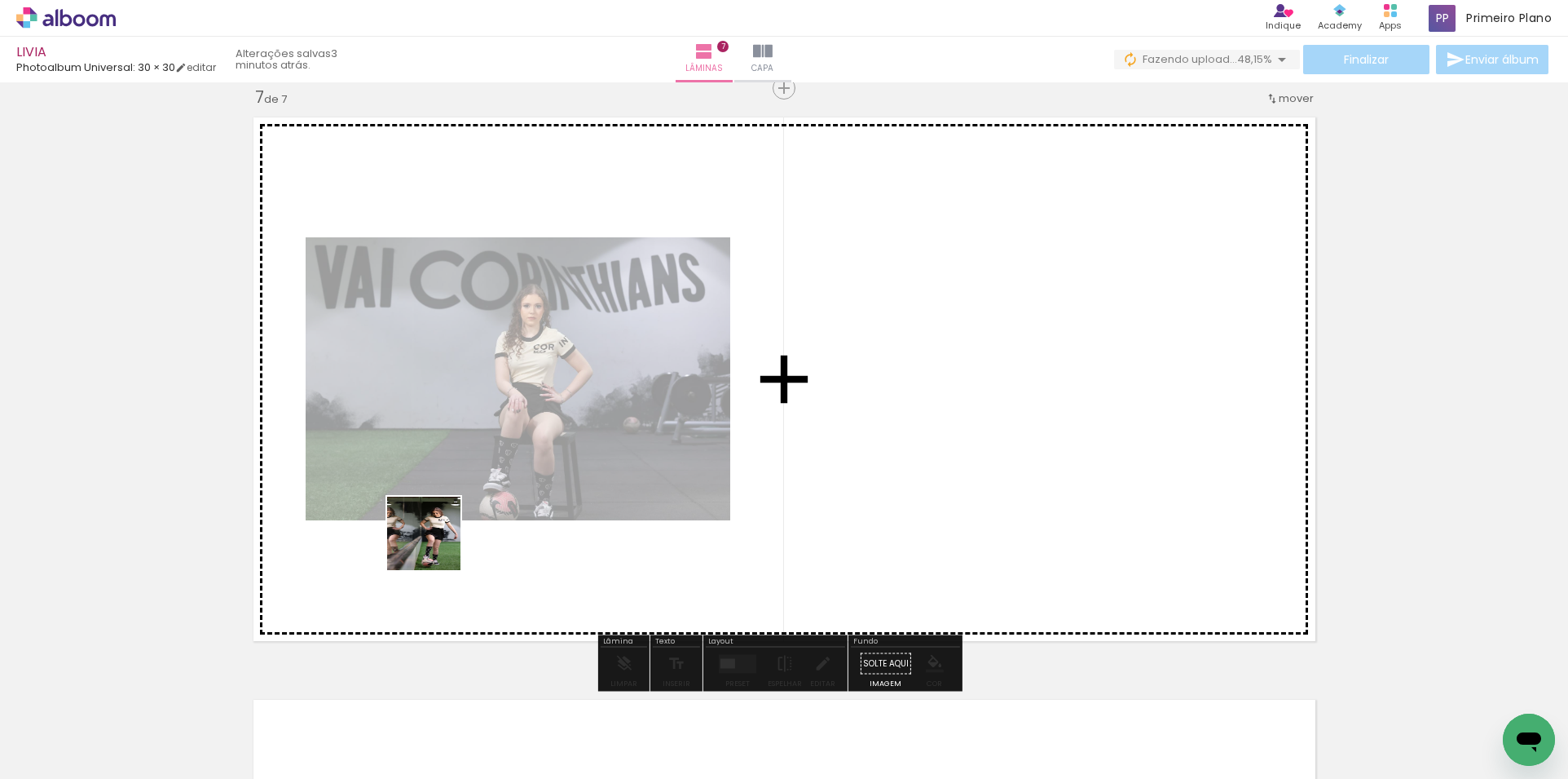
drag, startPoint x: 351, startPoint y: 724, endPoint x: 473, endPoint y: 493, distance: 261.2
click at [473, 493] on quentale-workspace at bounding box center [784, 390] width 1568 height 779
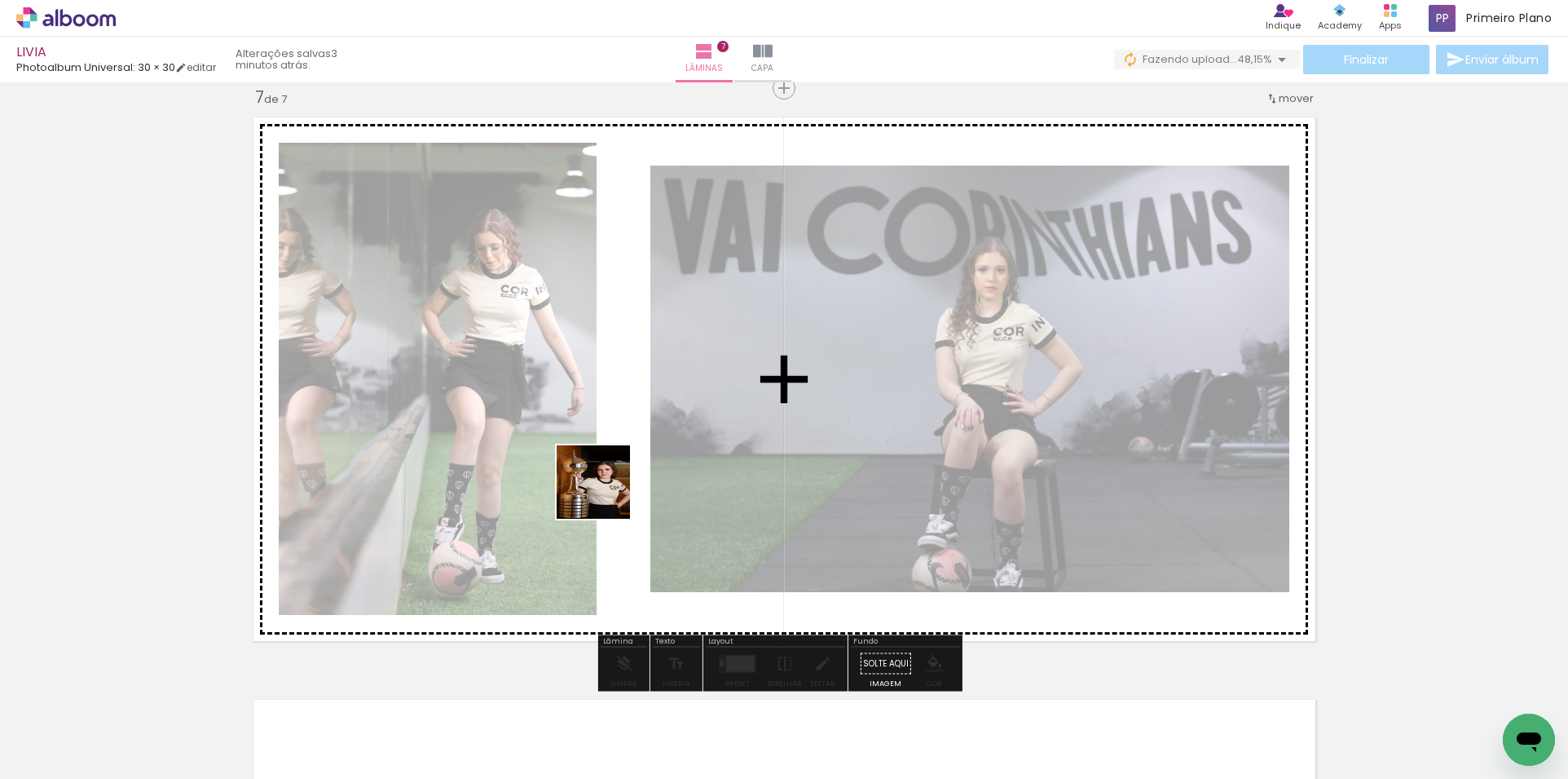
drag, startPoint x: 381, startPoint y: 726, endPoint x: 606, endPoint y: 494, distance: 323.2
click at [606, 494] on quentale-workspace at bounding box center [784, 390] width 1568 height 779
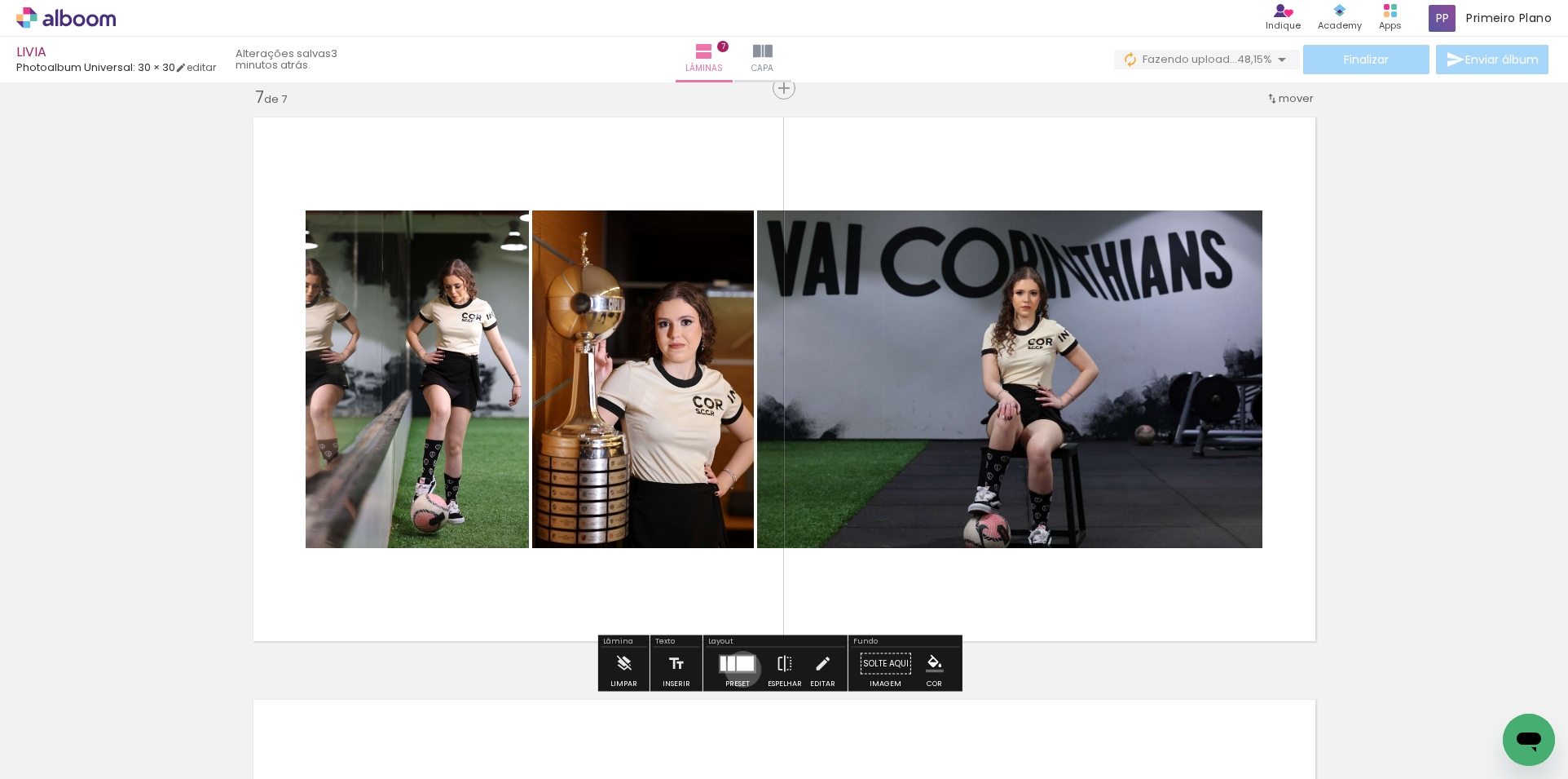
click at [739, 669] on div at bounding box center [745, 663] width 17 height 14
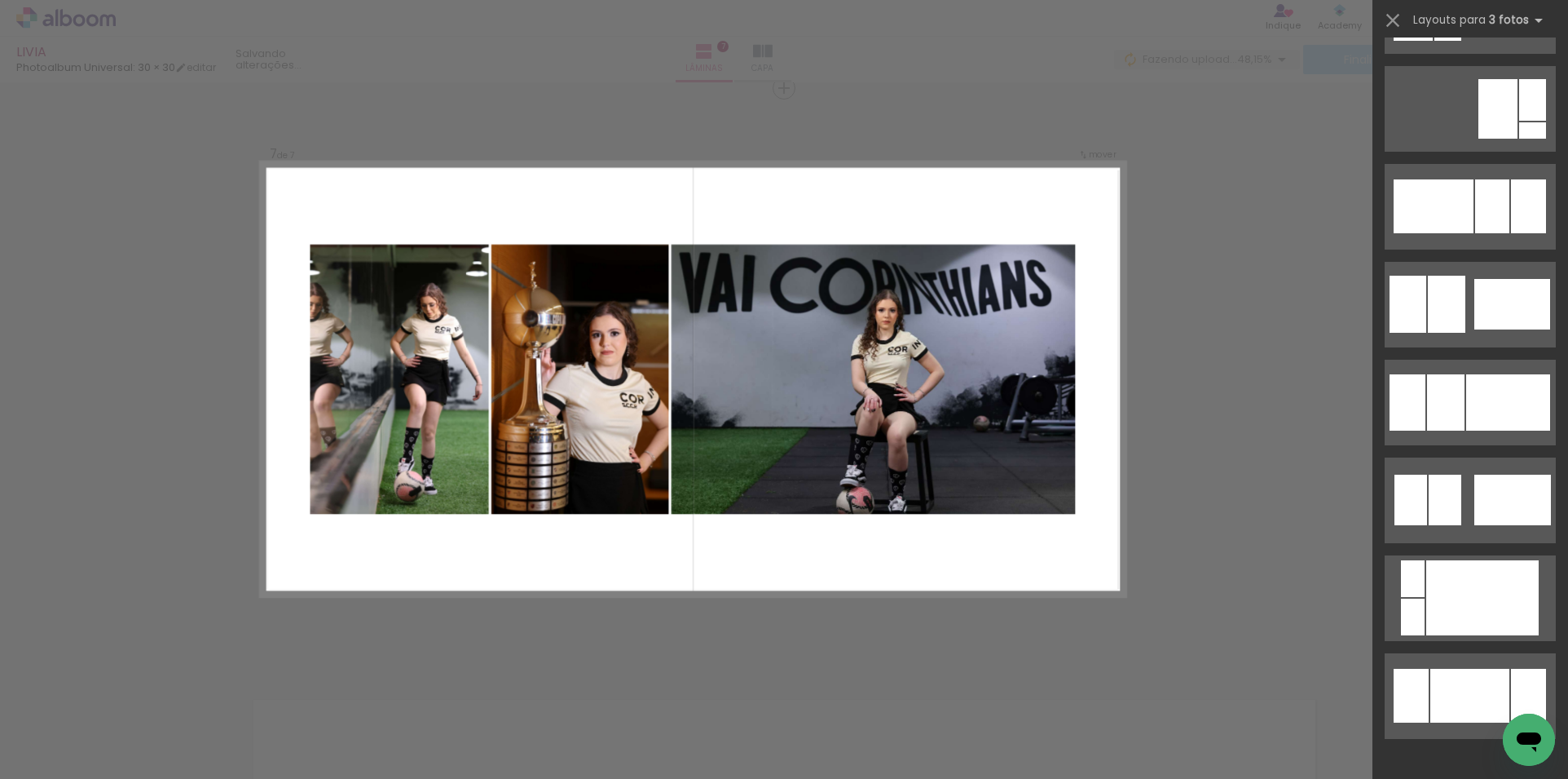
scroll to position [0, 0]
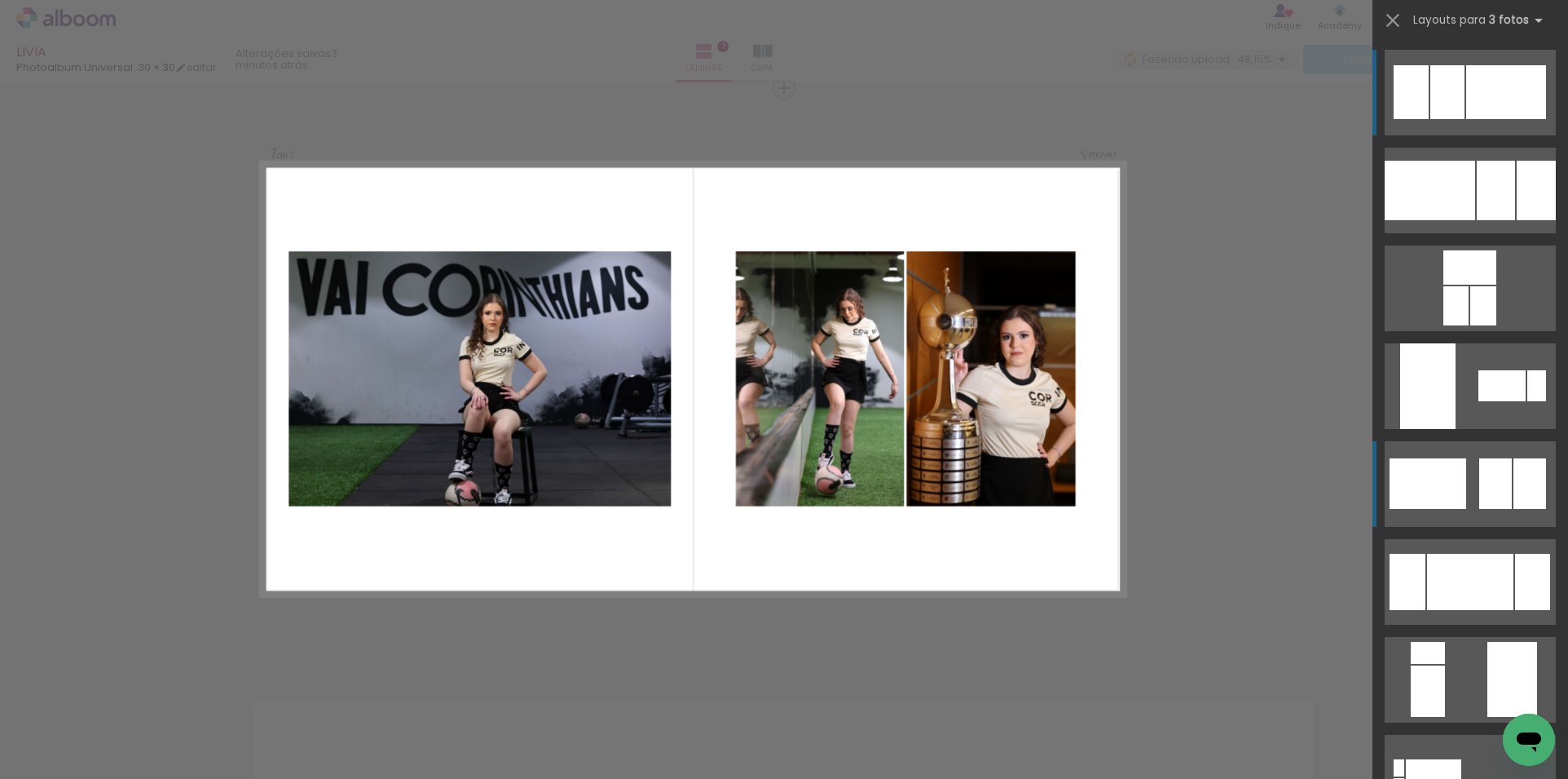
click at [1441, 220] on div at bounding box center [1429, 190] width 90 height 59
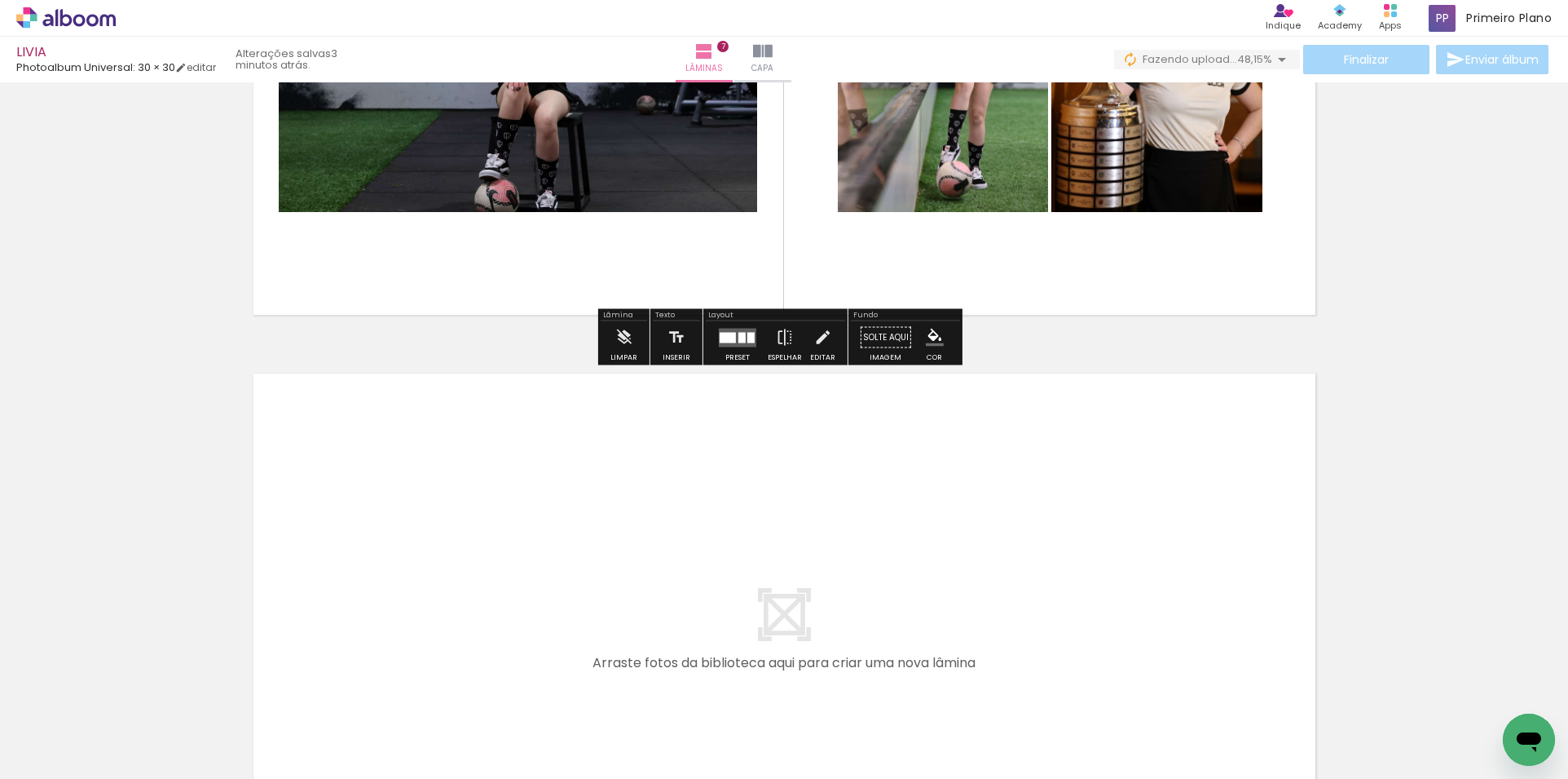
scroll to position [4004, 0]
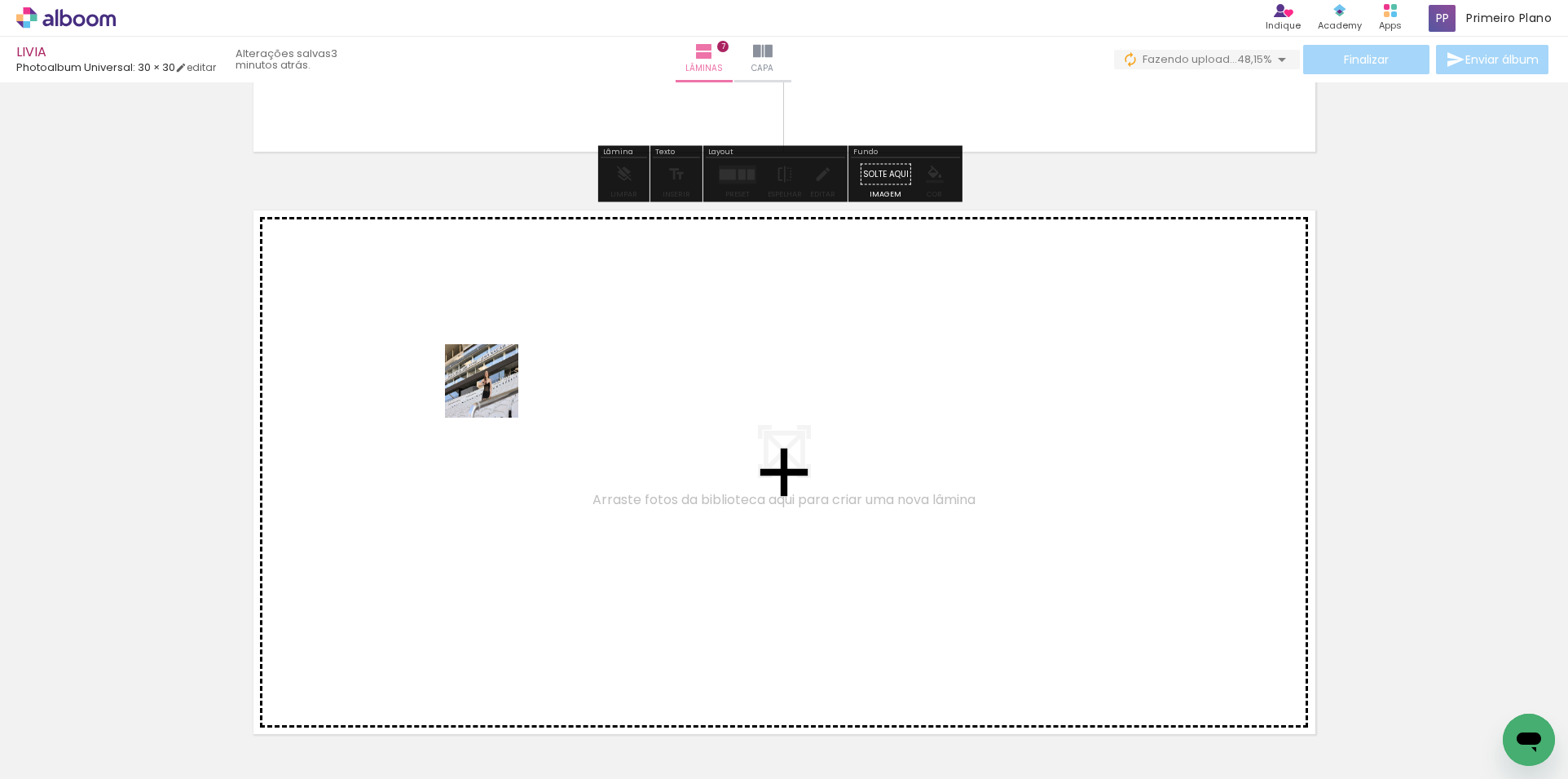
drag, startPoint x: 195, startPoint y: 713, endPoint x: 494, endPoint y: 393, distance: 438.0
click at [494, 393] on quentale-workspace at bounding box center [784, 390] width 1568 height 779
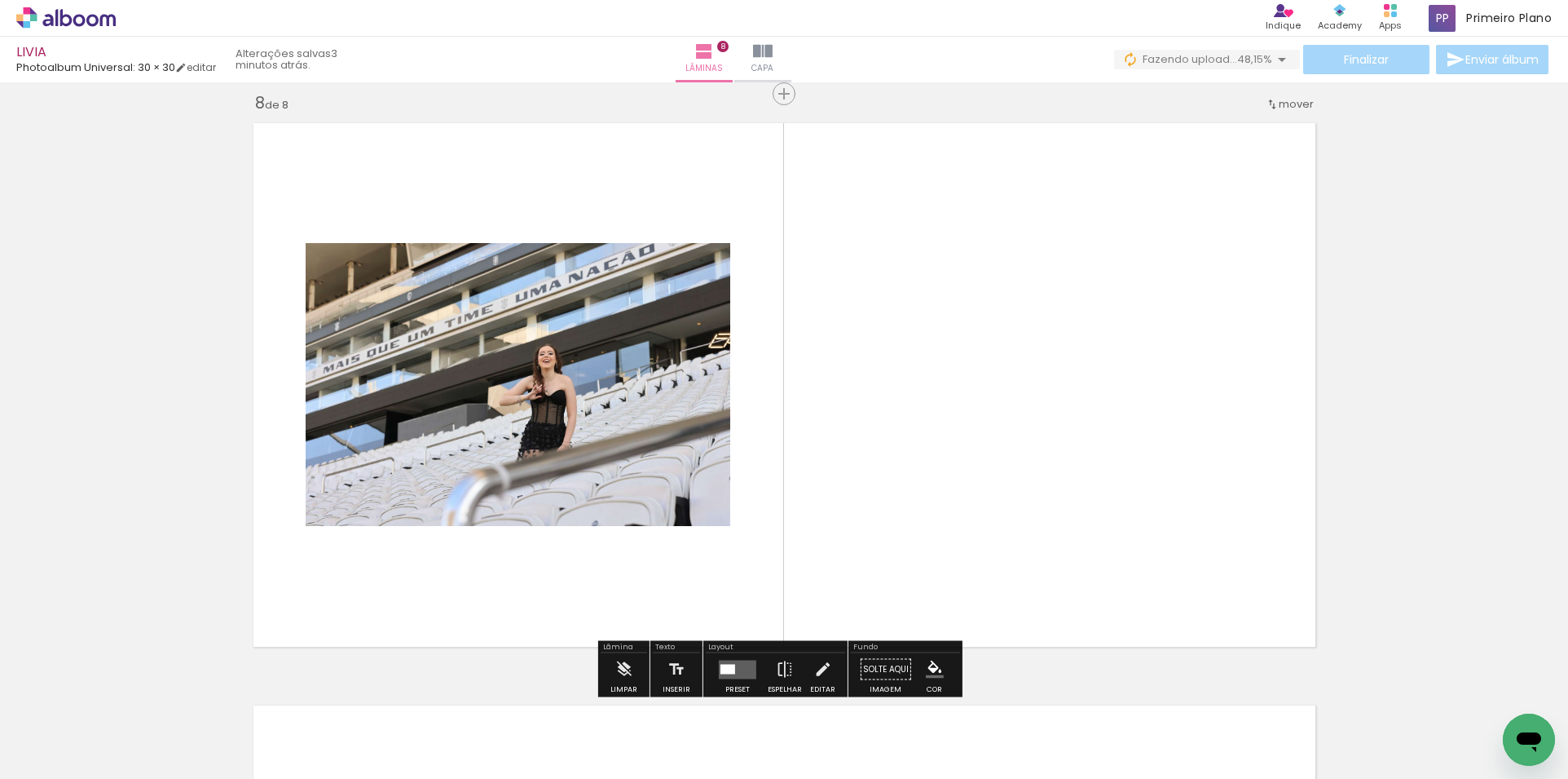
scroll to position [4097, 0]
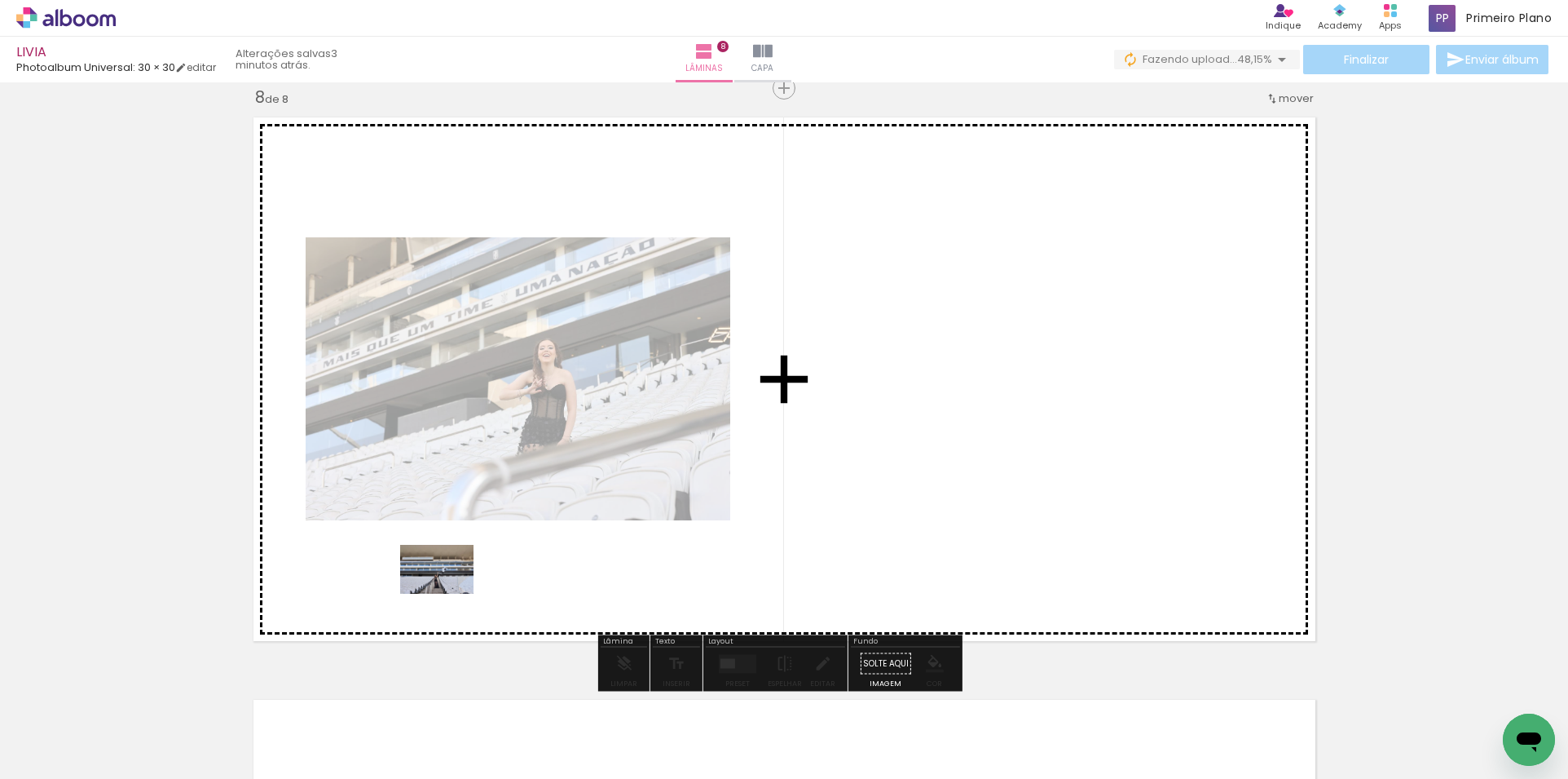
drag, startPoint x: 186, startPoint y: 718, endPoint x: 449, endPoint y: 594, distance: 290.8
click at [449, 594] on quentale-workspace at bounding box center [784, 390] width 1568 height 779
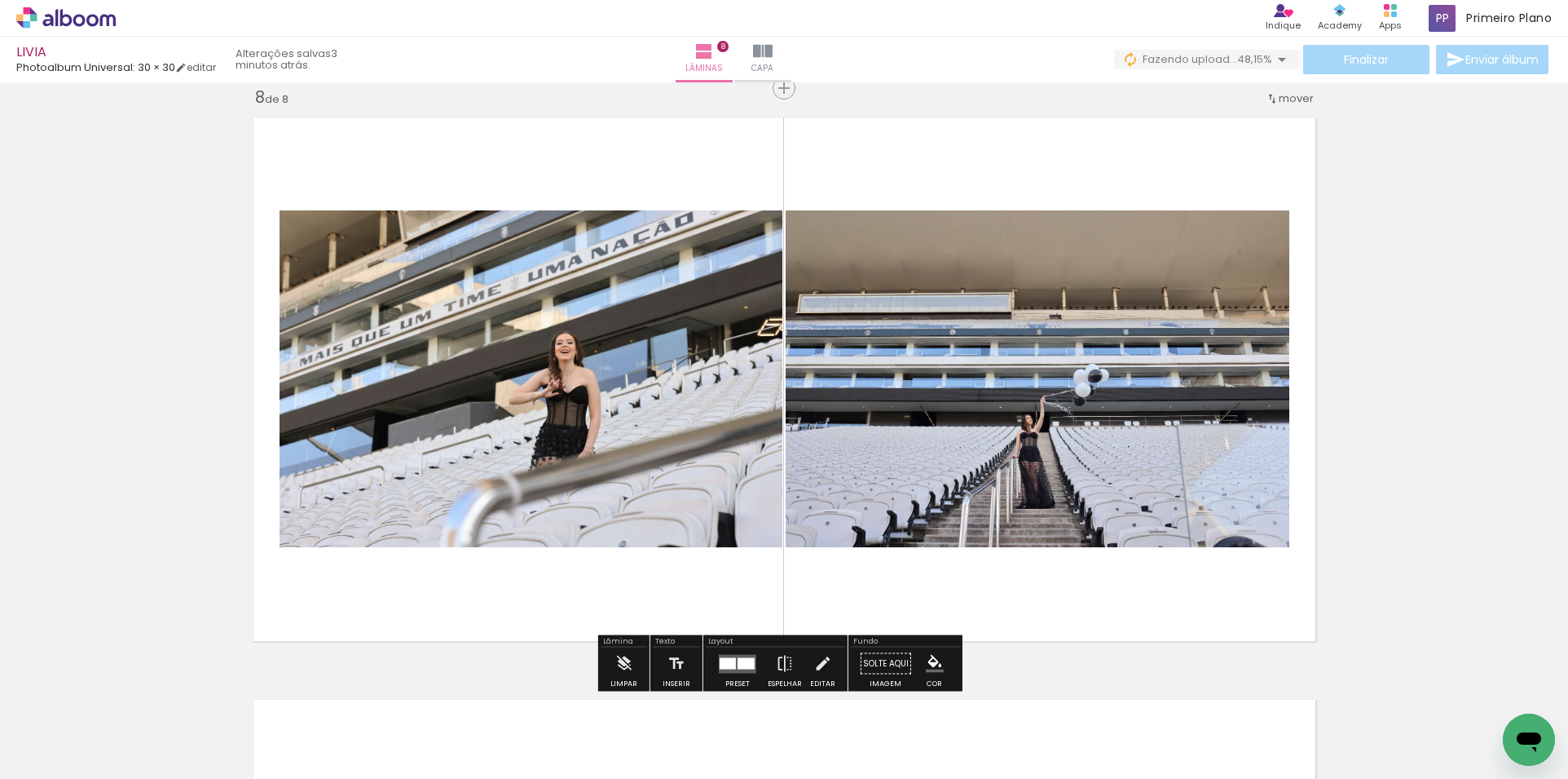
click at [737, 657] on div at bounding box center [746, 663] width 17 height 12
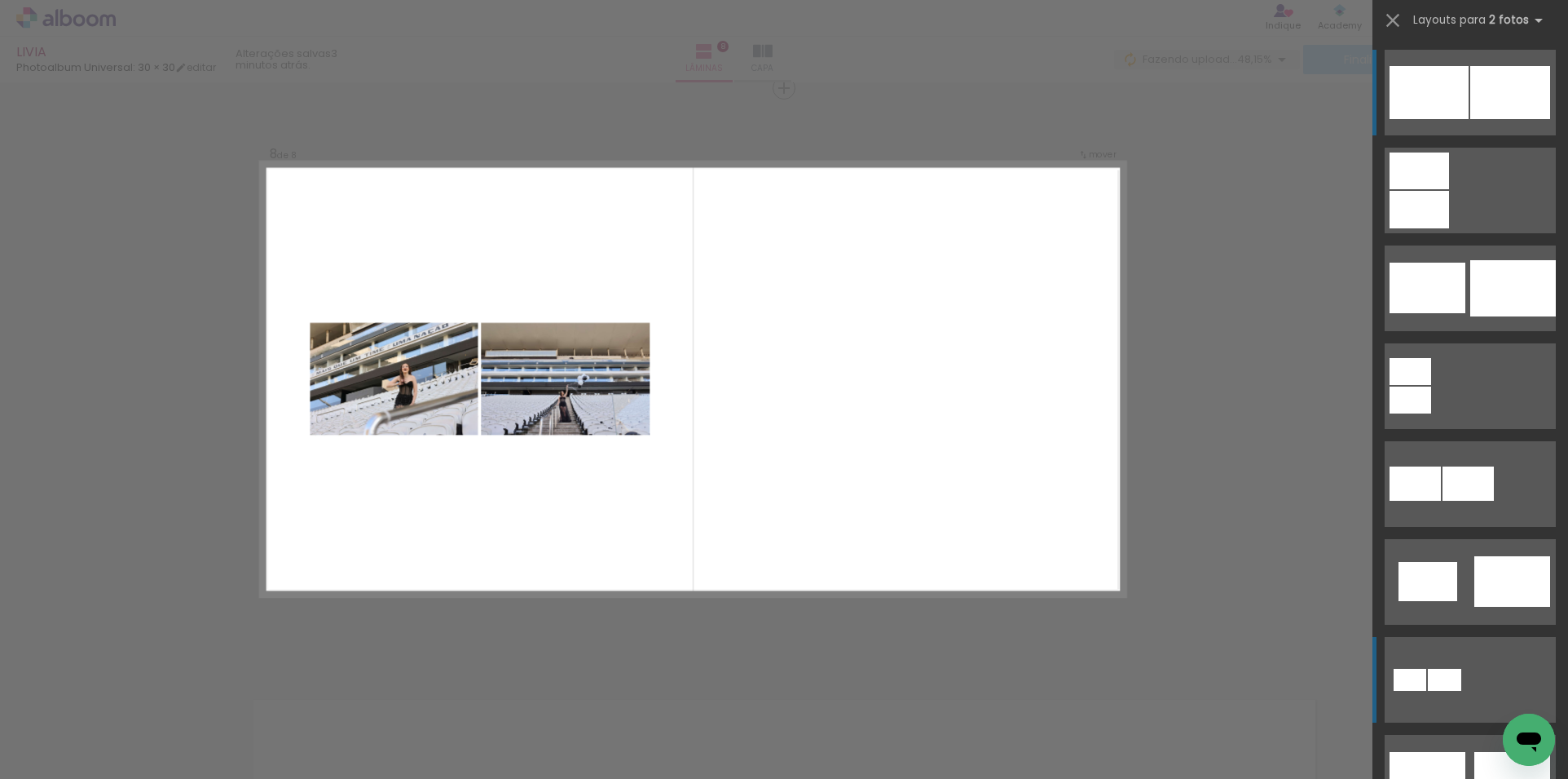
scroll to position [326, 0]
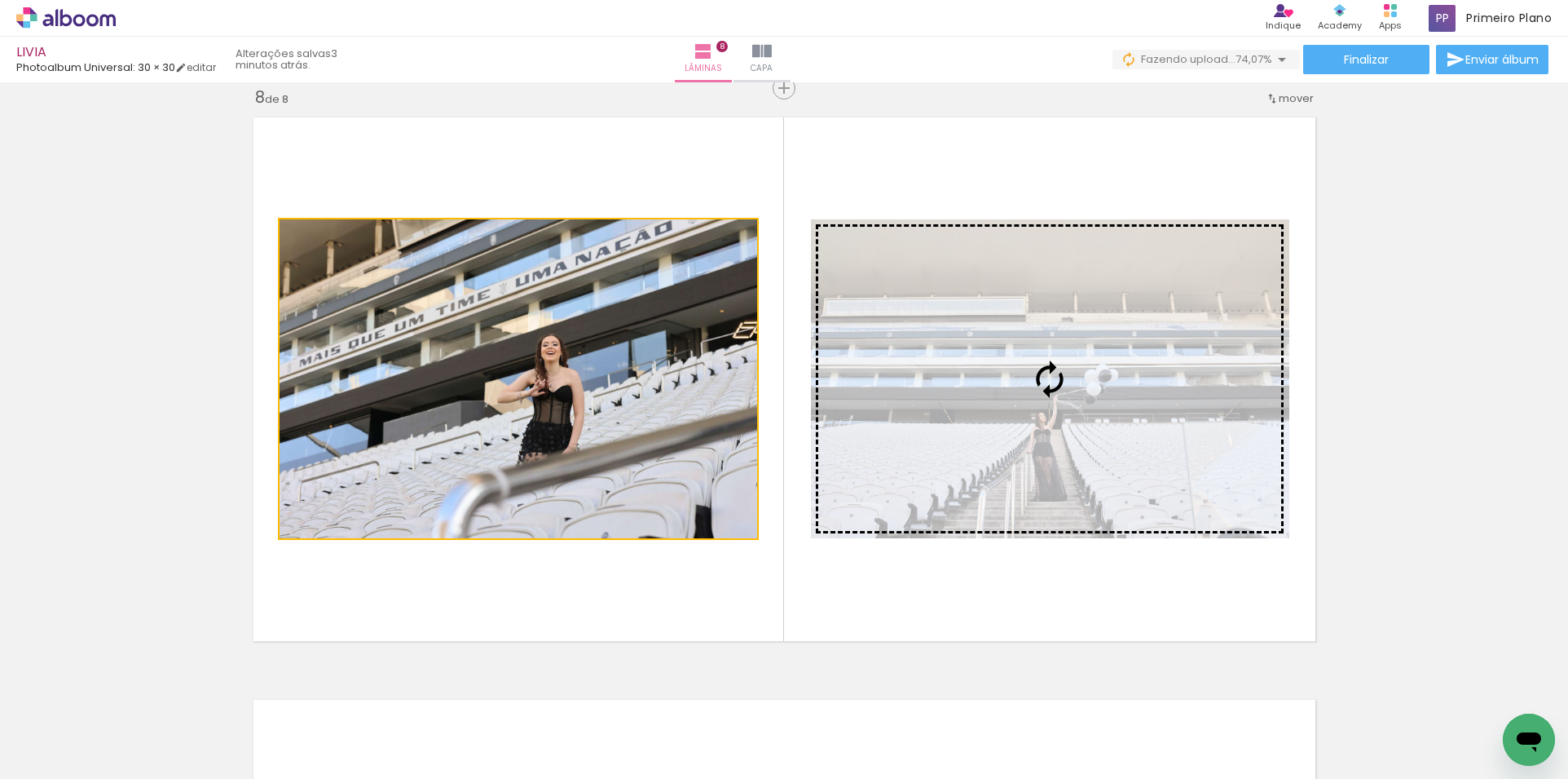
drag, startPoint x: 507, startPoint y: 402, endPoint x: 1036, endPoint y: 346, distance: 532.0
click at [0, 0] on slot at bounding box center [0, 0] width 0 height 0
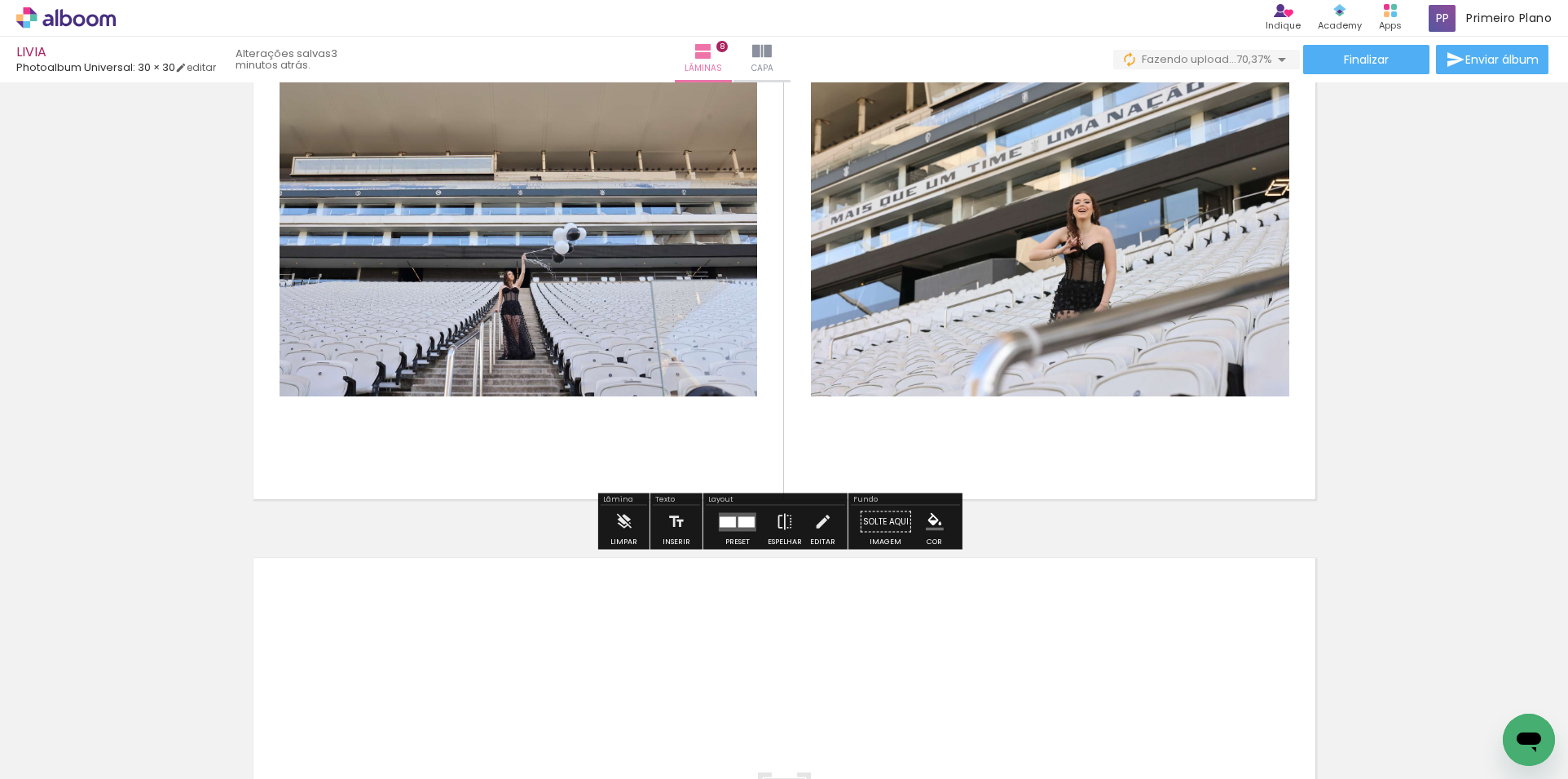
scroll to position [4505, 0]
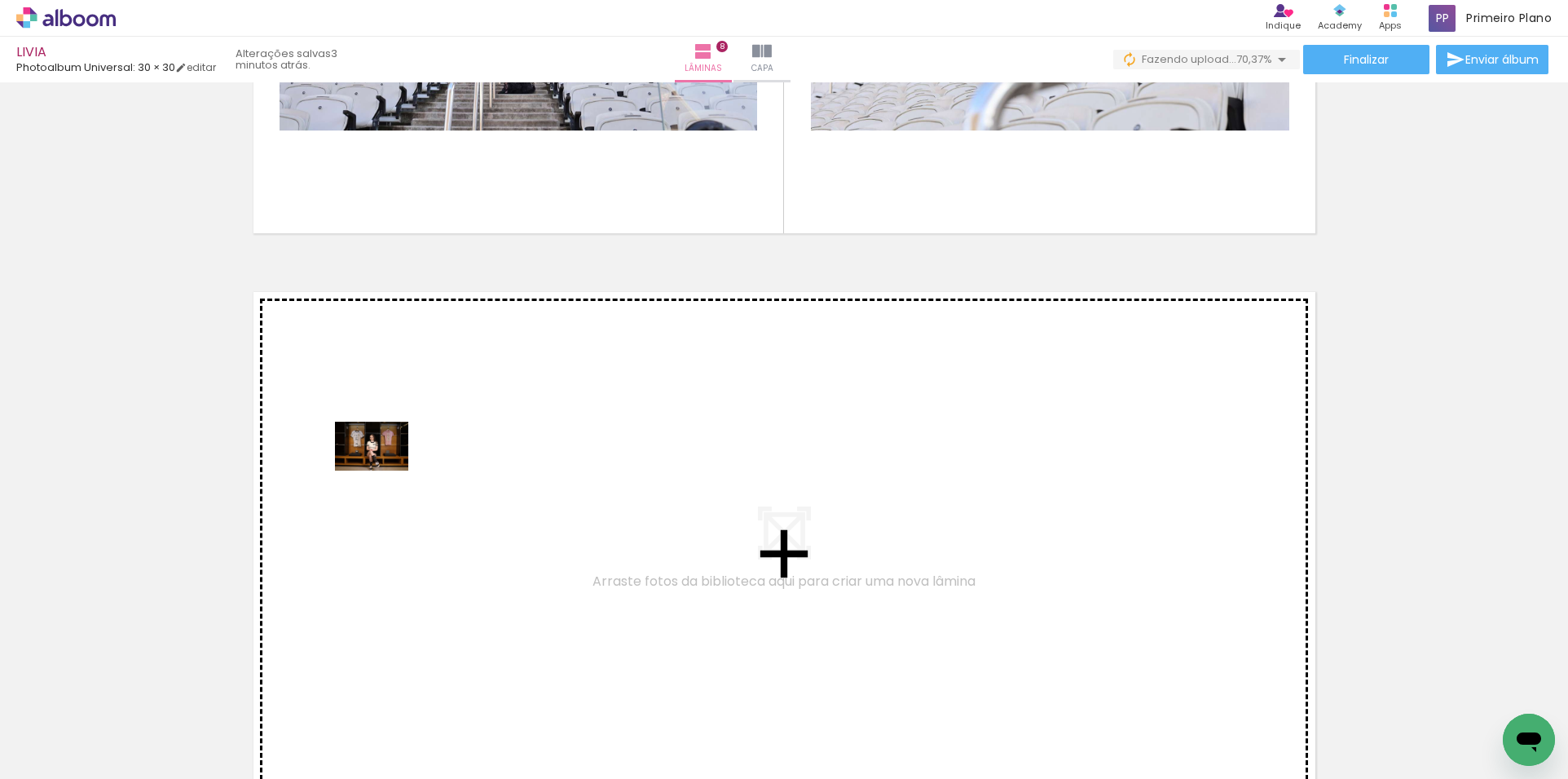
drag, startPoint x: 159, startPoint y: 726, endPoint x: 384, endPoint y: 470, distance: 340.8
click at [384, 470] on quentale-workspace at bounding box center [784, 390] width 1568 height 779
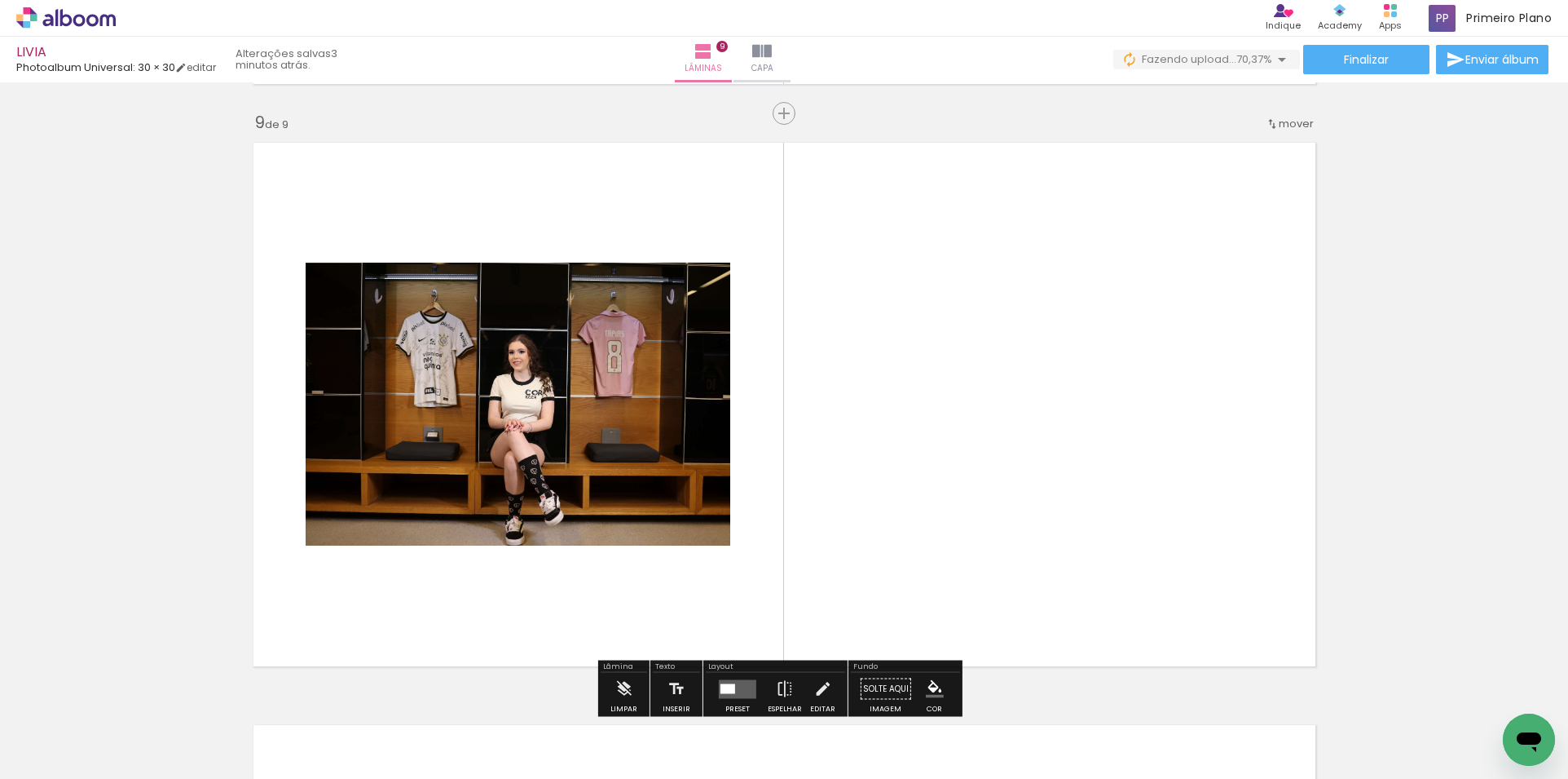
scroll to position [4679, 0]
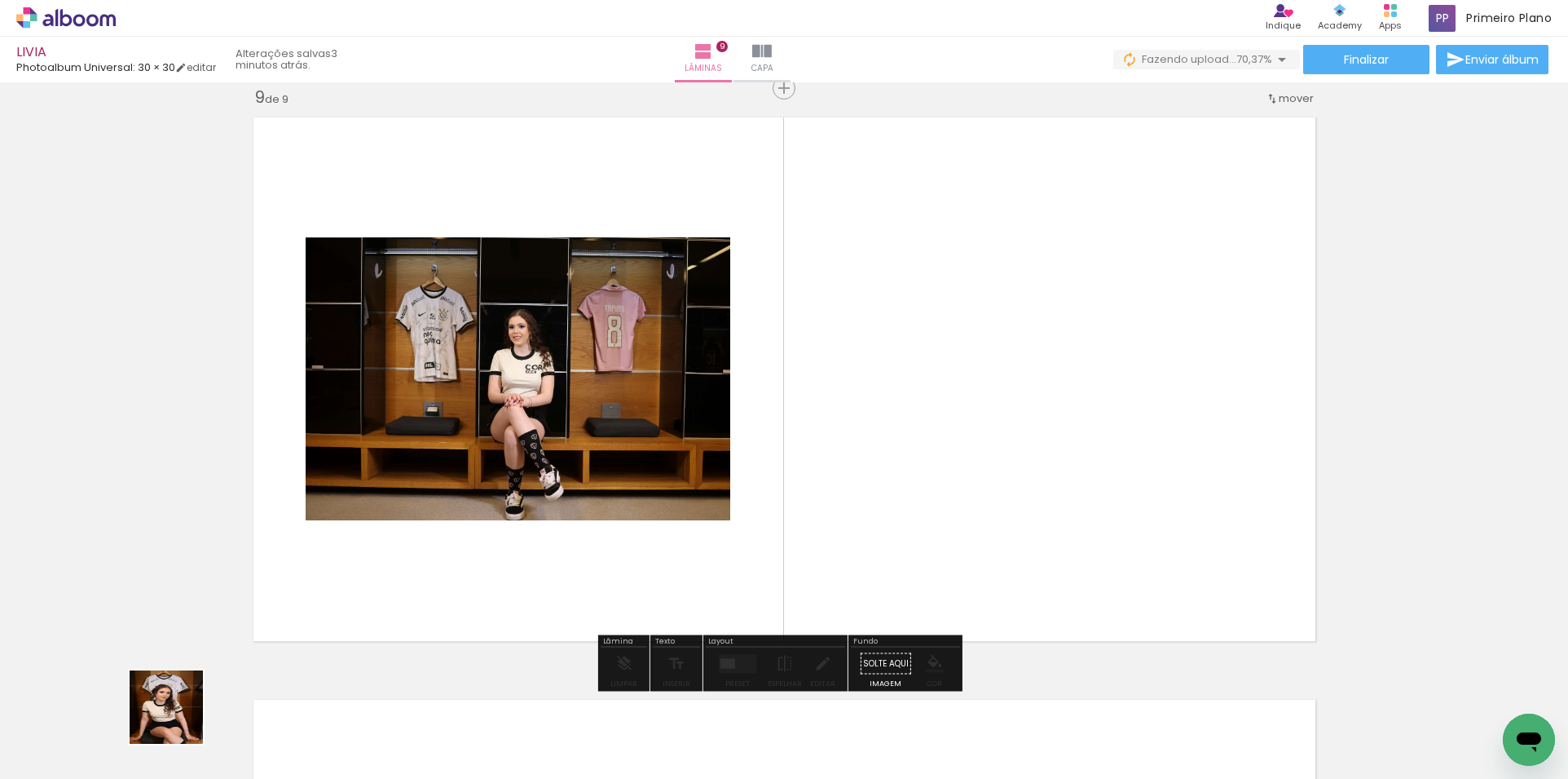
drag, startPoint x: 178, startPoint y: 719, endPoint x: 385, endPoint y: 490, distance: 308.7
click at [385, 490] on quentale-workspace at bounding box center [784, 390] width 1568 height 779
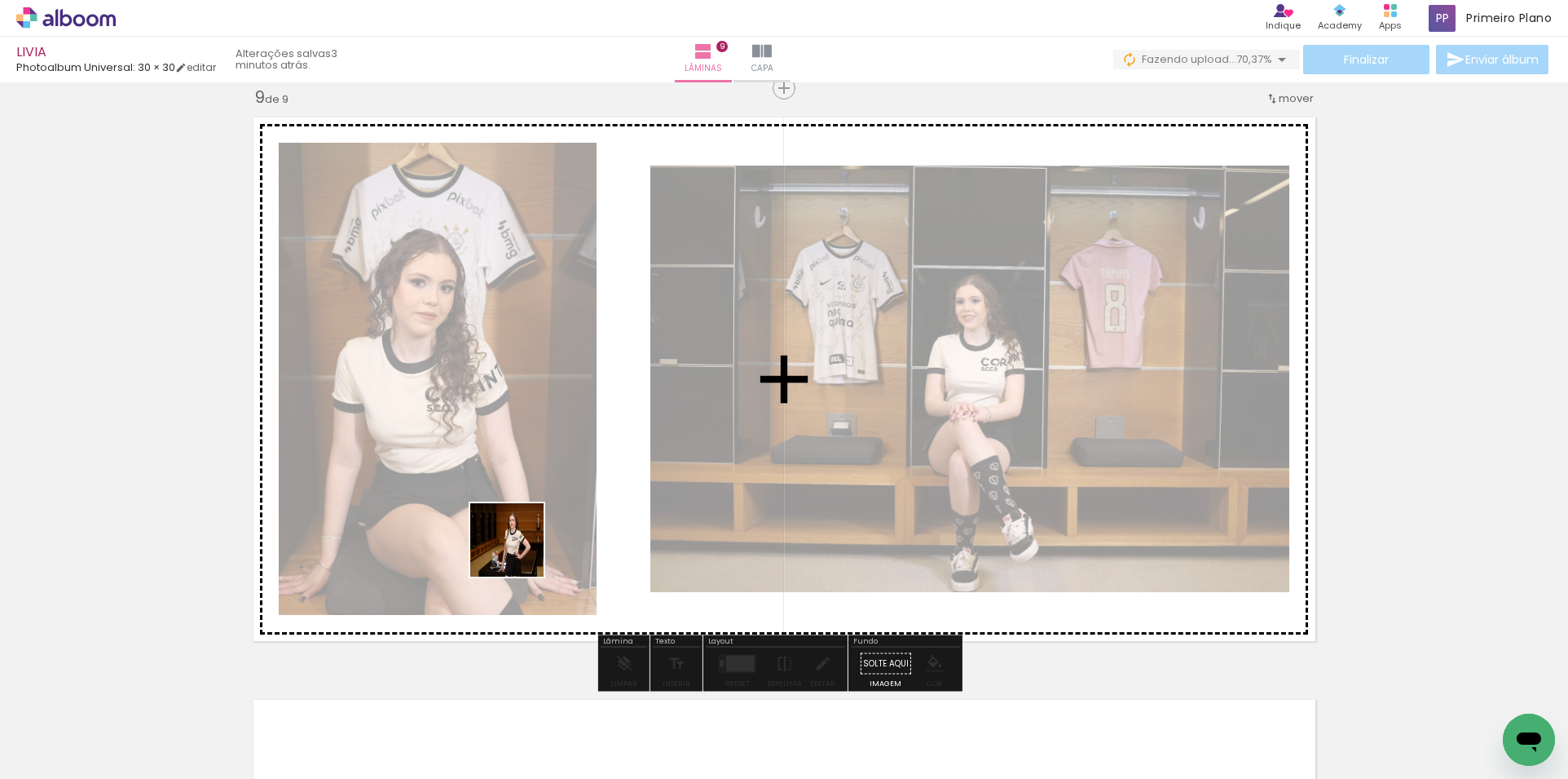
drag, startPoint x: 187, startPoint y: 728, endPoint x: 519, endPoint y: 552, distance: 375.8
click at [519, 552] on quentale-workspace at bounding box center [784, 390] width 1568 height 779
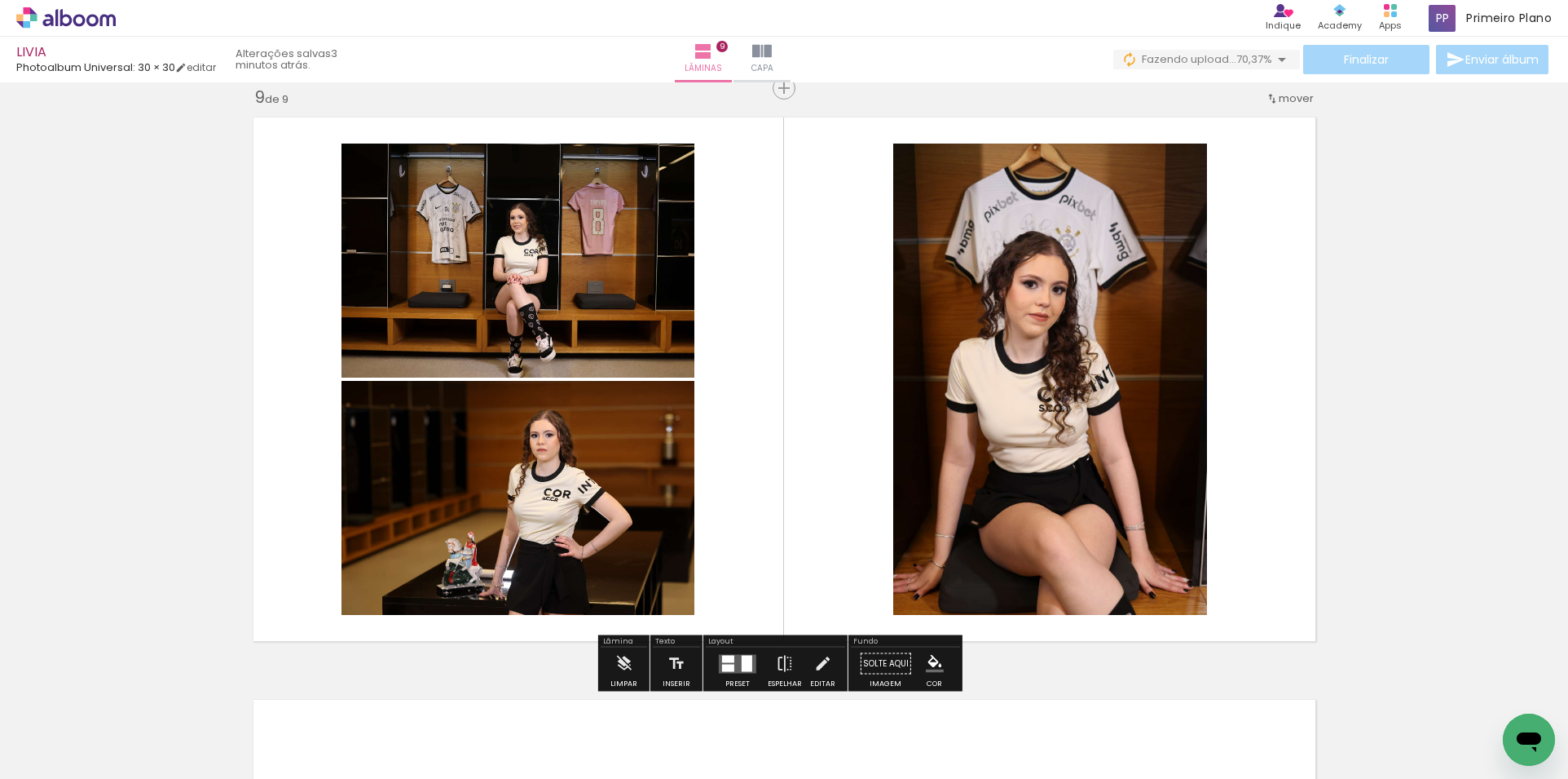
click at [744, 666] on div at bounding box center [747, 663] width 11 height 16
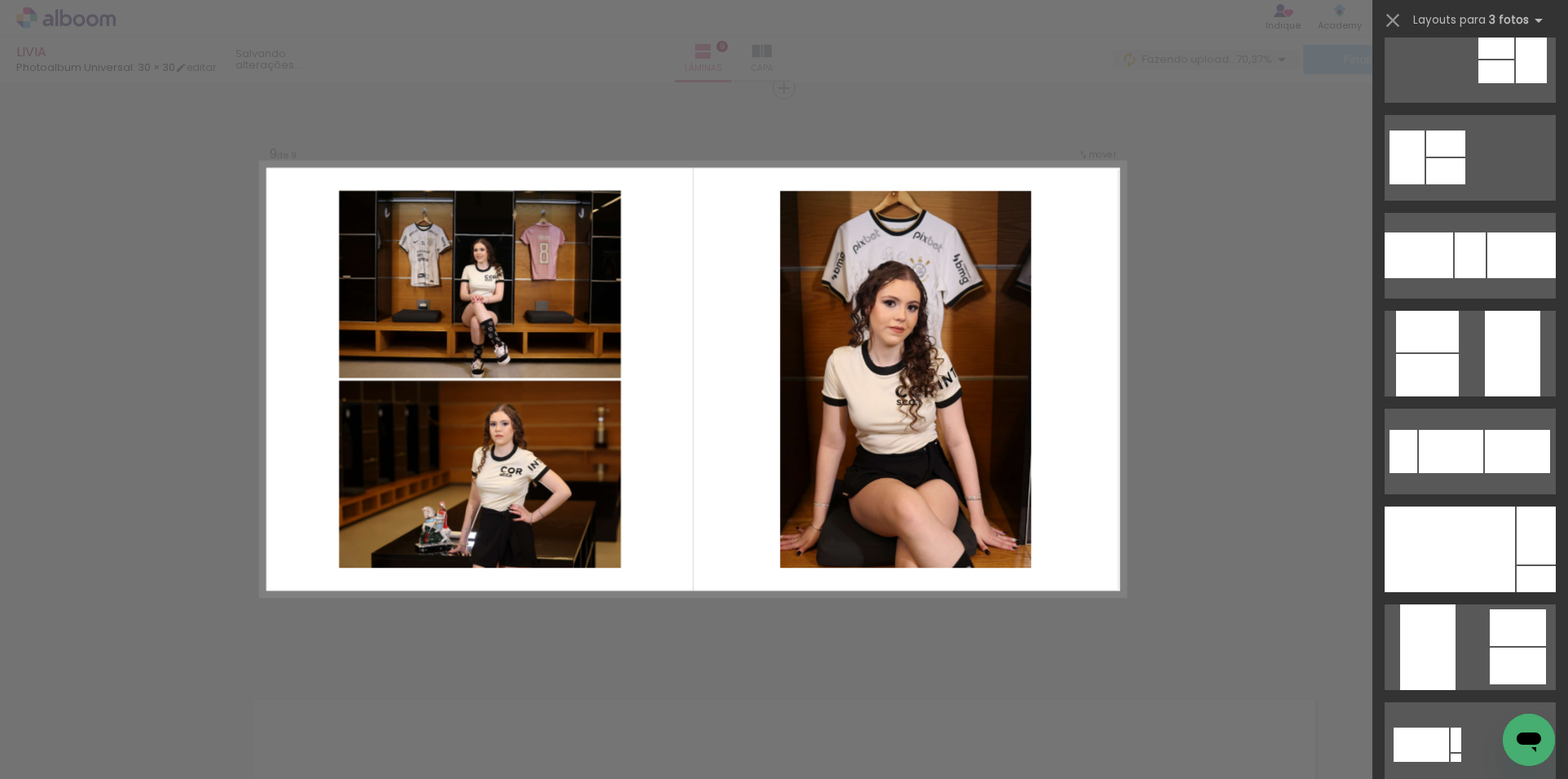
scroll to position [0, 0]
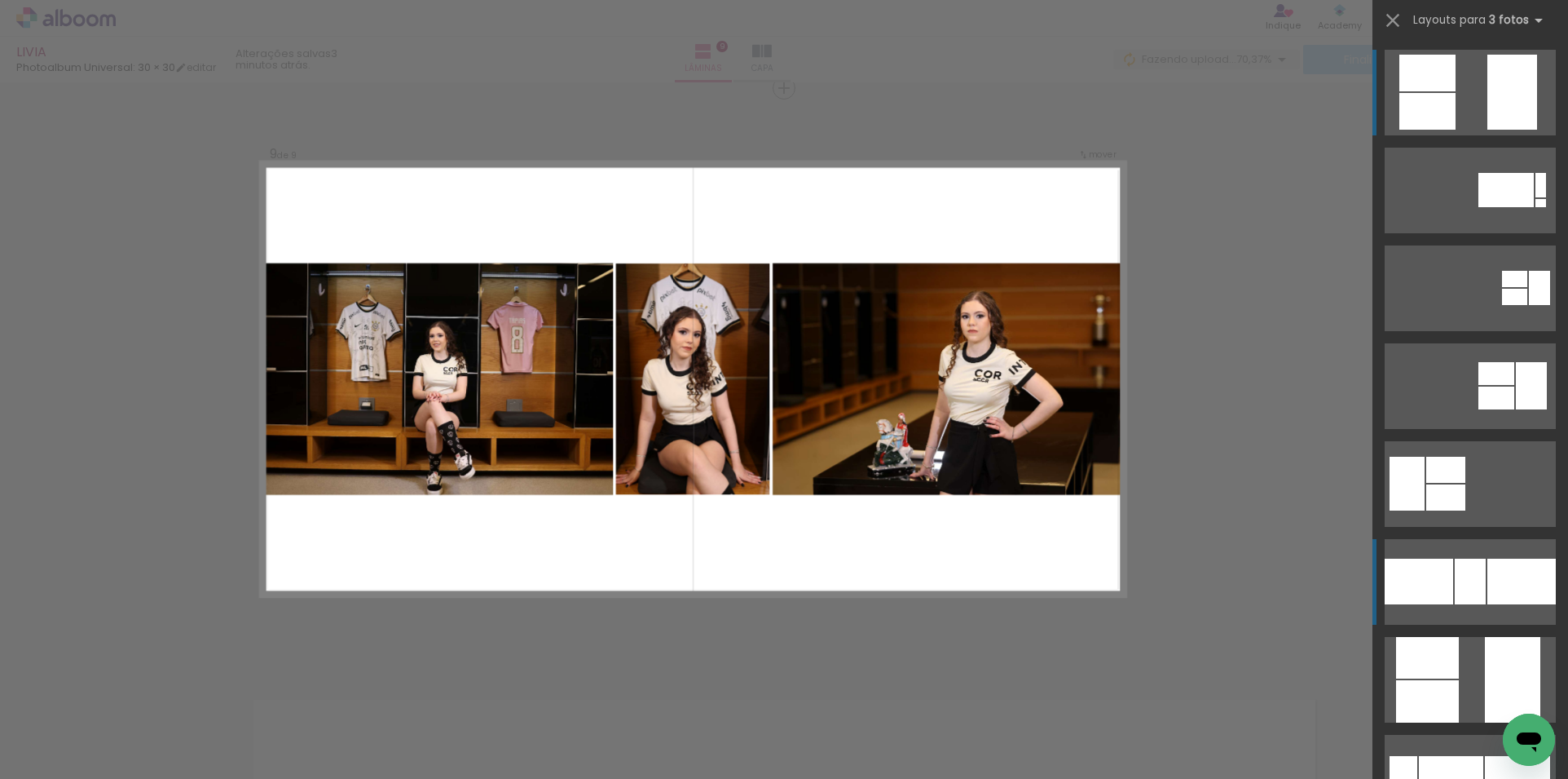
click at [1438, 562] on div at bounding box center [1419, 581] width 69 height 46
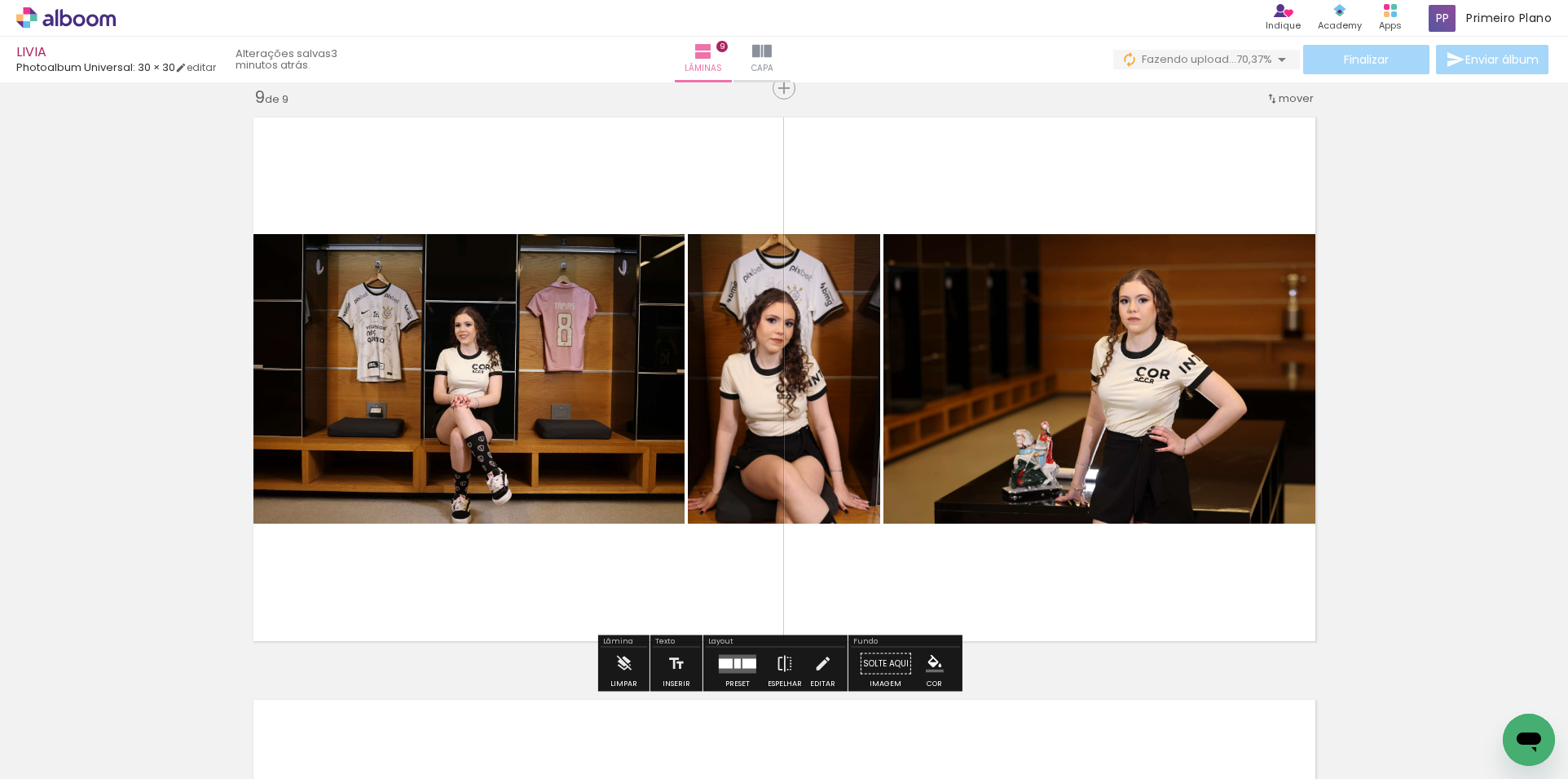
click at [724, 657] on quentale-layouter at bounding box center [737, 663] width 38 height 19
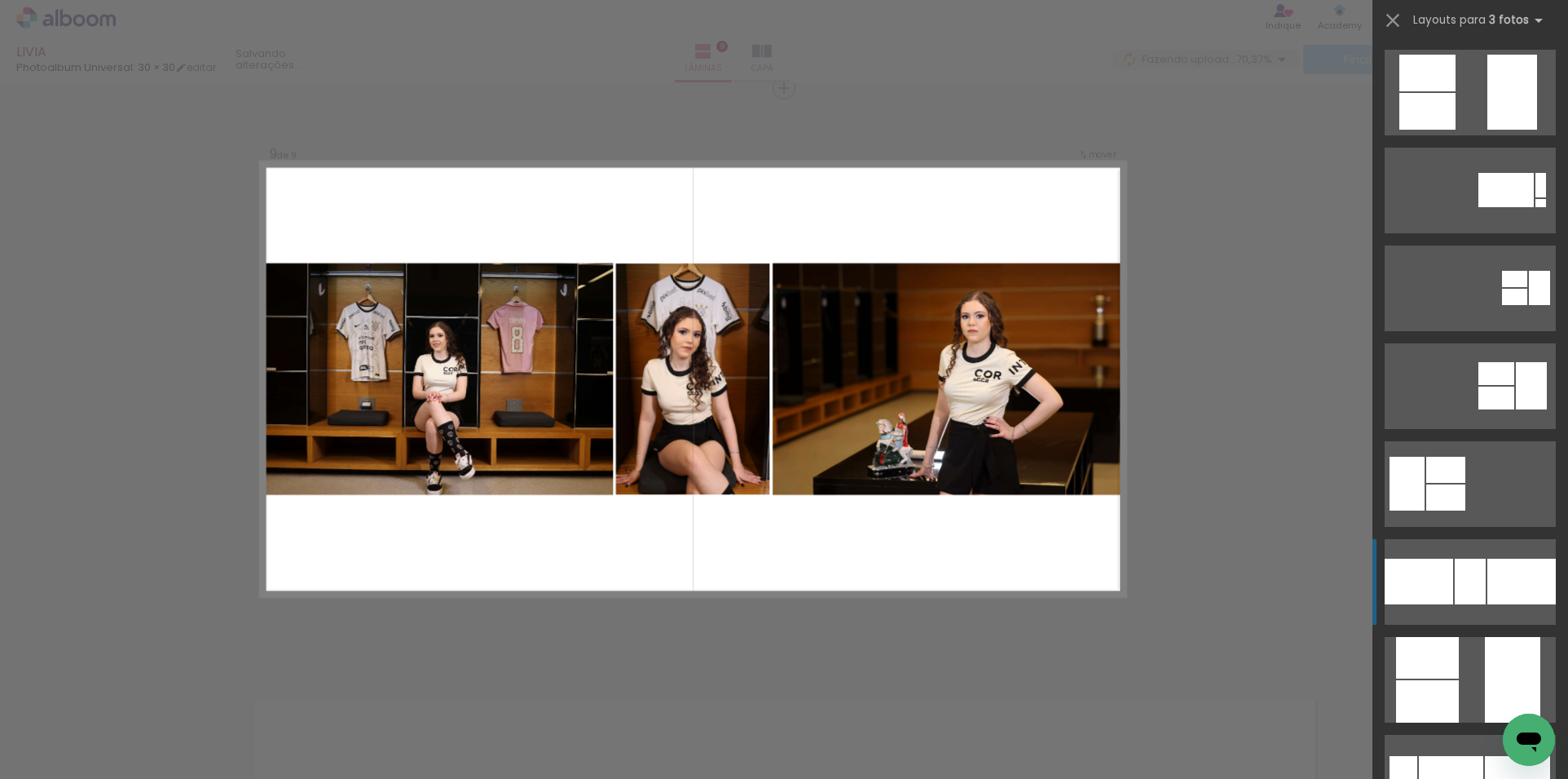
scroll to position [489, 0]
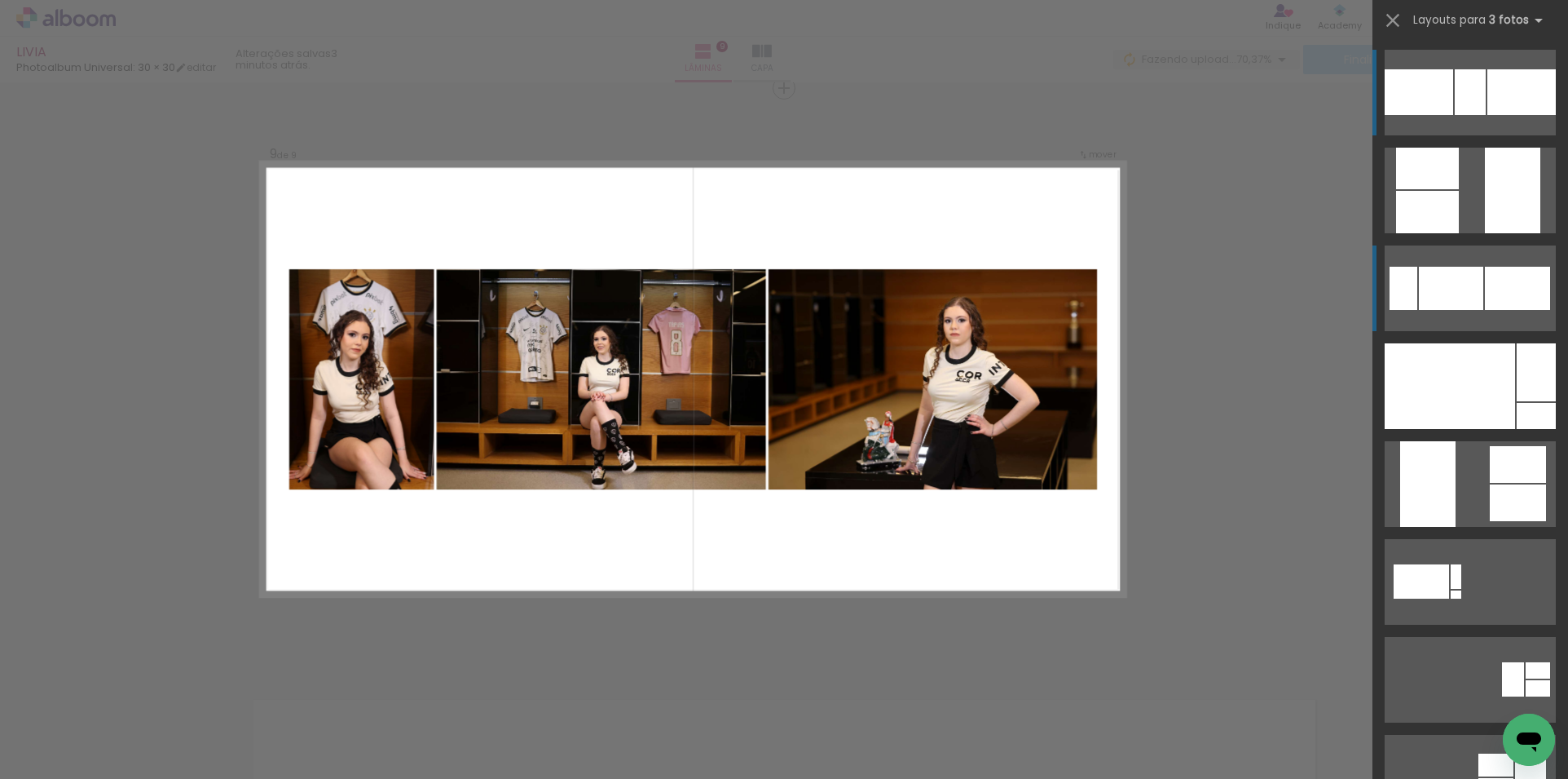
click at [1455, 115] on div at bounding box center [1470, 91] width 31 height 46
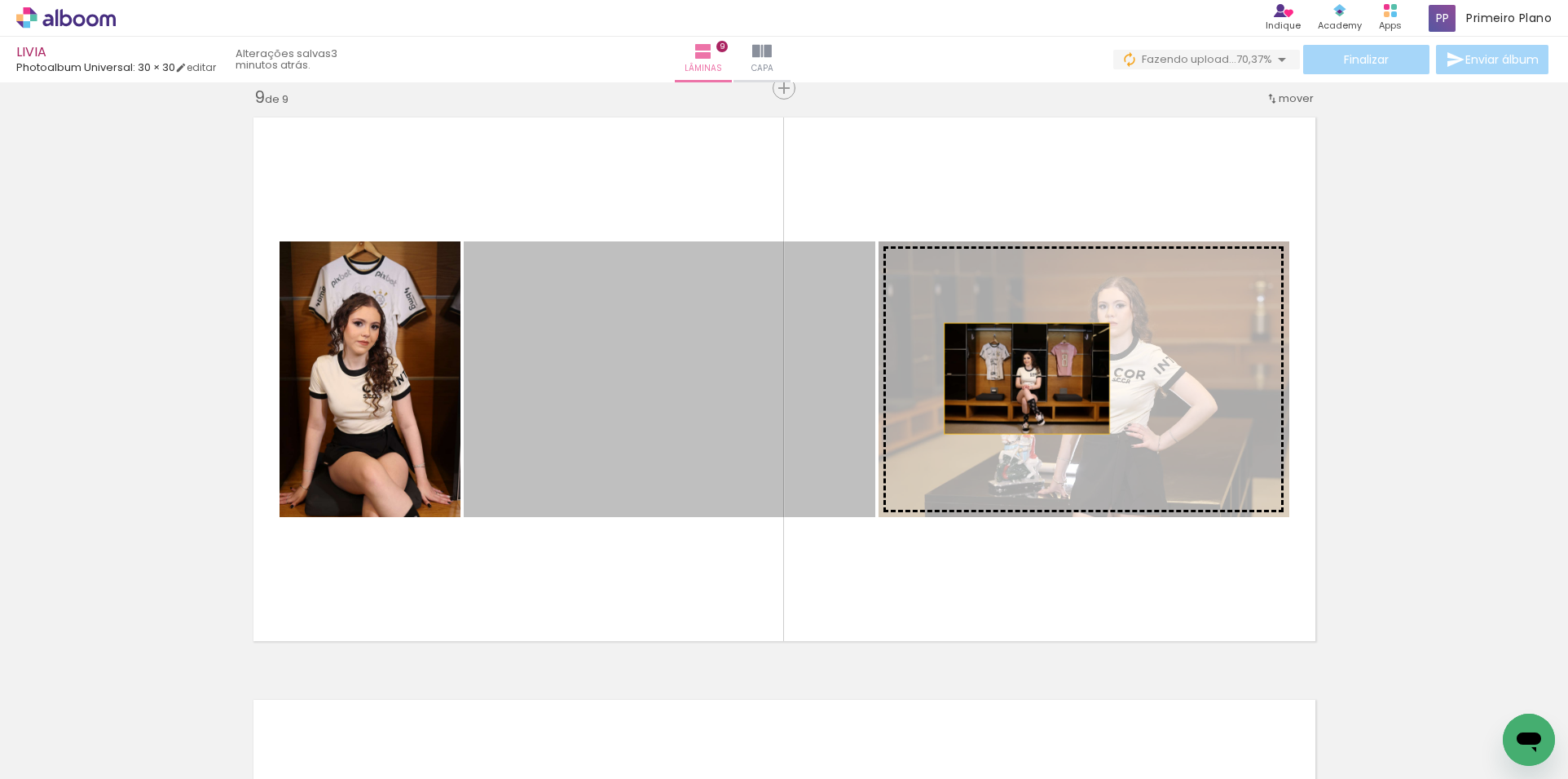
drag, startPoint x: 650, startPoint y: 391, endPoint x: 1025, endPoint y: 377, distance: 375.3
click at [0, 0] on slot at bounding box center [0, 0] width 0 height 0
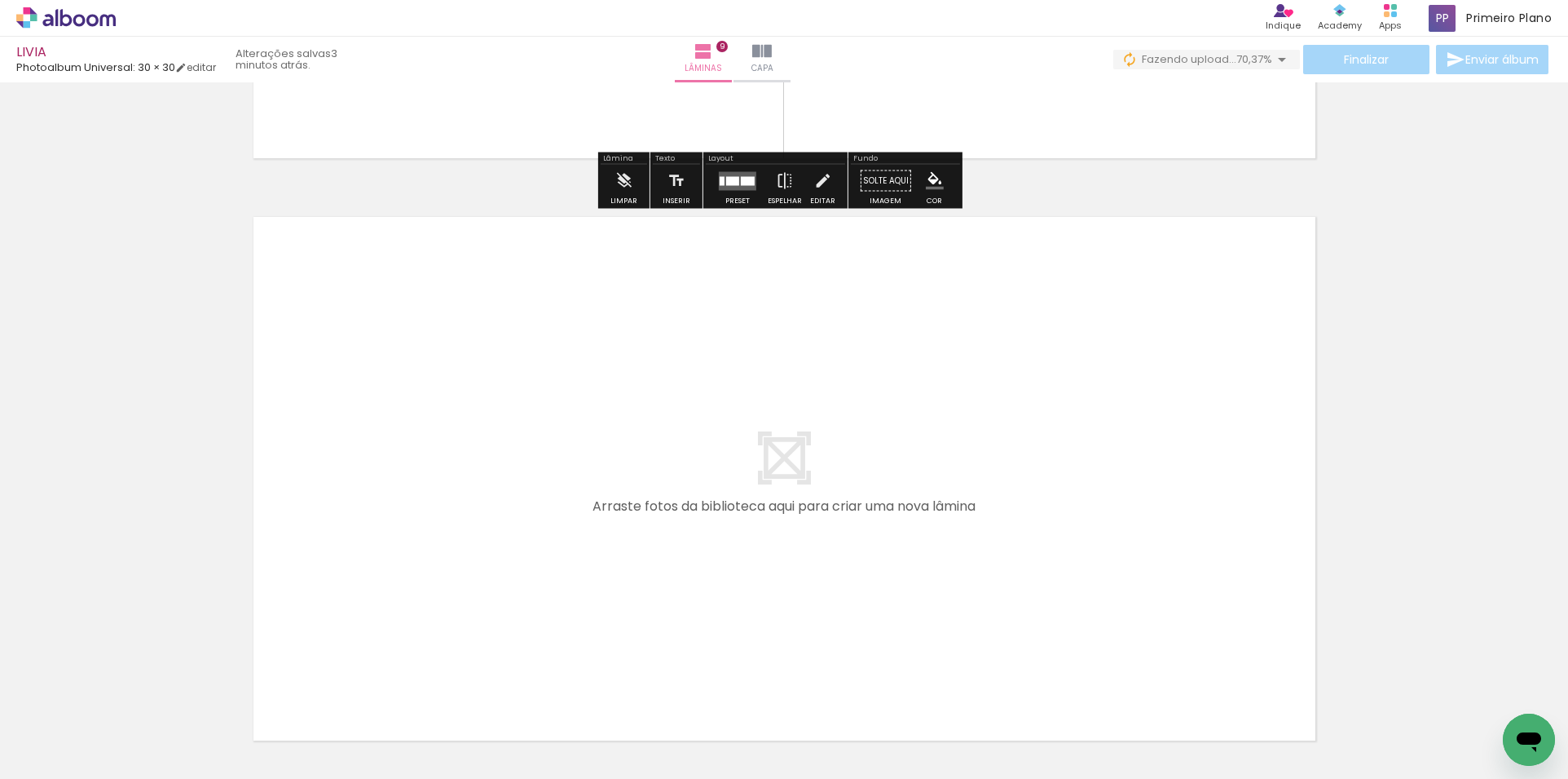
scroll to position [5168, 0]
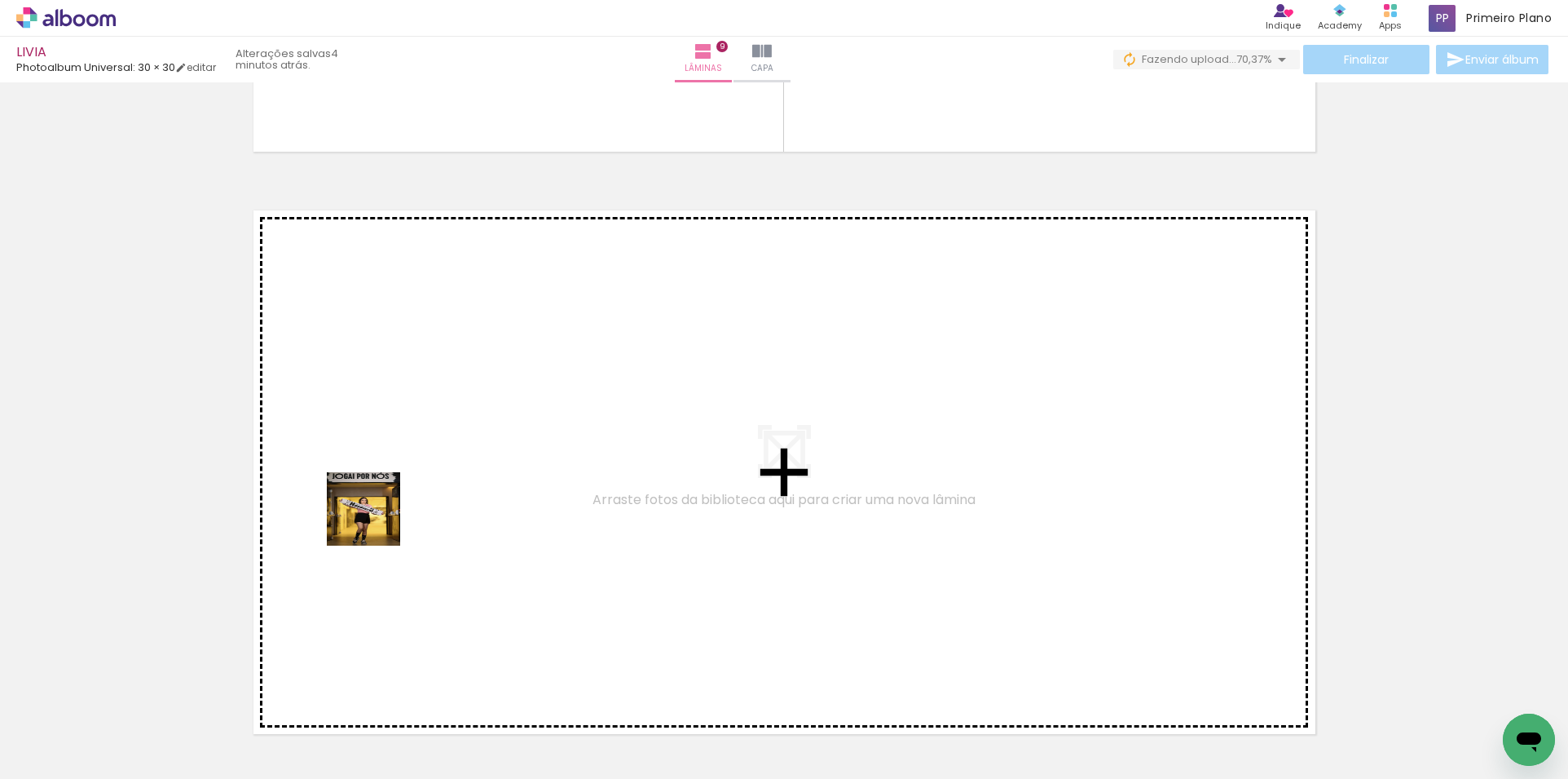
drag, startPoint x: 354, startPoint y: 709, endPoint x: 377, endPoint y: 514, distance: 196.4
click at [377, 514] on quentale-workspace at bounding box center [784, 390] width 1568 height 779
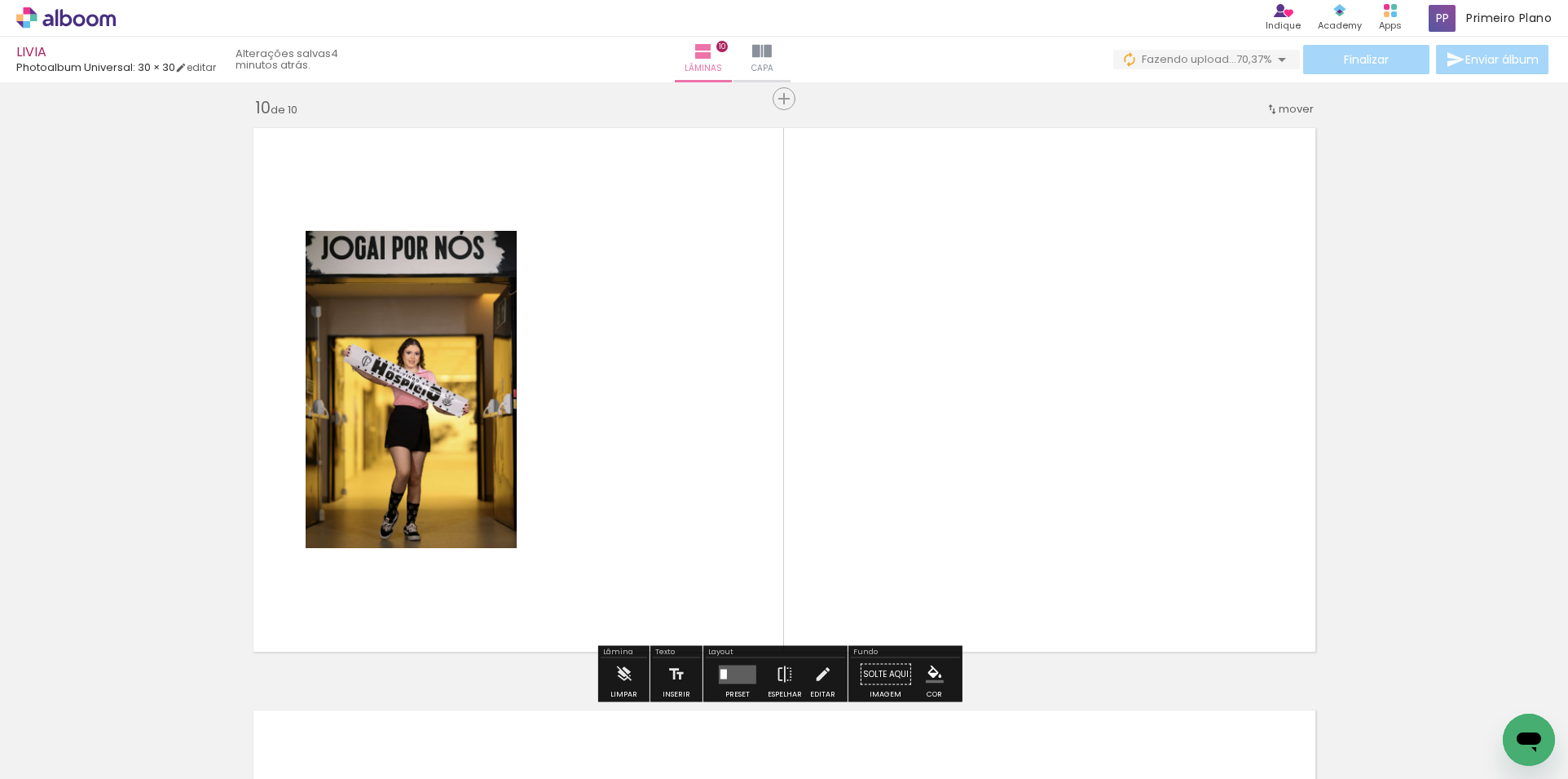
scroll to position [5261, 0]
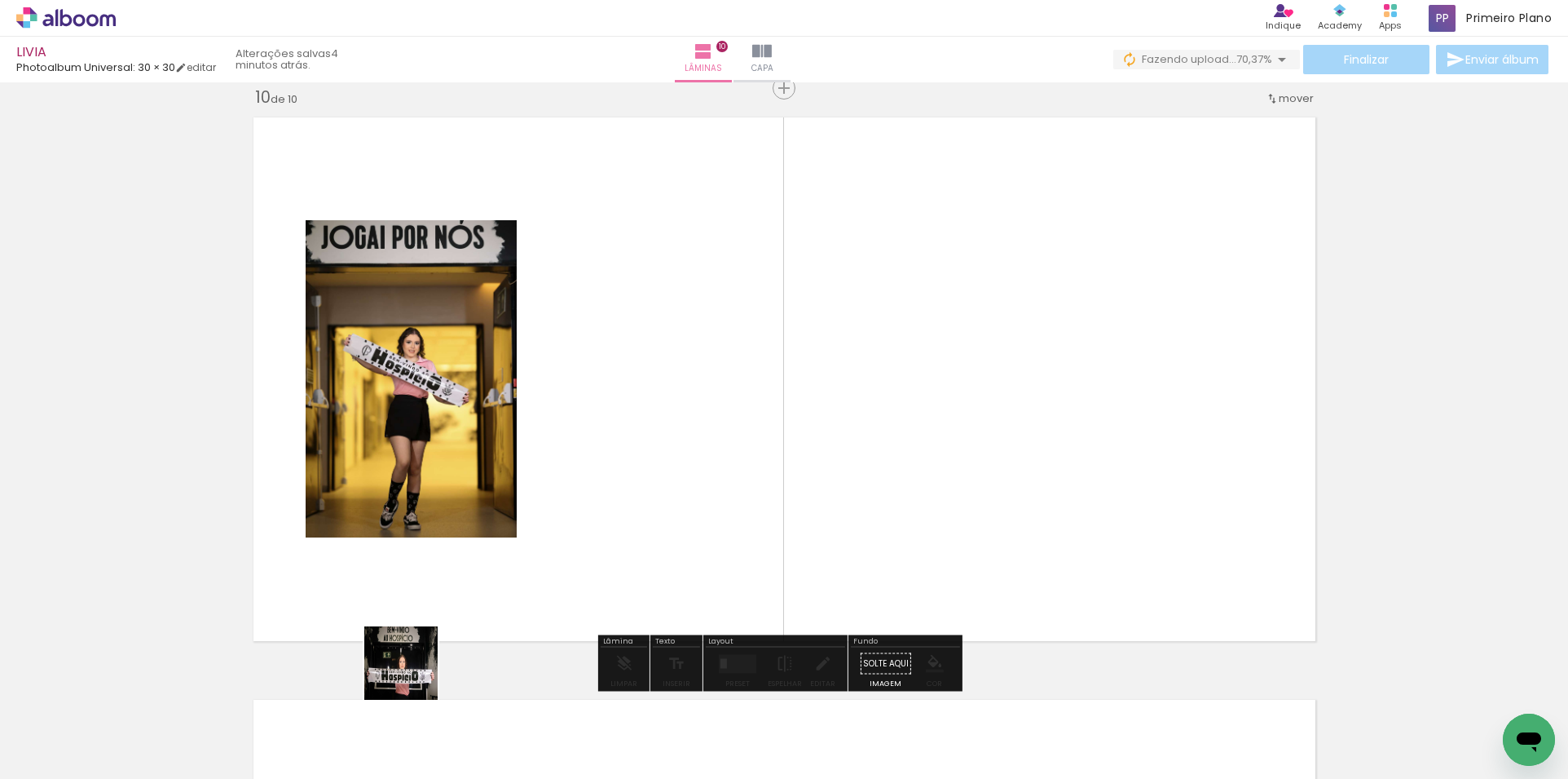
drag, startPoint x: 413, startPoint y: 675, endPoint x: 684, endPoint y: 428, distance: 366.7
click at [684, 428] on quentale-workspace at bounding box center [784, 390] width 1568 height 779
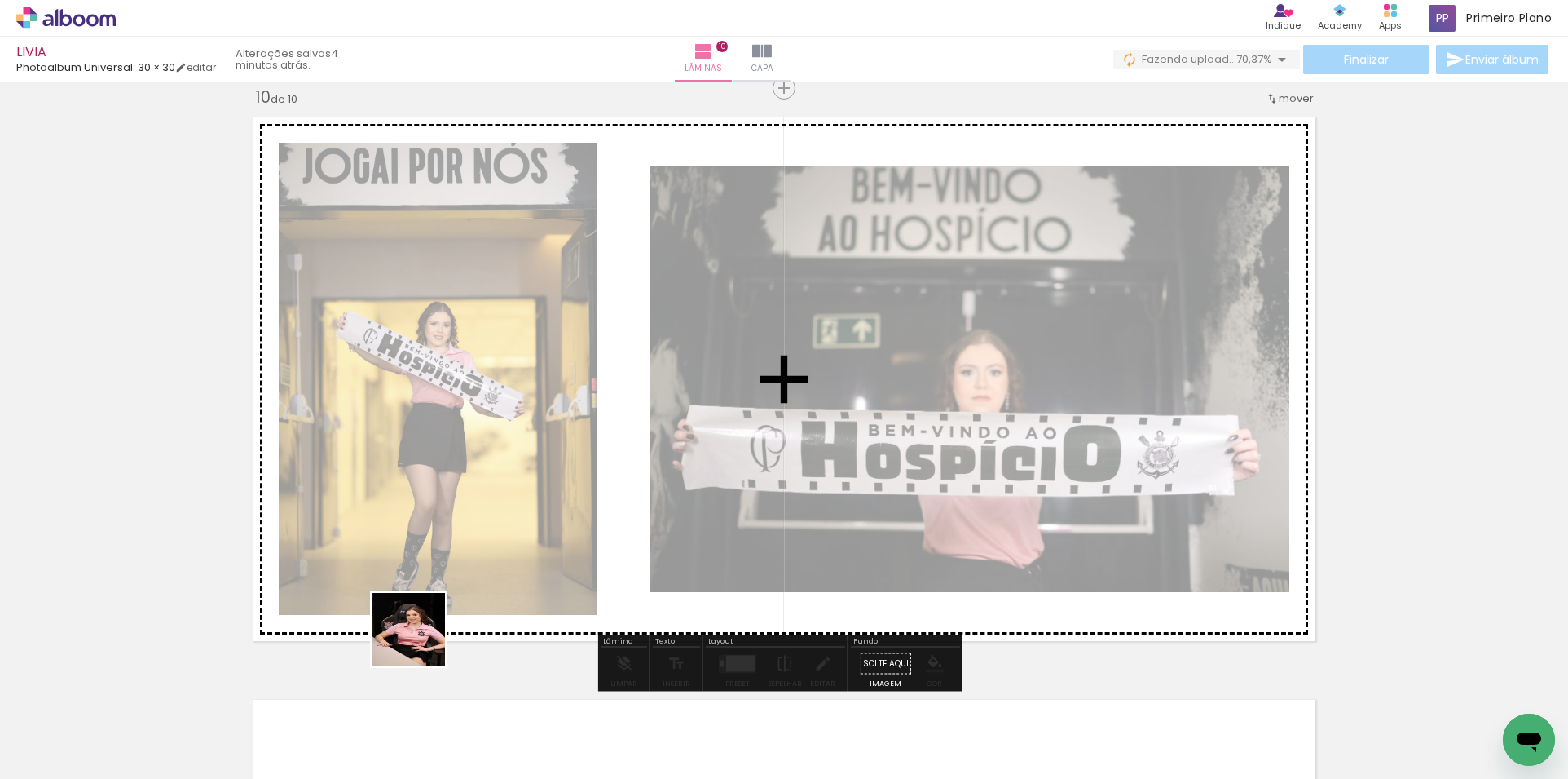
drag, startPoint x: 352, startPoint y: 713, endPoint x: 564, endPoint y: 511, distance: 292.8
click at [564, 511] on quentale-workspace at bounding box center [784, 390] width 1568 height 779
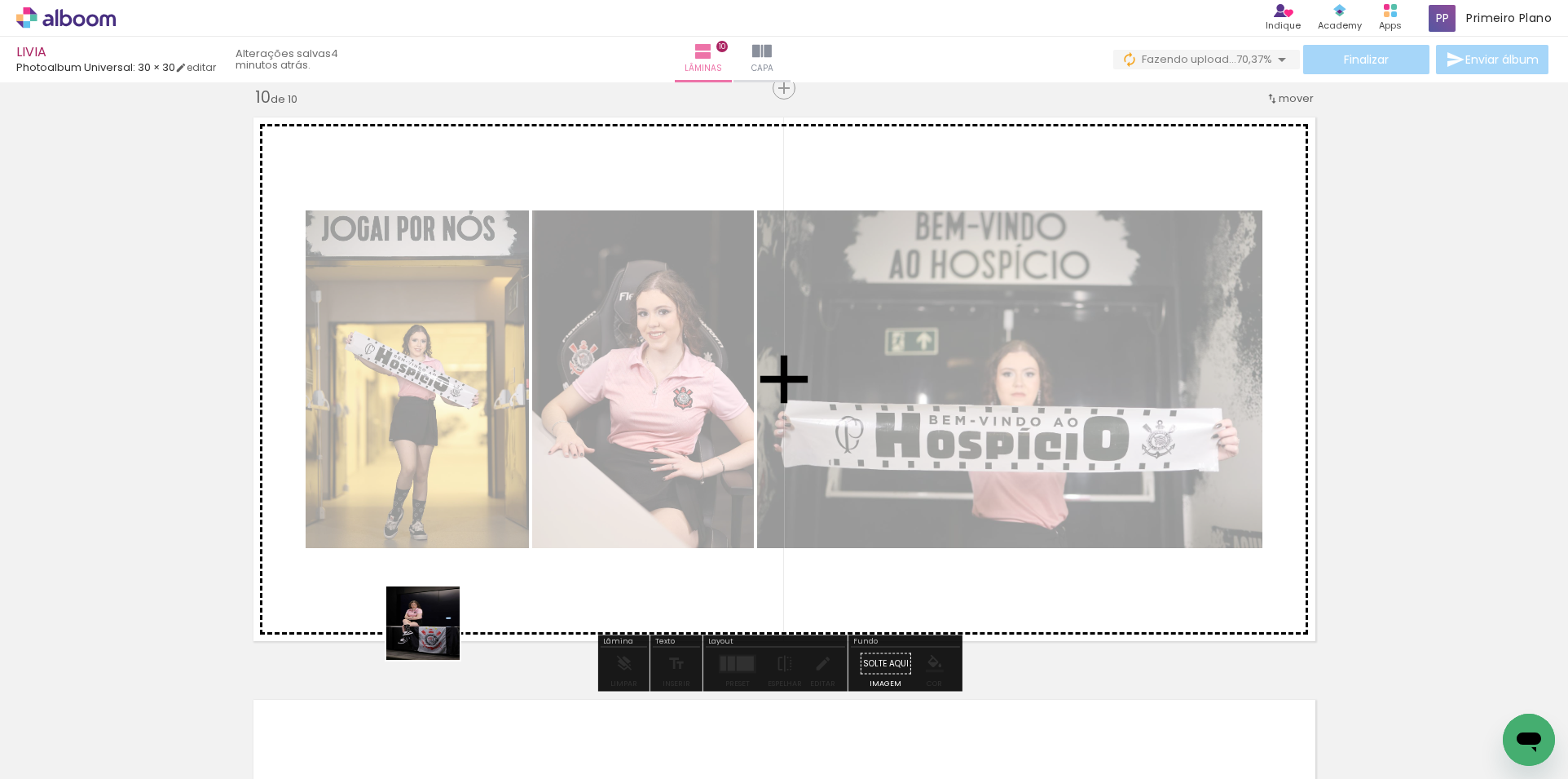
drag, startPoint x: 349, startPoint y: 717, endPoint x: 578, endPoint y: 545, distance: 286.4
click at [584, 541] on quentale-workspace at bounding box center [784, 390] width 1568 height 779
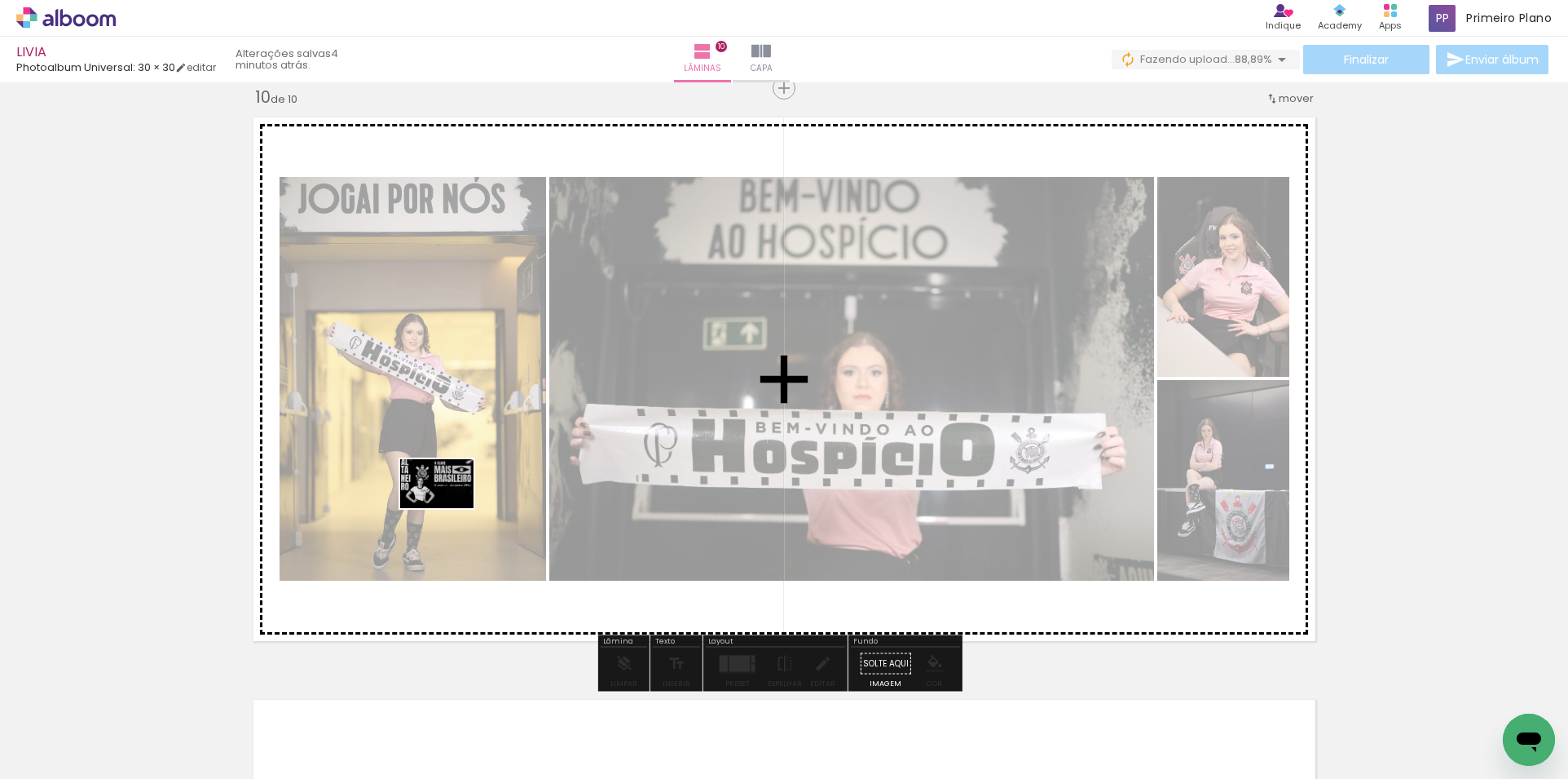
drag, startPoint x: 168, startPoint y: 732, endPoint x: 546, endPoint y: 576, distance: 408.9
click at [451, 507] on quentale-workspace at bounding box center [784, 390] width 1568 height 779
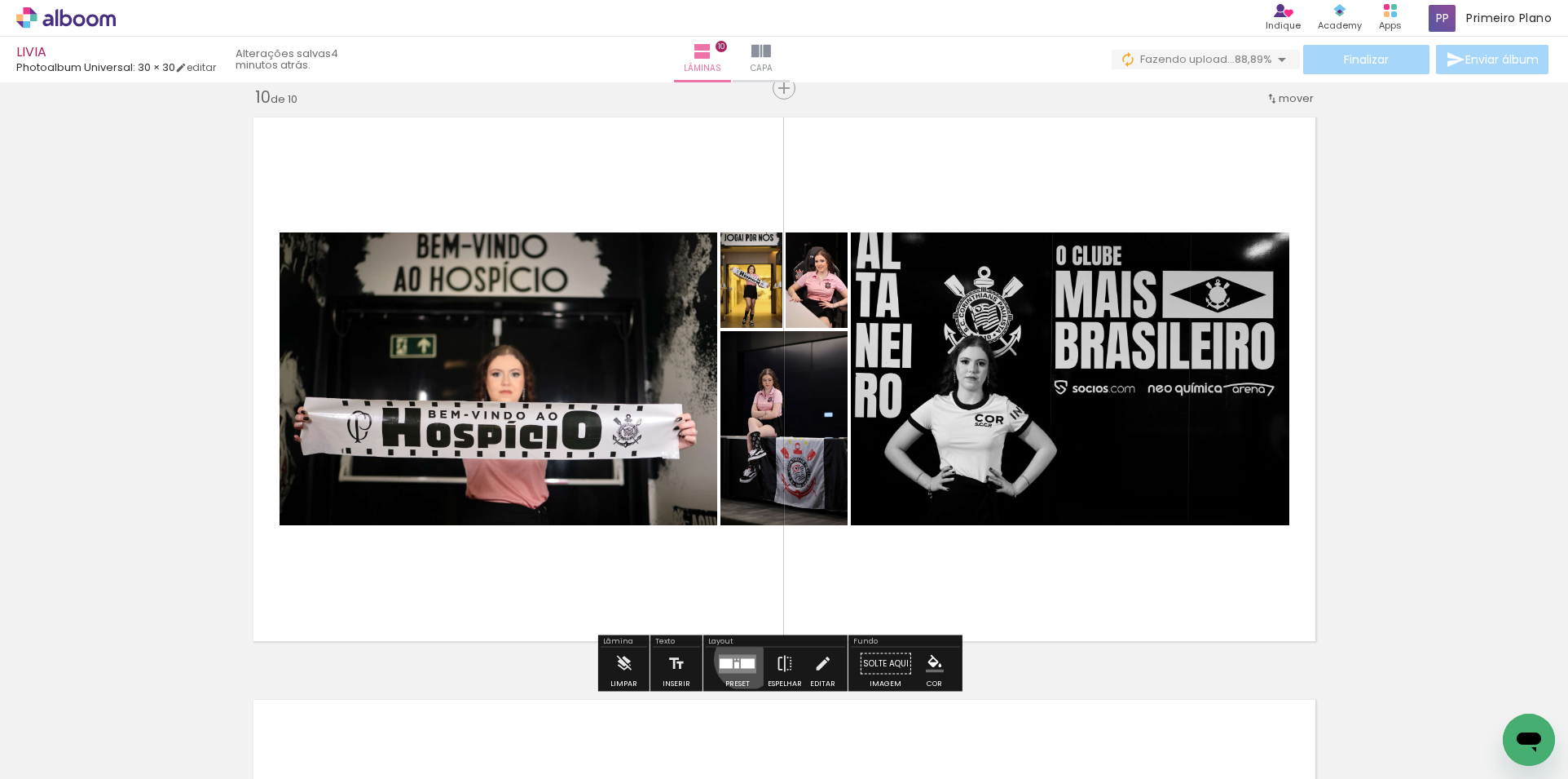
click at [742, 659] on div at bounding box center [747, 663] width 13 height 10
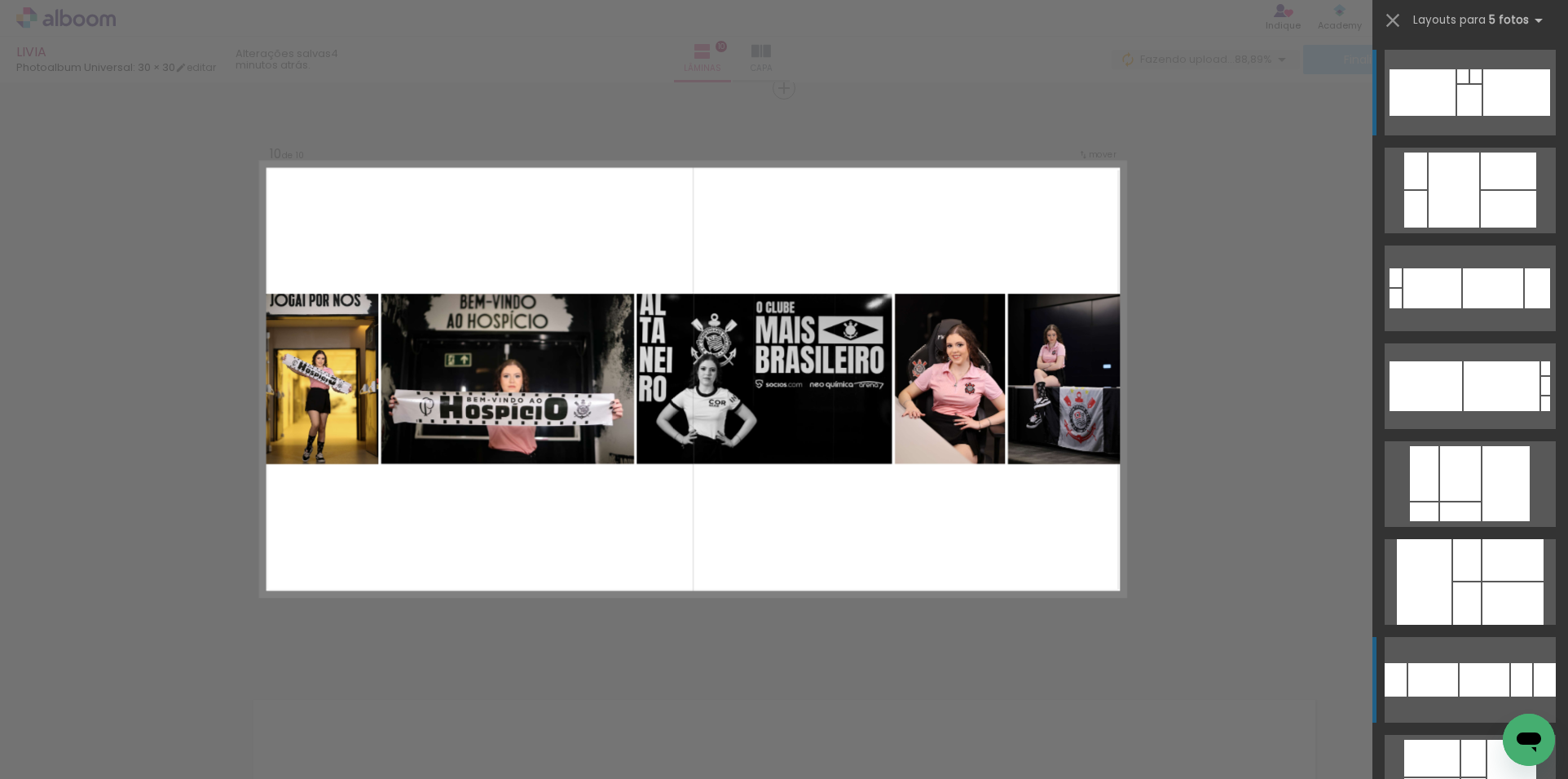
click at [1453, 501] on div at bounding box center [1461, 473] width 41 height 55
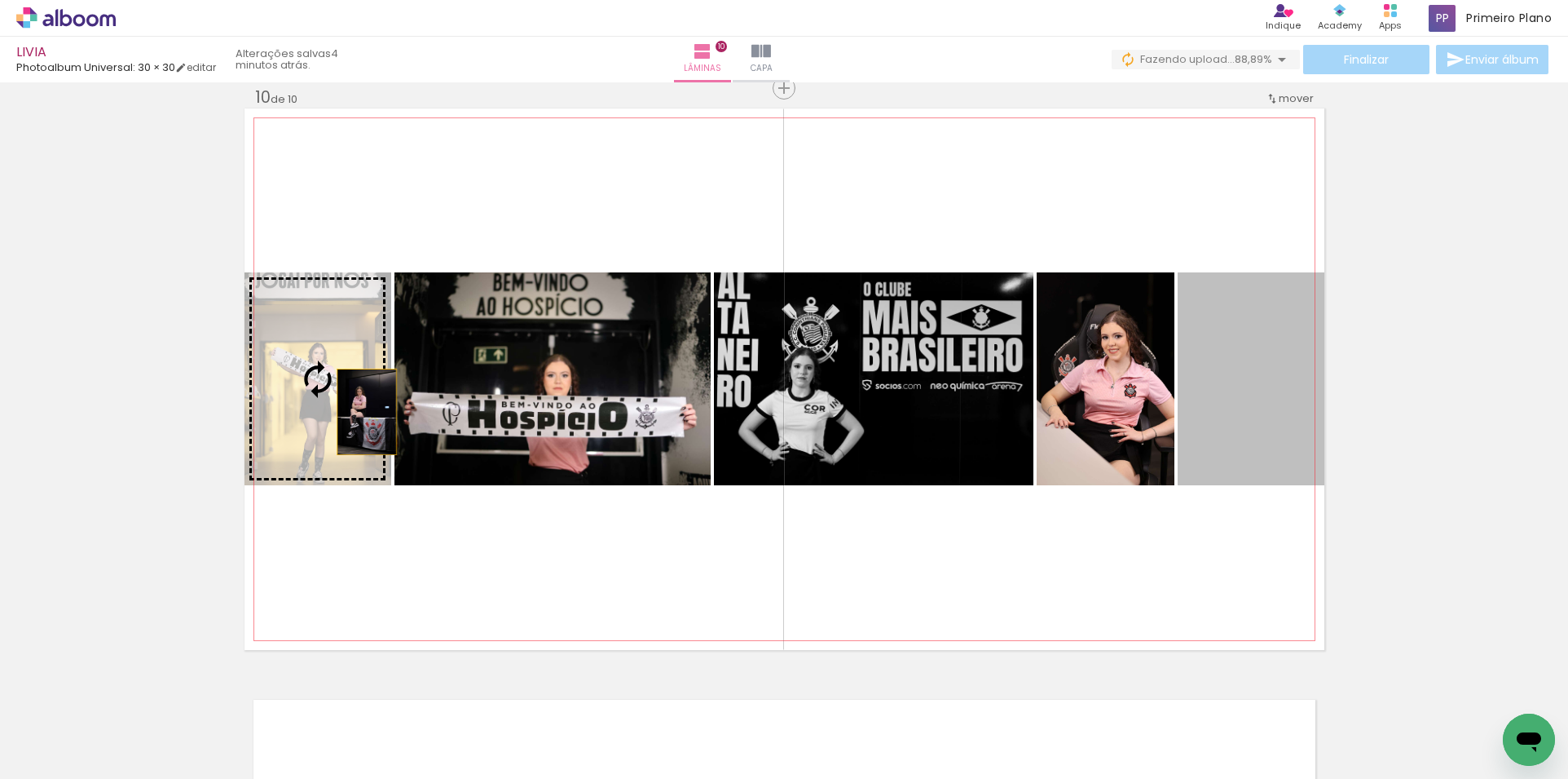
drag, startPoint x: 1228, startPoint y: 390, endPoint x: 334, endPoint y: 415, distance: 894.3
click at [0, 0] on slot at bounding box center [0, 0] width 0 height 0
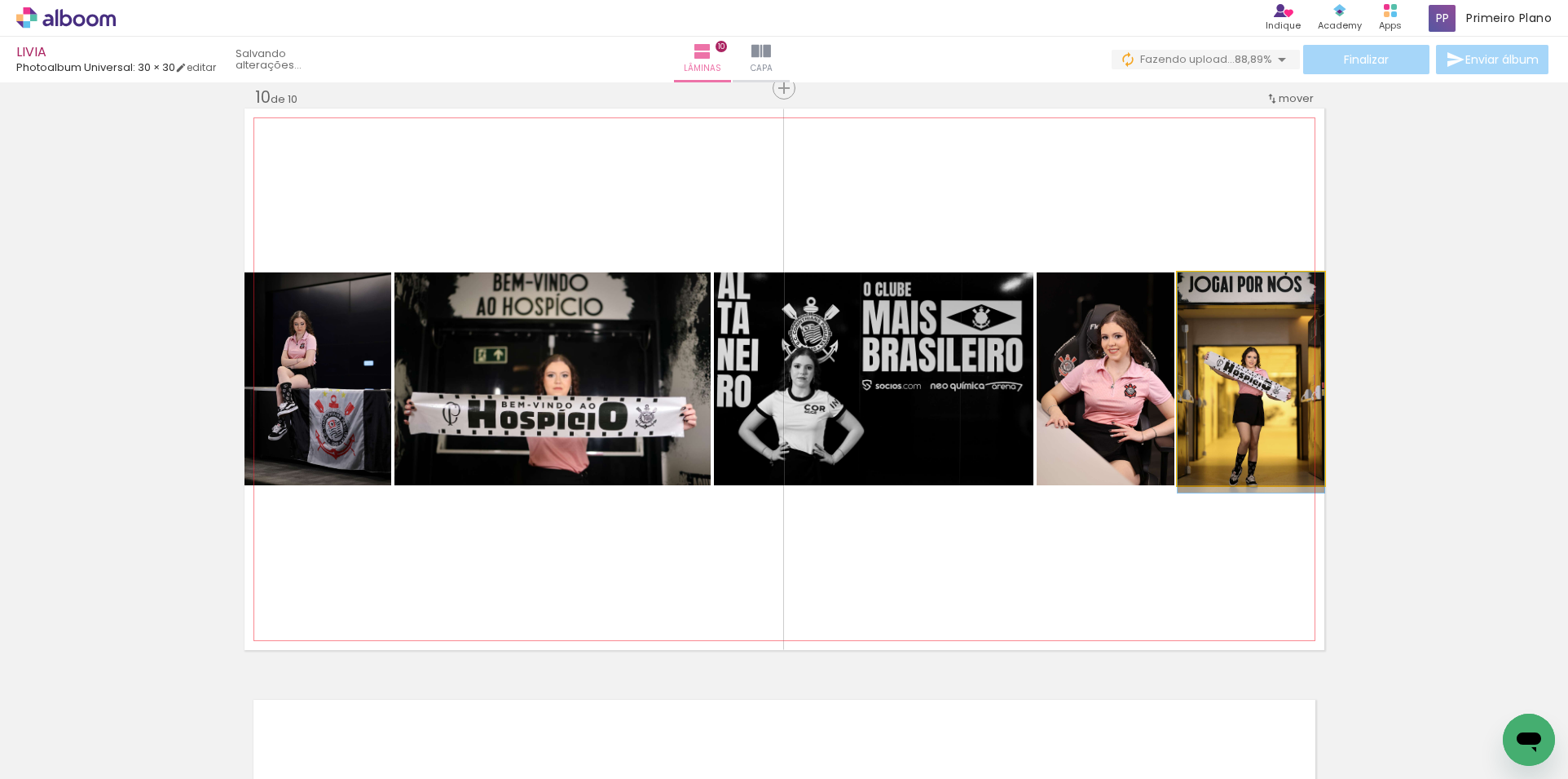
drag, startPoint x: 1219, startPoint y: 394, endPoint x: 1131, endPoint y: 407, distance: 89.0
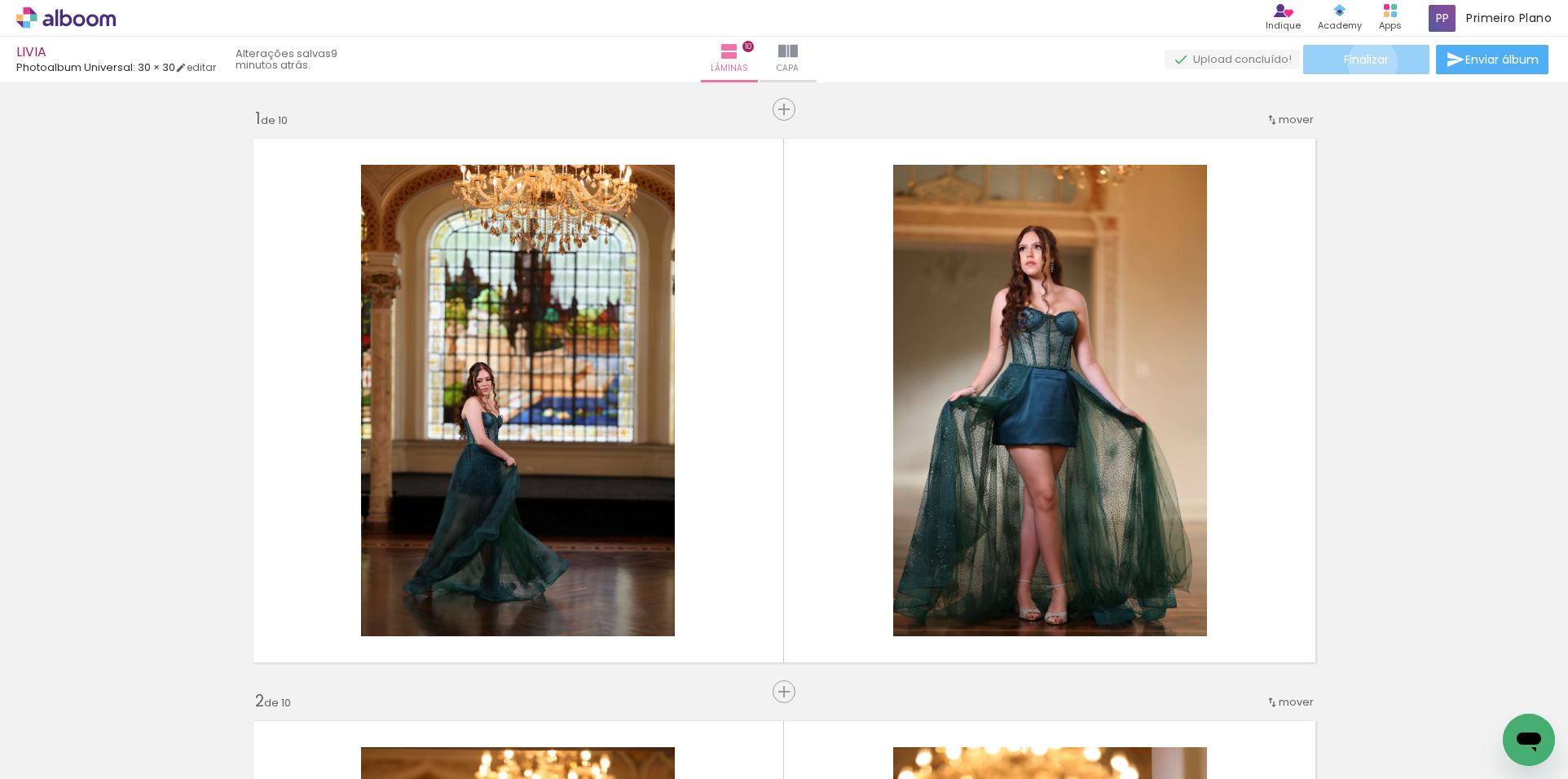
click at [1367, 63] on span "Finalizar" at bounding box center [1367, 59] width 45 height 12
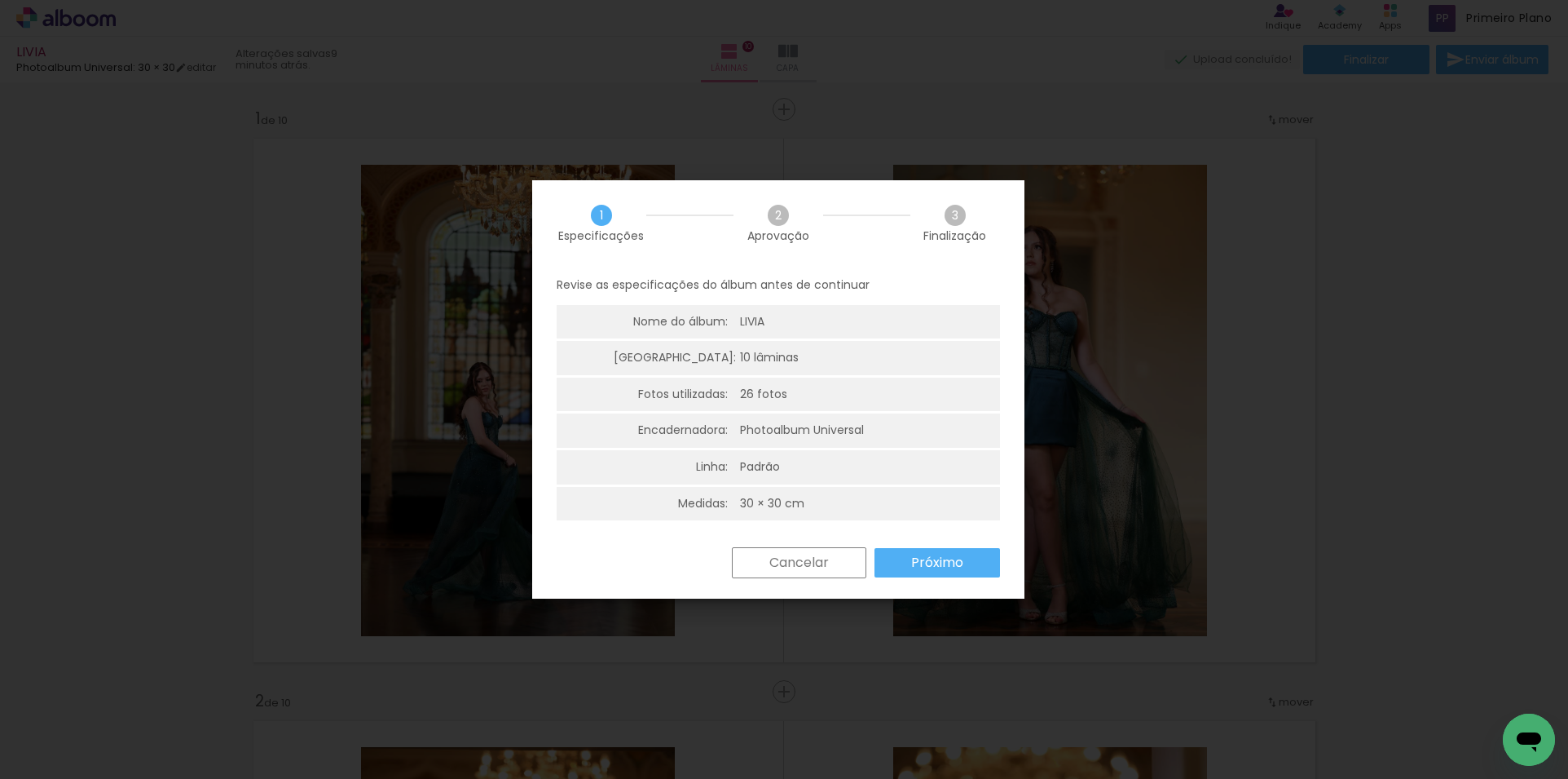
click at [0, 0] on slot "Próximo" at bounding box center [0, 0] width 0 height 0
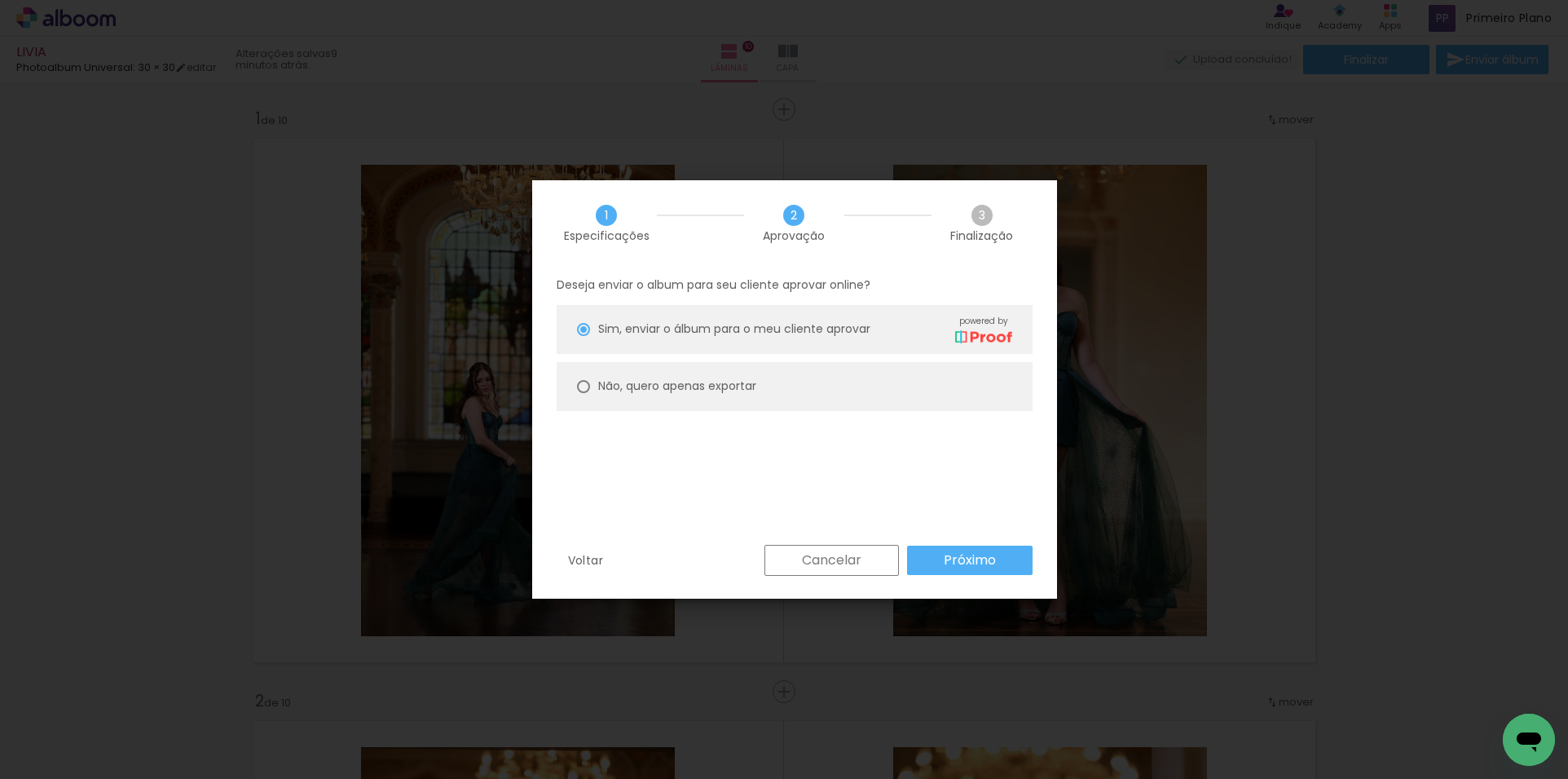
click at [0, 0] on slot "Não, quero apenas exportar" at bounding box center [0, 0] width 0 height 0
type paper-radio-button "on"
click at [0, 0] on slot "Próximo" at bounding box center [0, 0] width 0 height 0
type input "Alta, 300 DPI"
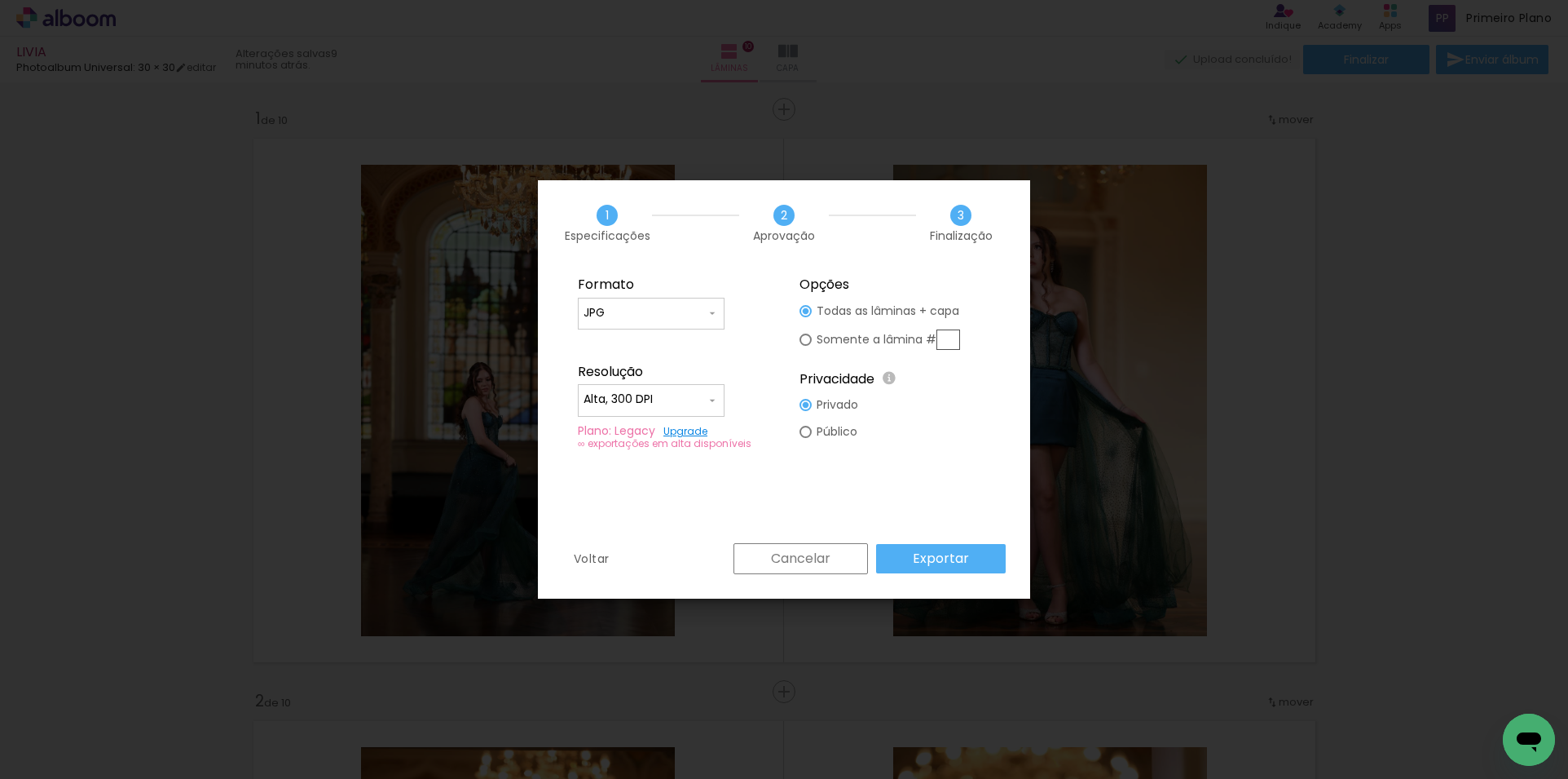
click at [912, 556] on paper-button "Exportar" at bounding box center [941, 558] width 130 height 30
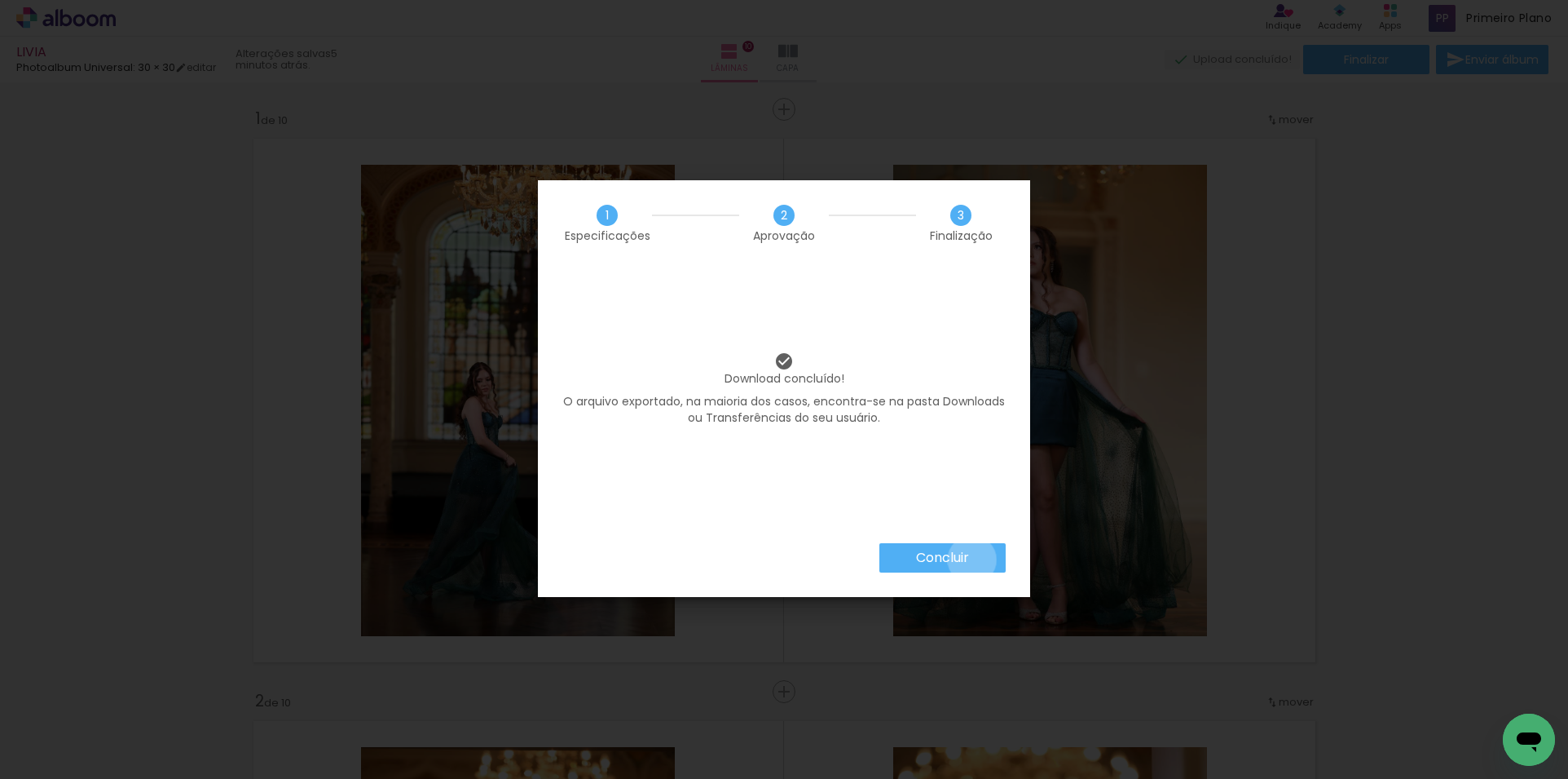
click at [971, 560] on paper-button "Concluir" at bounding box center [942, 558] width 126 height 30
